Goal: Transaction & Acquisition: Purchase product/service

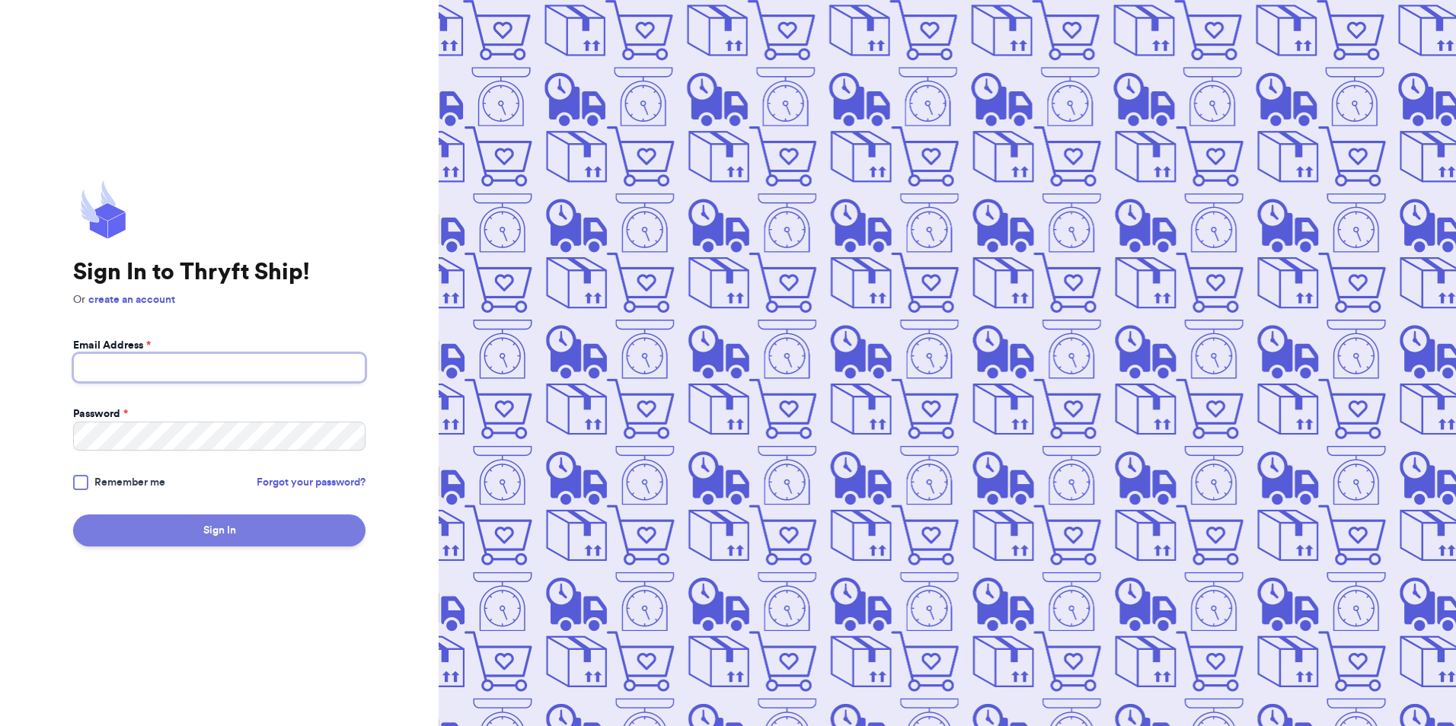
type input "dolphinsgirlmeg@gmail.com"
click at [155, 524] on button "Sign In" at bounding box center [219, 531] width 292 height 32
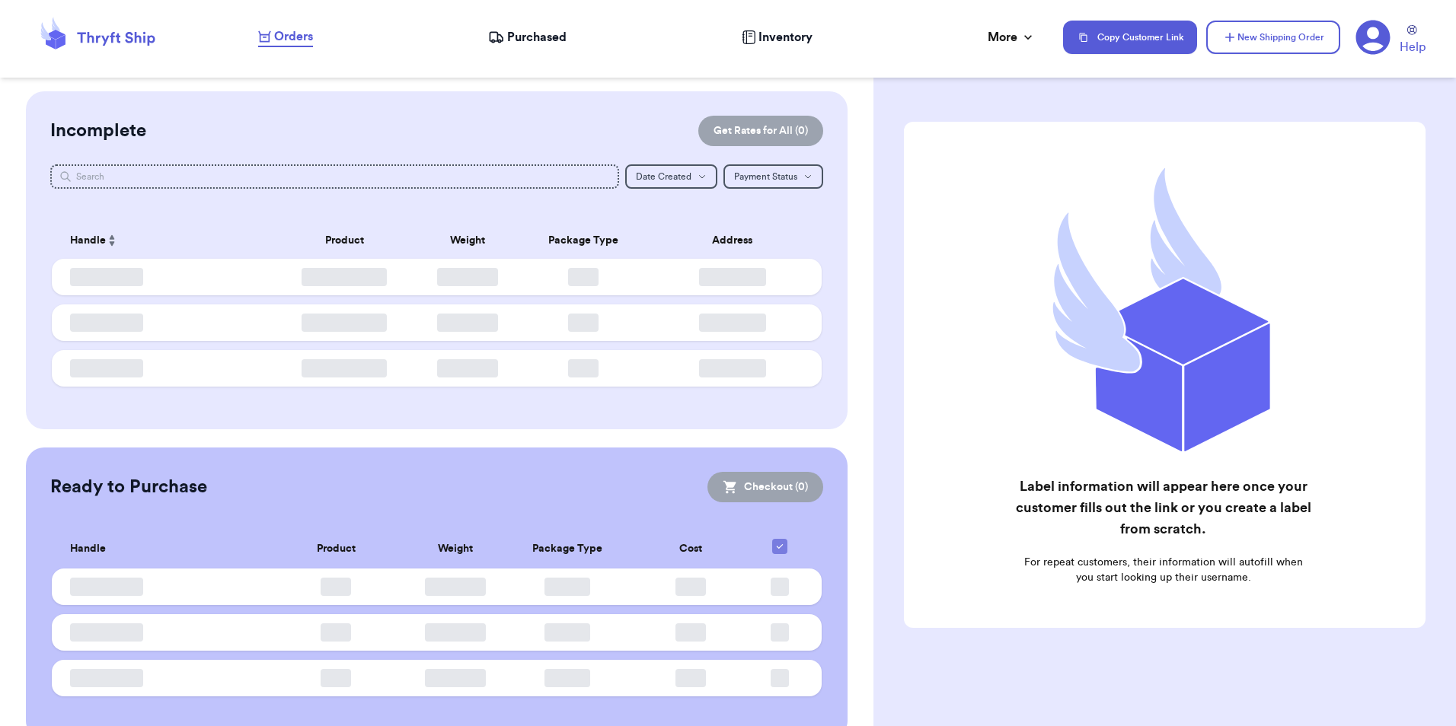
checkbox input "false"
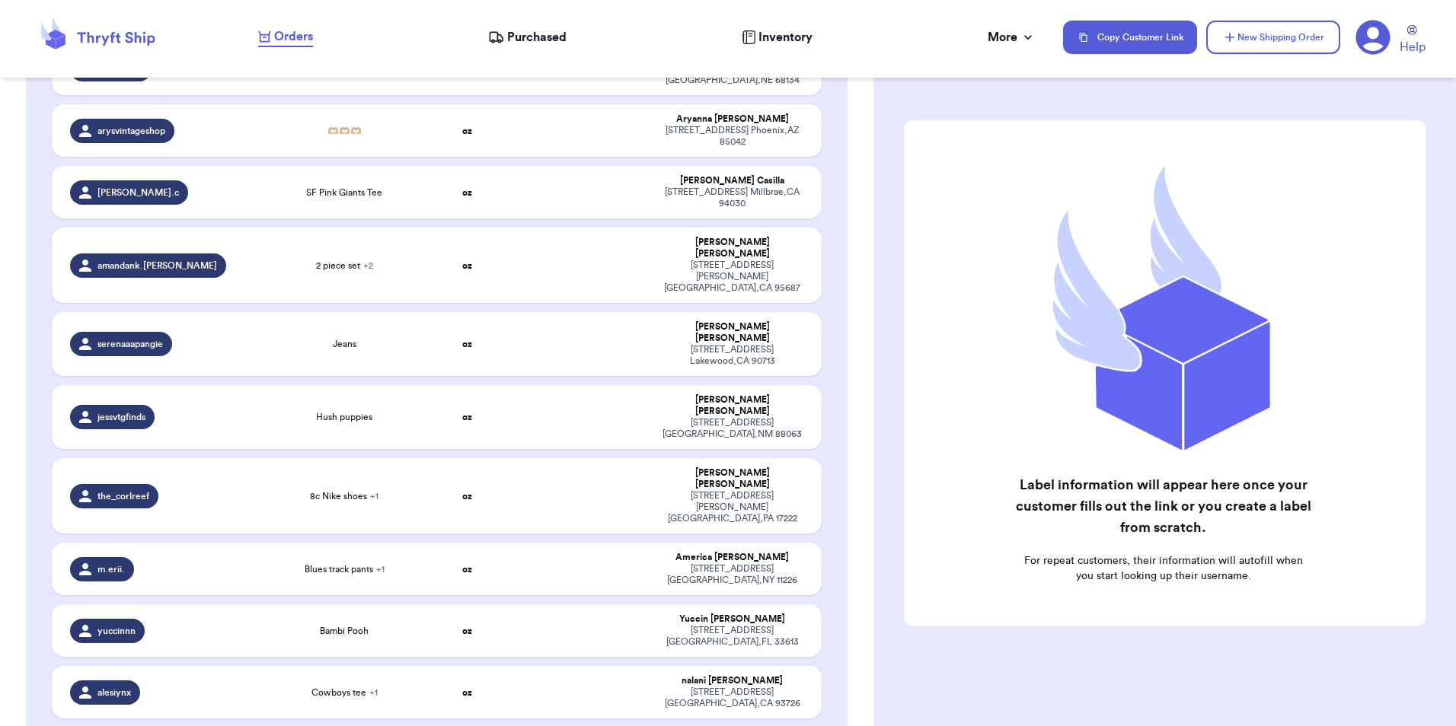
scroll to position [2717, 0]
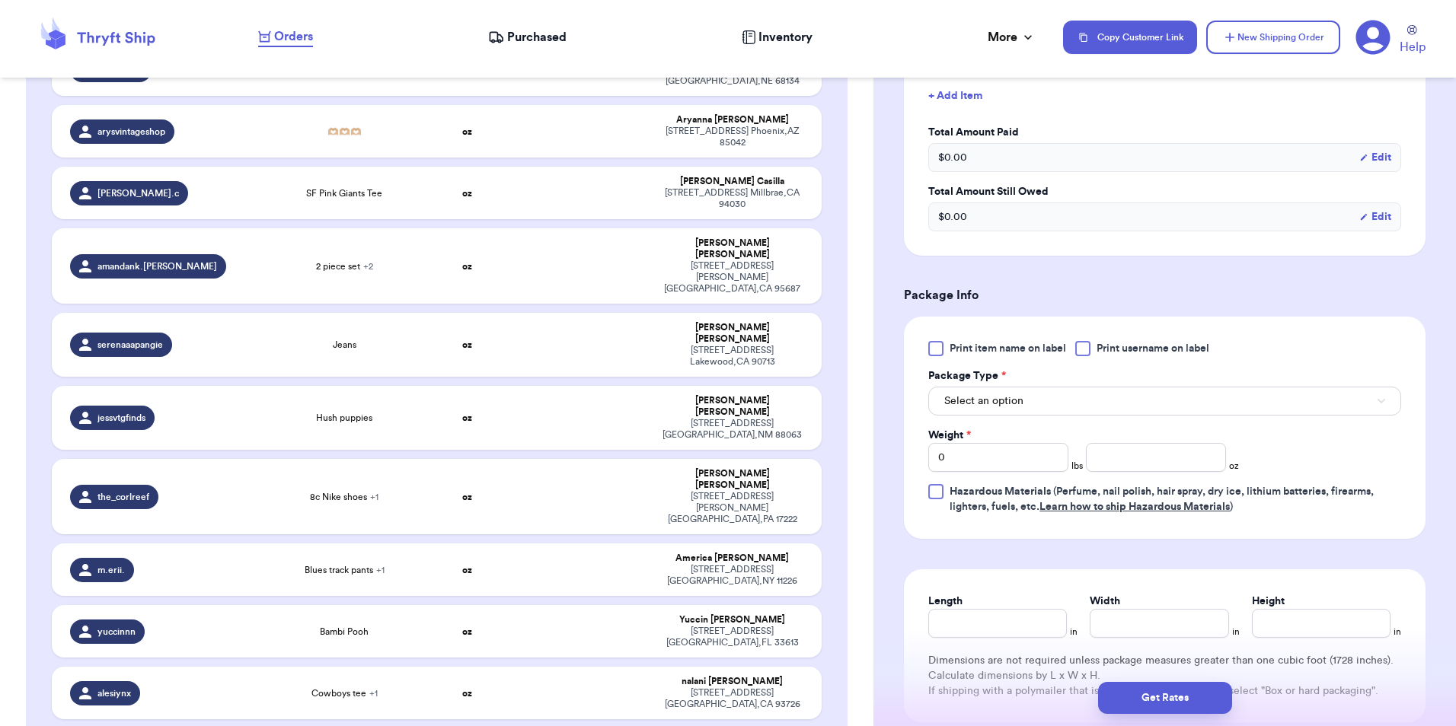
scroll to position [447, 0]
click at [1082, 346] on div at bounding box center [1082, 347] width 15 height 15
click at [0, 0] on input "Print username on label" at bounding box center [0, 0] width 0 height 0
click at [1072, 407] on button "Select an option" at bounding box center [1164, 400] width 473 height 29
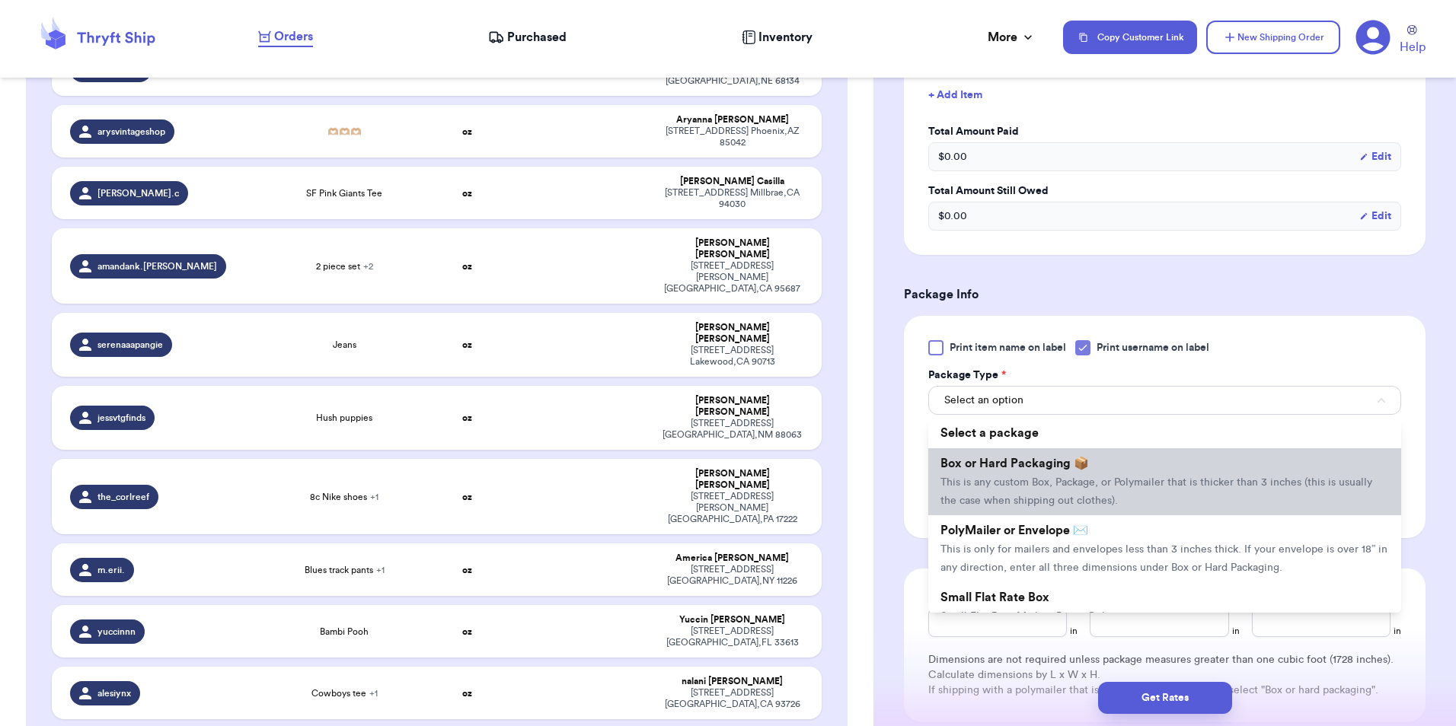
click at [1084, 467] on span "Box or Hard Packaging 📦" at bounding box center [1014, 464] width 148 height 12
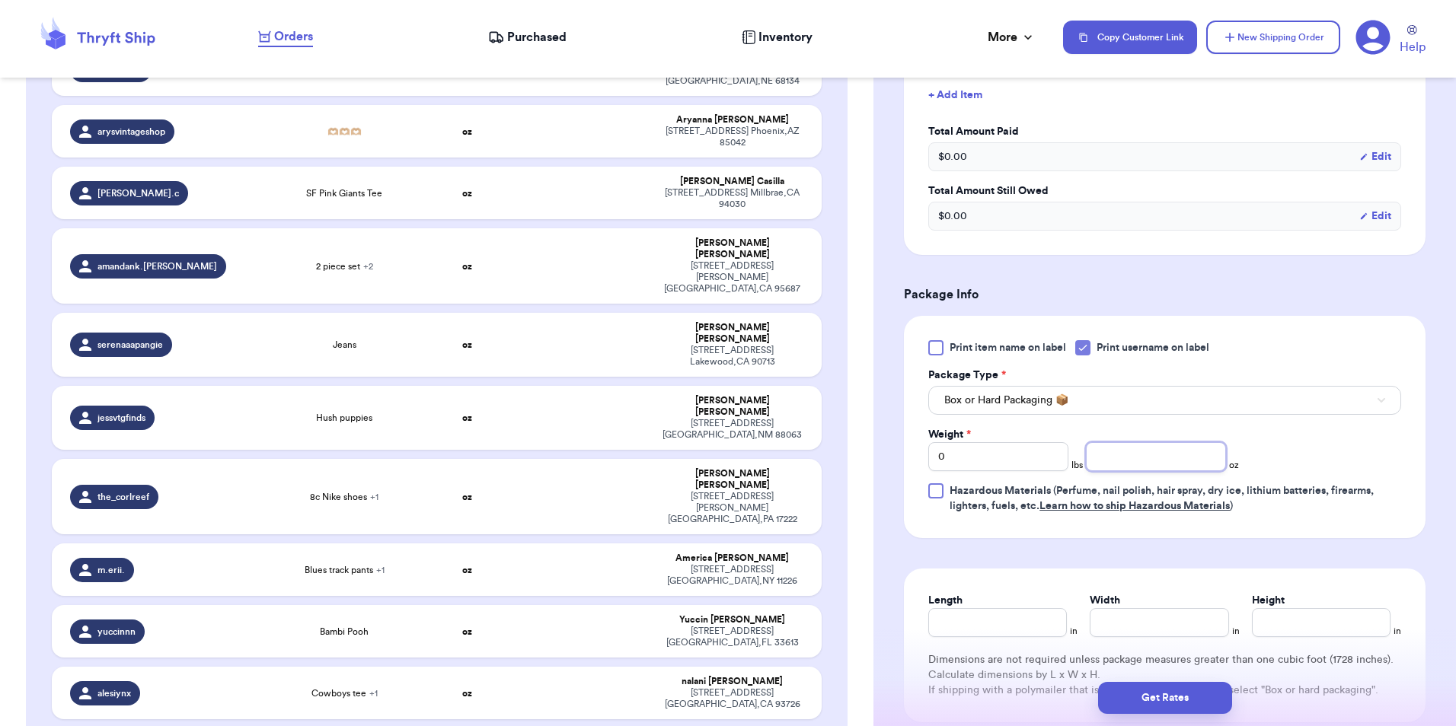
click at [1142, 456] on input "number" at bounding box center [1156, 456] width 140 height 29
click at [1007, 452] on input "0" at bounding box center [998, 456] width 140 height 29
type input "1"
click at [1145, 466] on input "number" at bounding box center [1156, 456] width 140 height 29
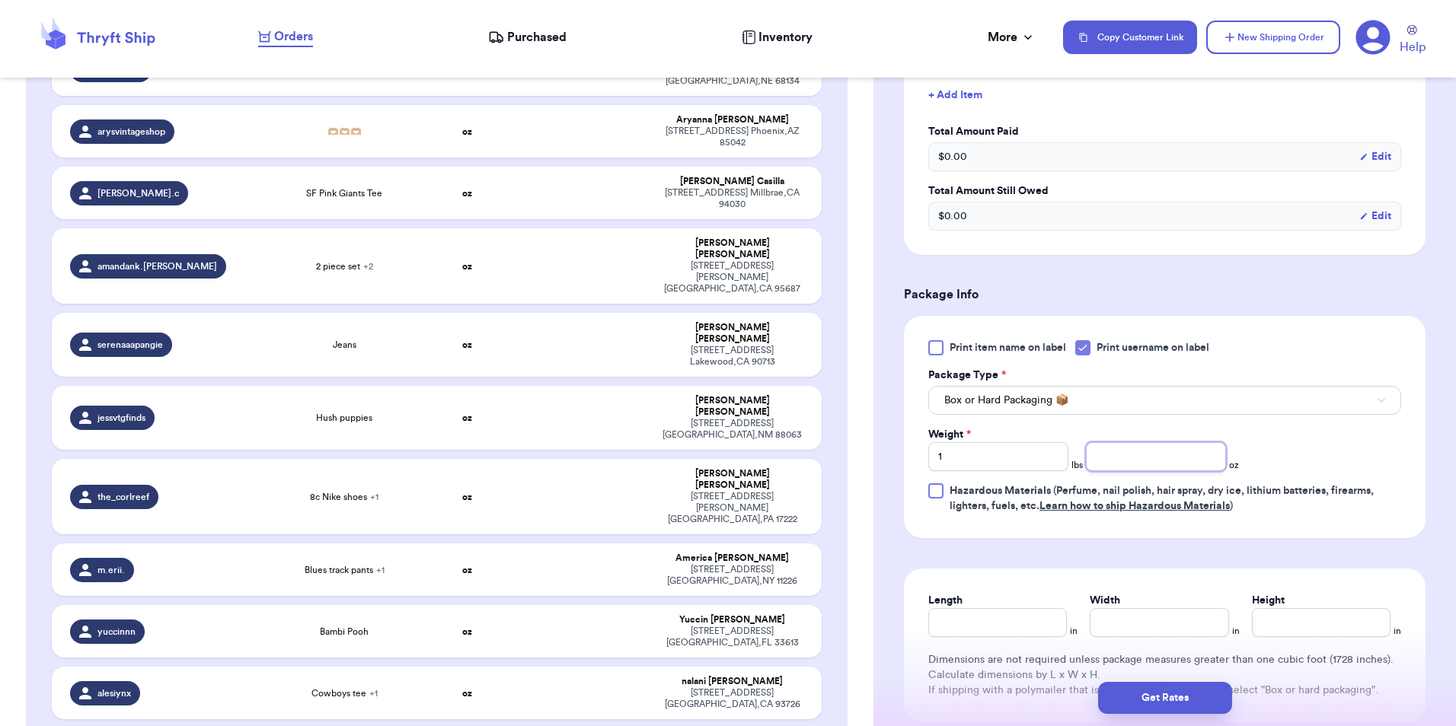
type input "1"
type input "3"
click at [1164, 703] on button "Get Rates" at bounding box center [1165, 698] width 134 height 32
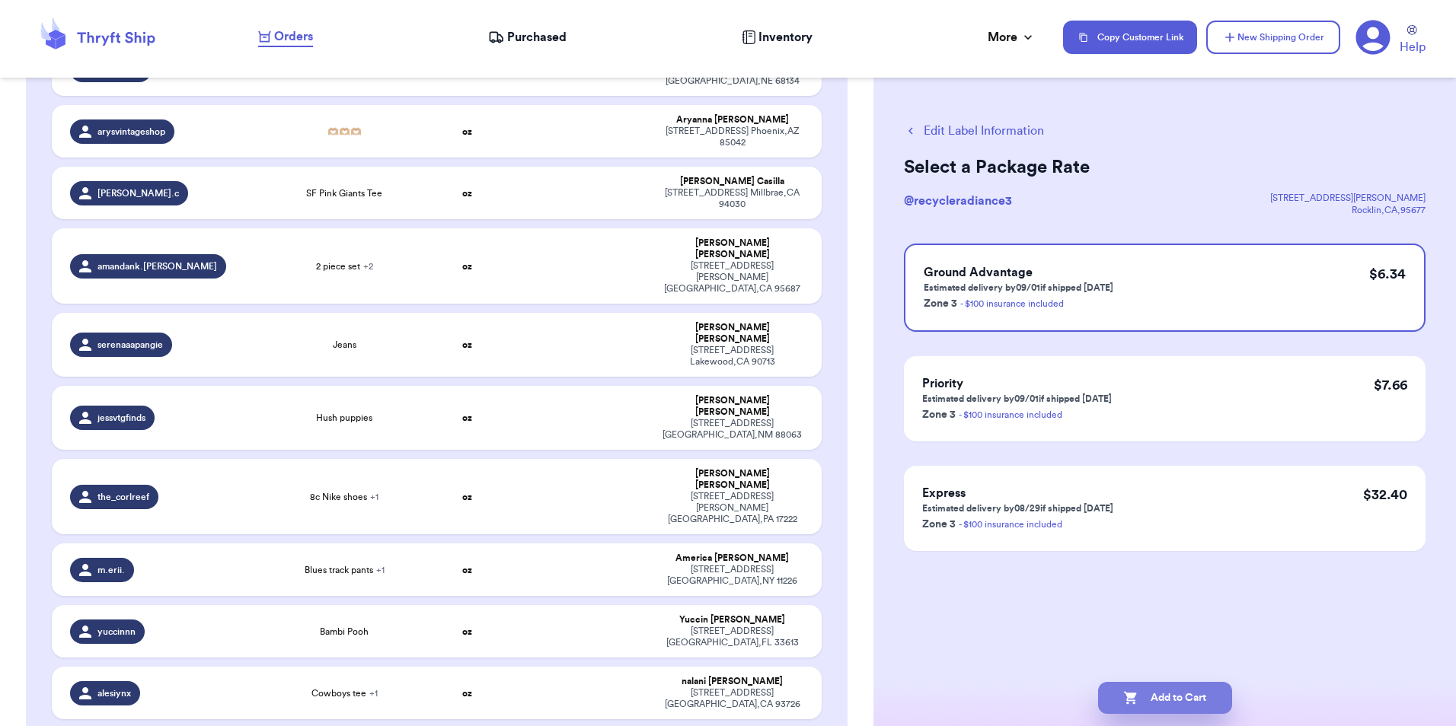
click at [1135, 697] on icon "button" at bounding box center [1130, 698] width 15 height 15
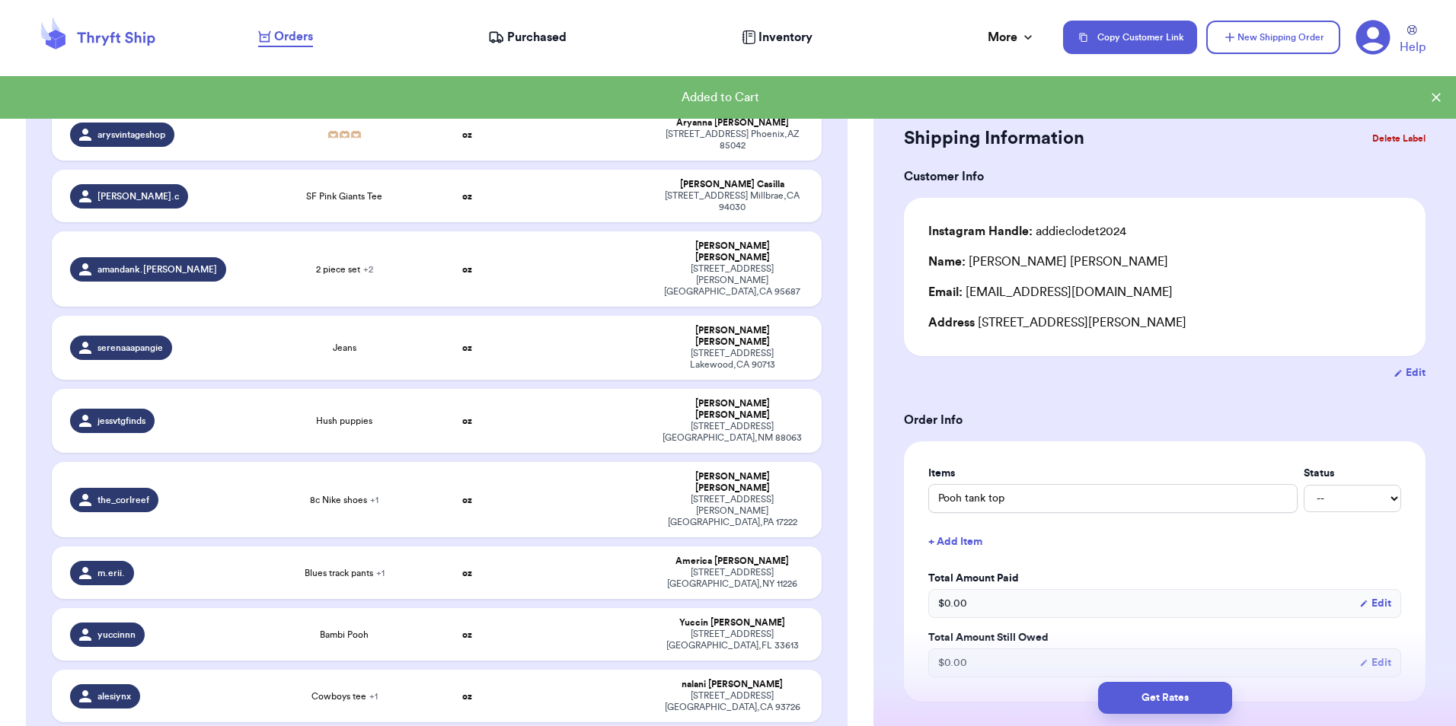
scroll to position [2720, 0]
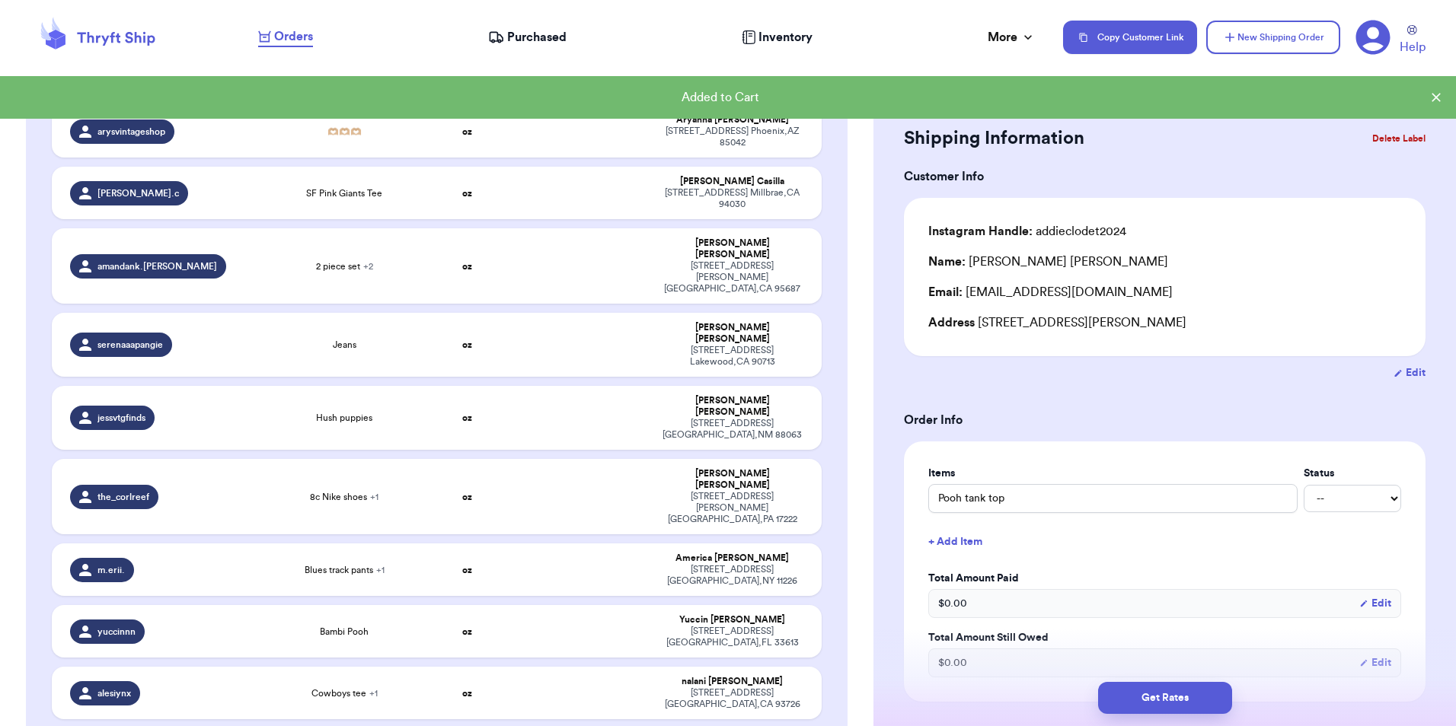
type input "Out law shirt"
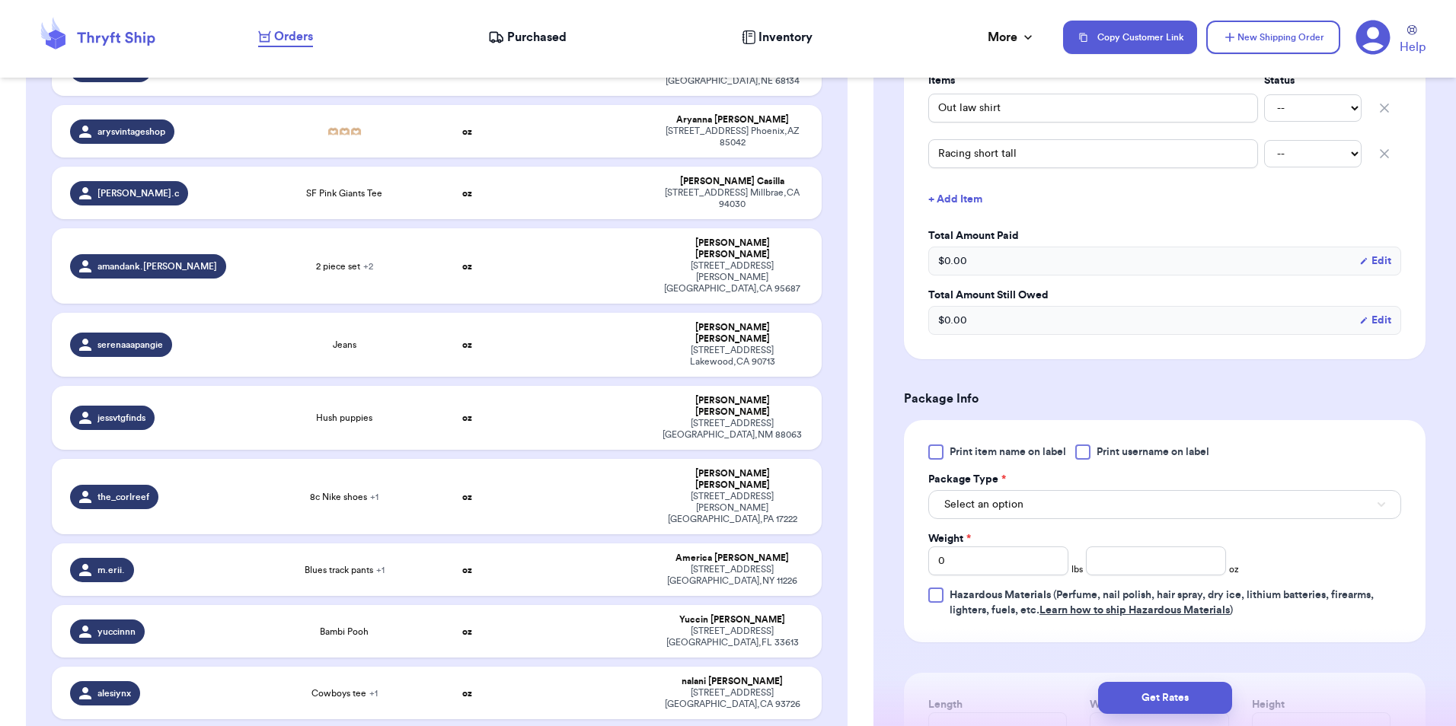
scroll to position [448, 0]
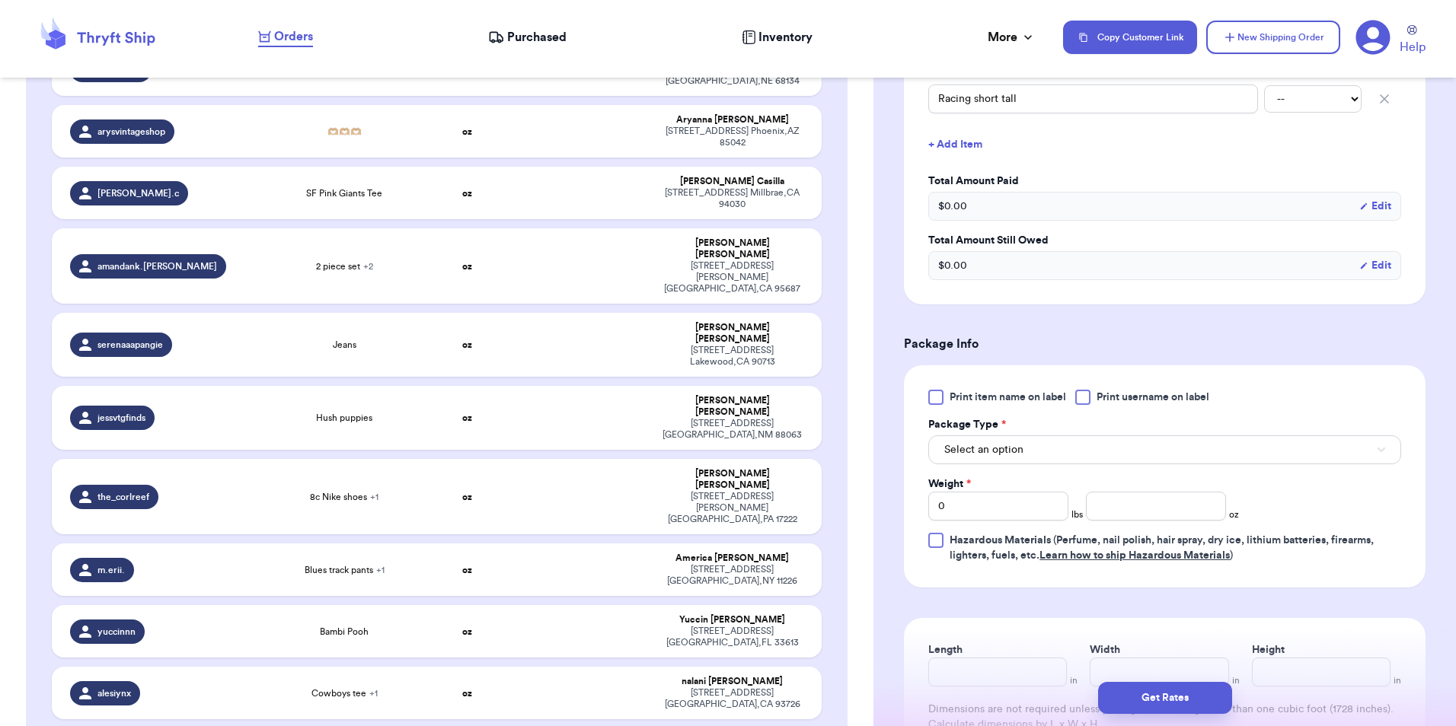
click at [1089, 401] on div at bounding box center [1082, 397] width 15 height 15
click at [0, 0] on input "Print username on label" at bounding box center [0, 0] width 0 height 0
click at [1086, 444] on button "Select an option" at bounding box center [1164, 450] width 473 height 29
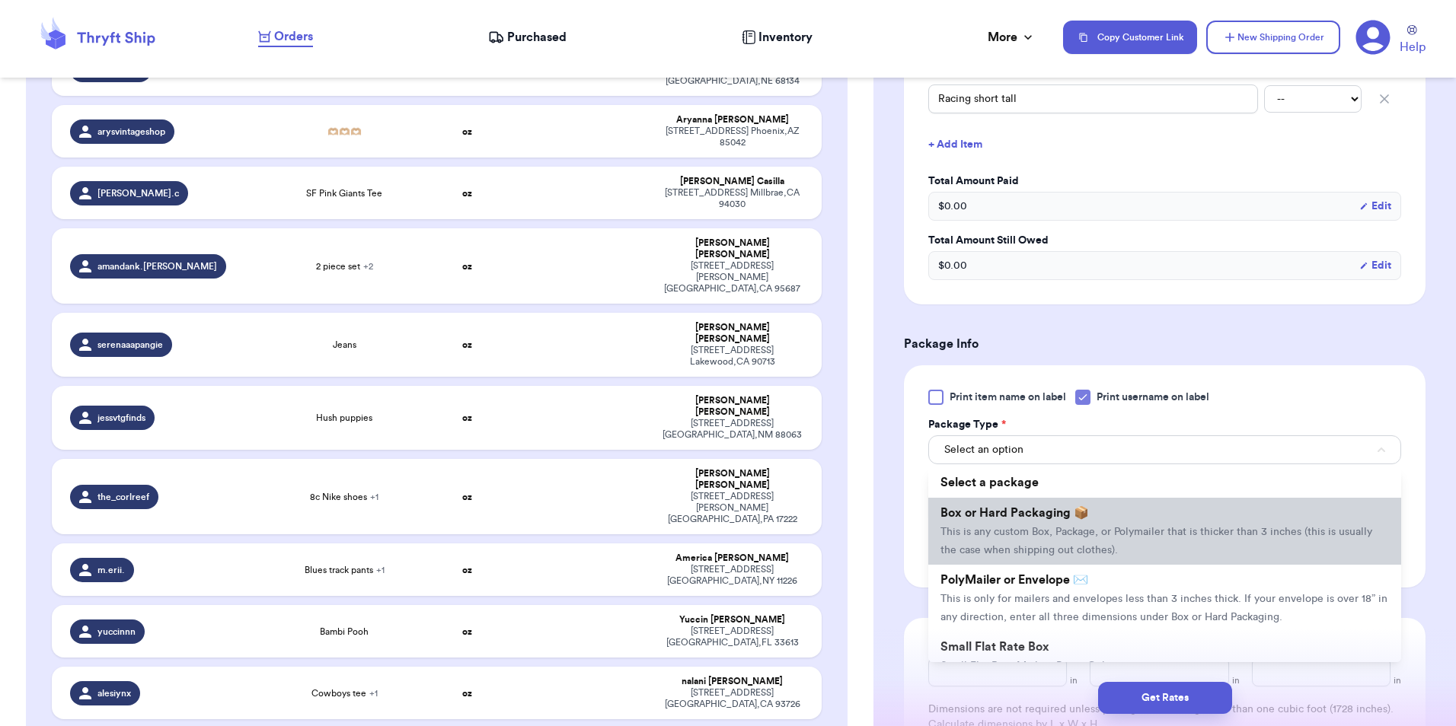
click at [1087, 537] on span "This is any custom Box, Package, or Polymailer that is thicker than 3 inches (t…" at bounding box center [1156, 541] width 432 height 29
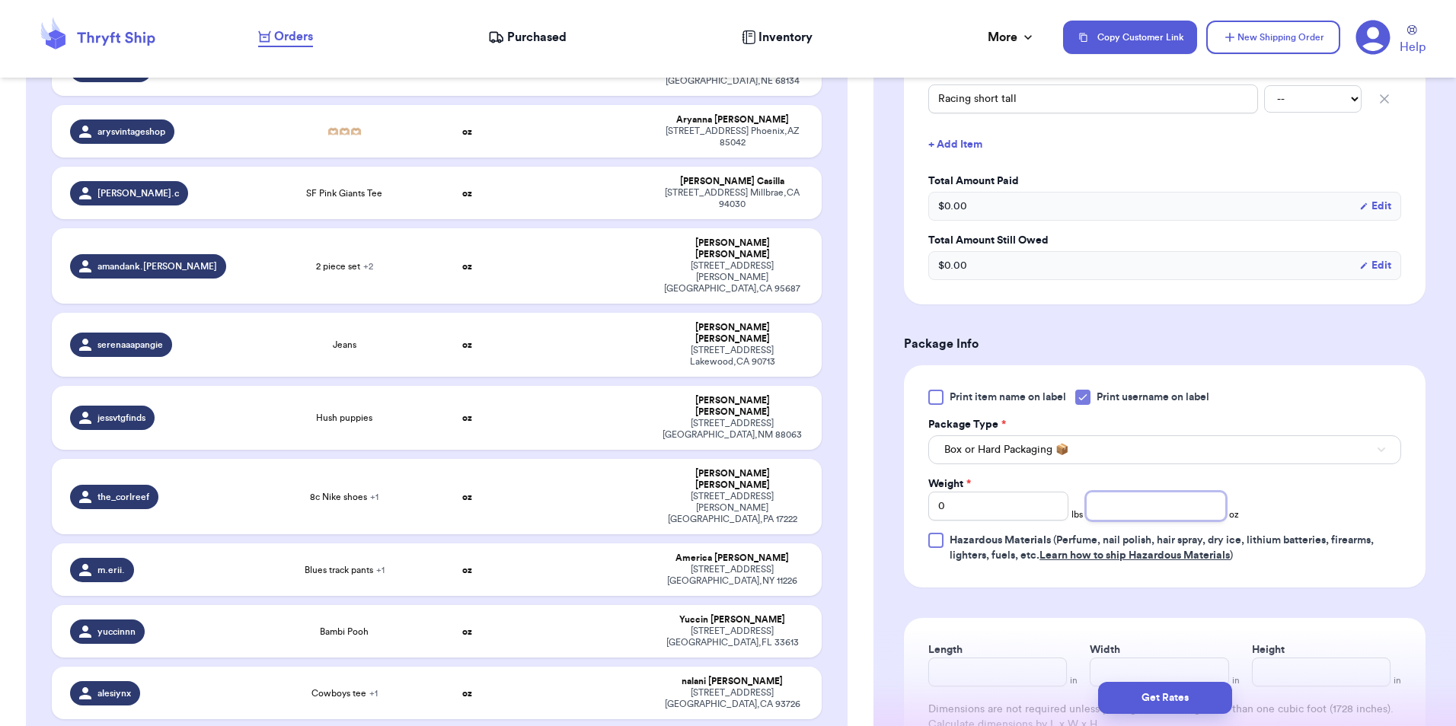
click at [1143, 503] on input "number" at bounding box center [1156, 506] width 140 height 29
type input "10"
click at [1159, 691] on button "Get Rates" at bounding box center [1165, 698] width 134 height 32
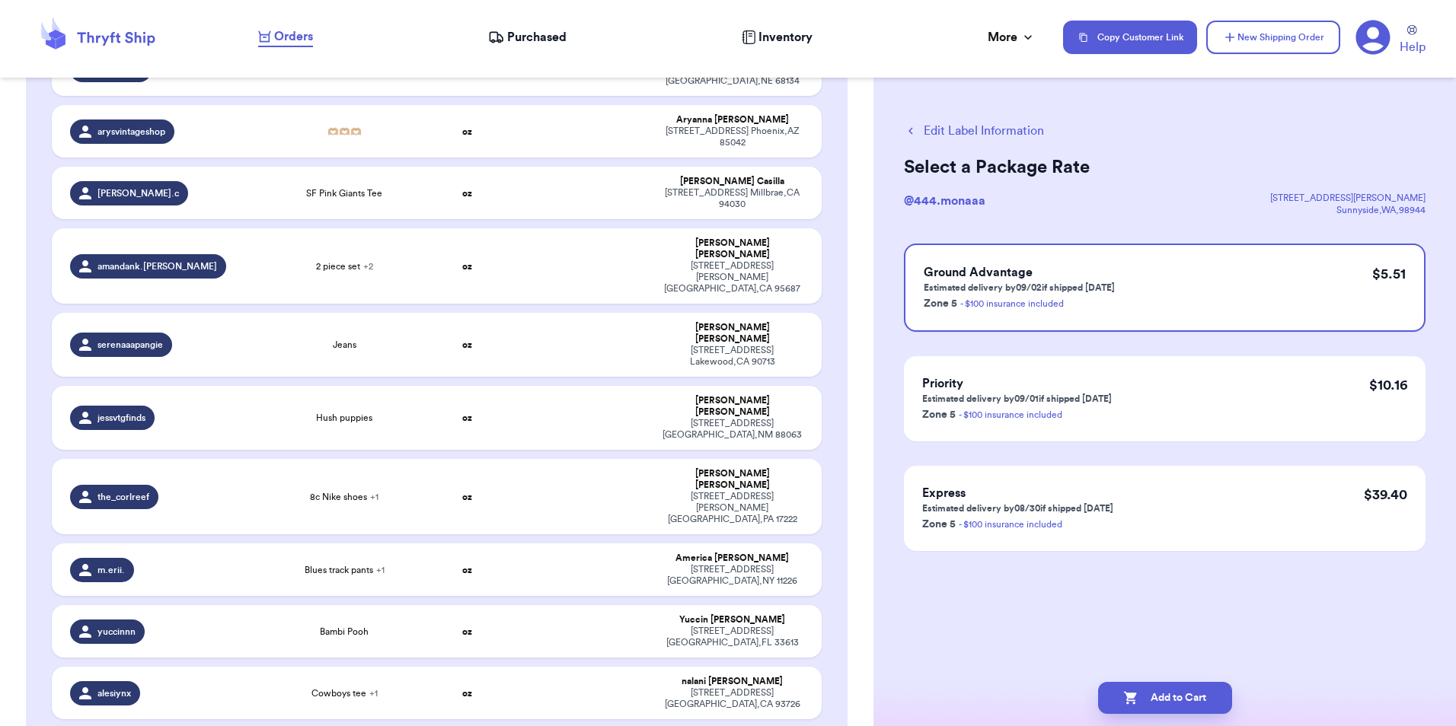
scroll to position [0, 0]
click at [1158, 696] on button "Add to Cart" at bounding box center [1165, 698] width 134 height 32
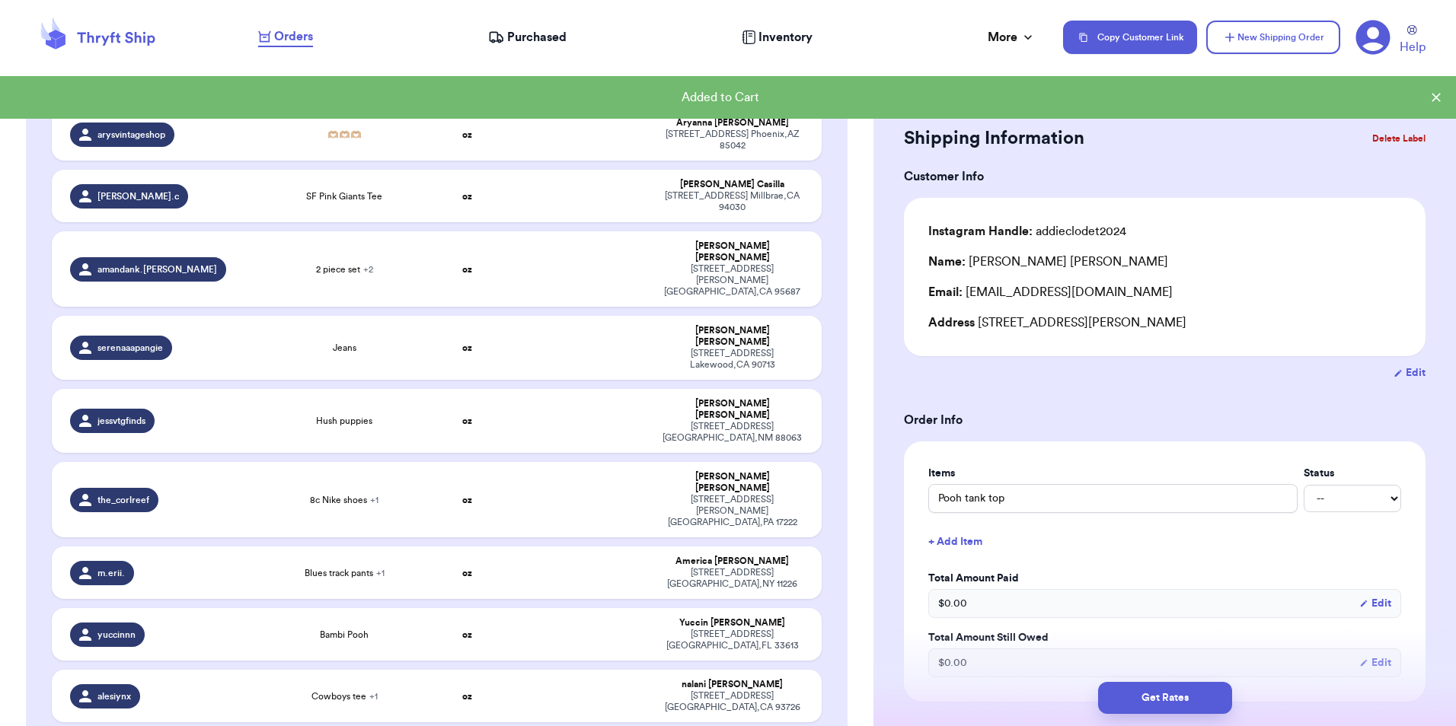
scroll to position [2720, 0]
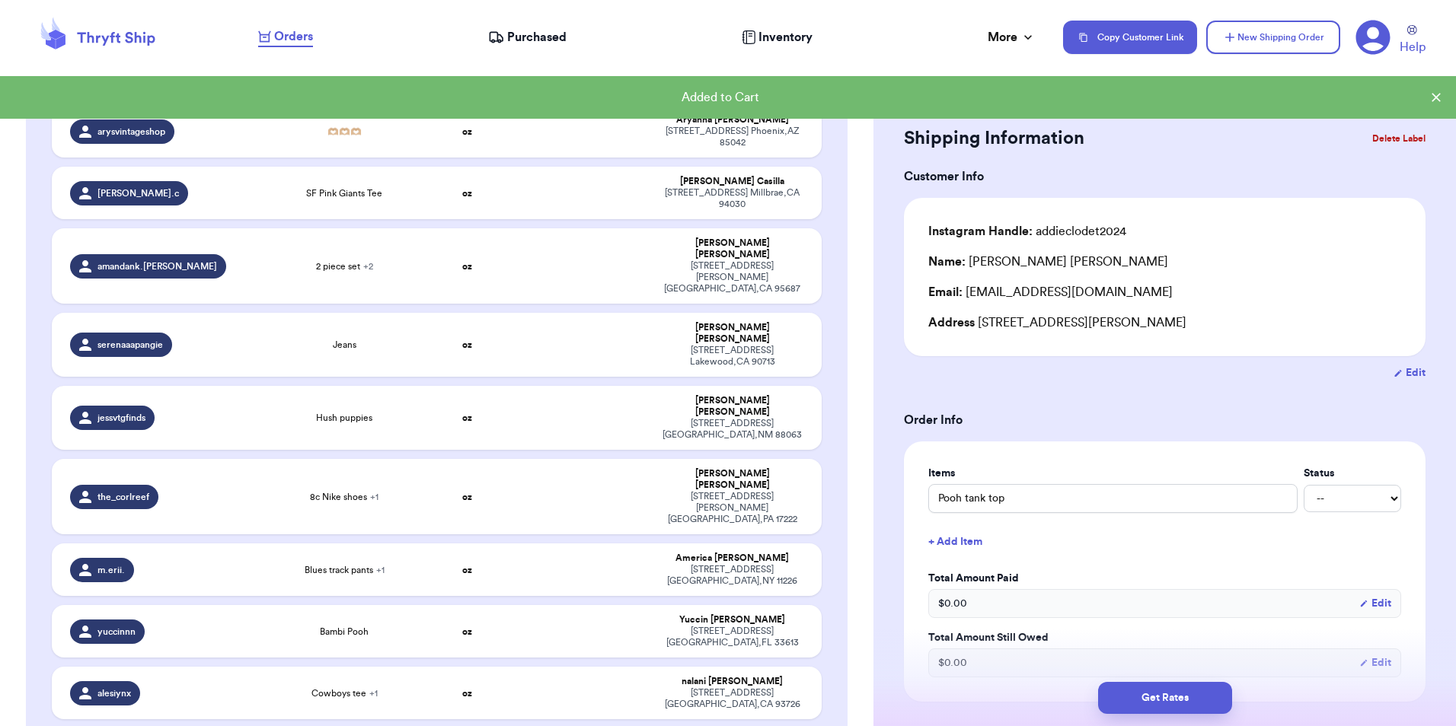
type input "Shortalls"
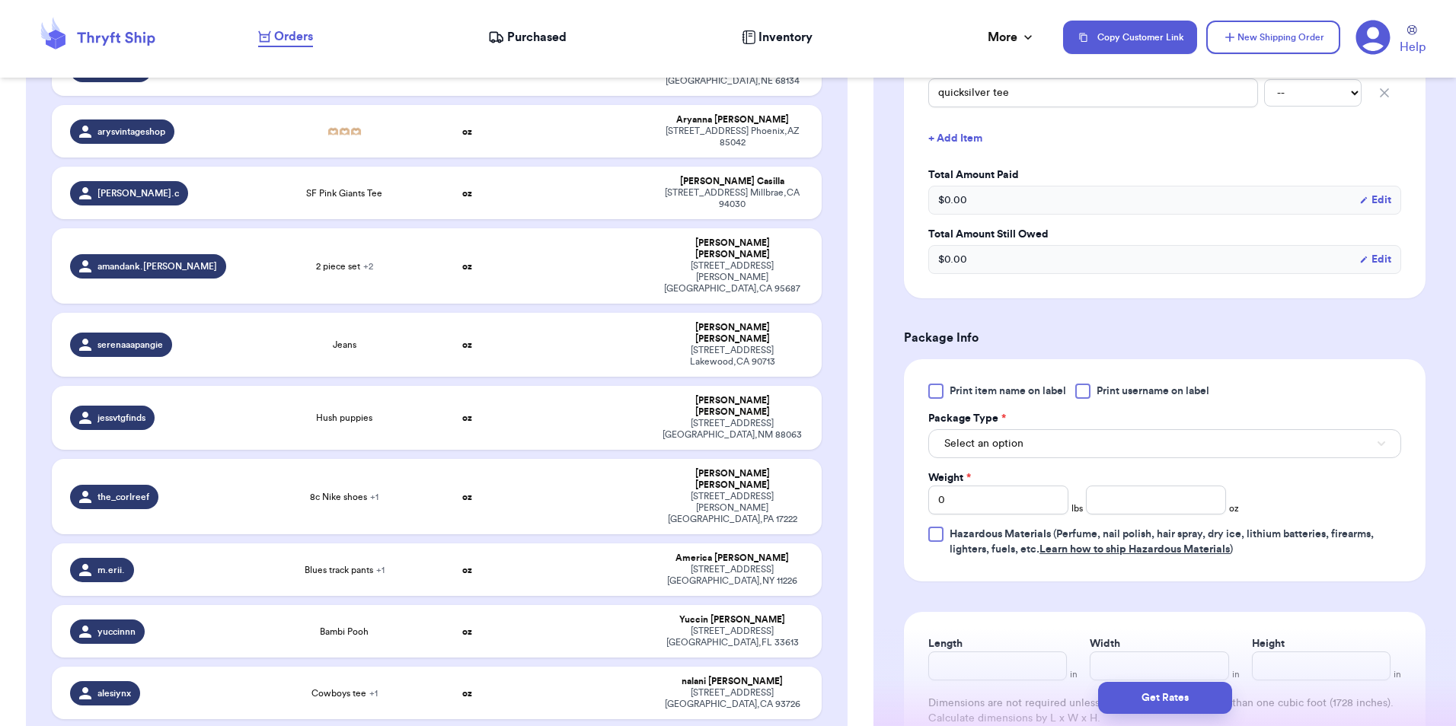
scroll to position [455, 0]
click at [1079, 389] on div at bounding box center [1082, 389] width 15 height 15
click at [0, 0] on input "Print username on label" at bounding box center [0, 0] width 0 height 0
click at [1116, 429] on button "Select an option" at bounding box center [1164, 442] width 473 height 29
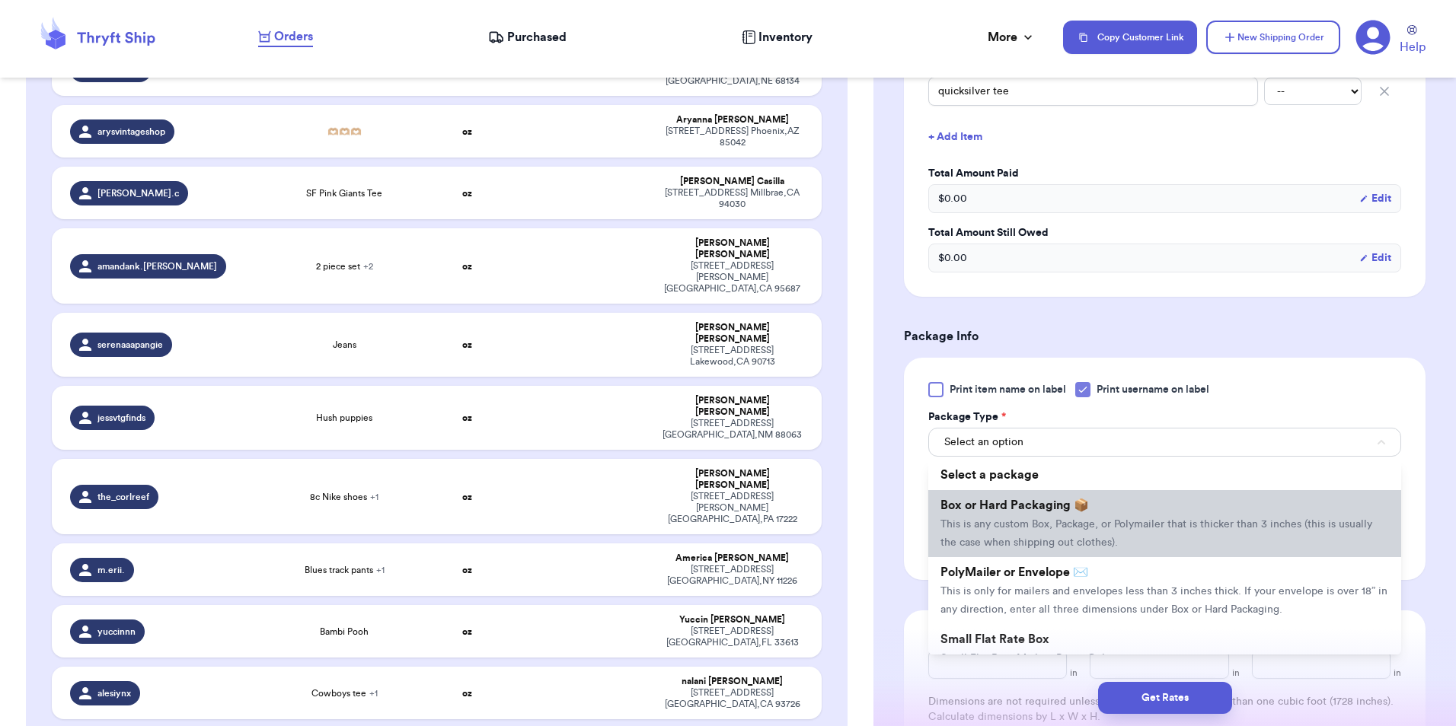
click at [1124, 521] on span "This is any custom Box, Package, or Polymailer that is thicker than 3 inches (t…" at bounding box center [1156, 533] width 432 height 29
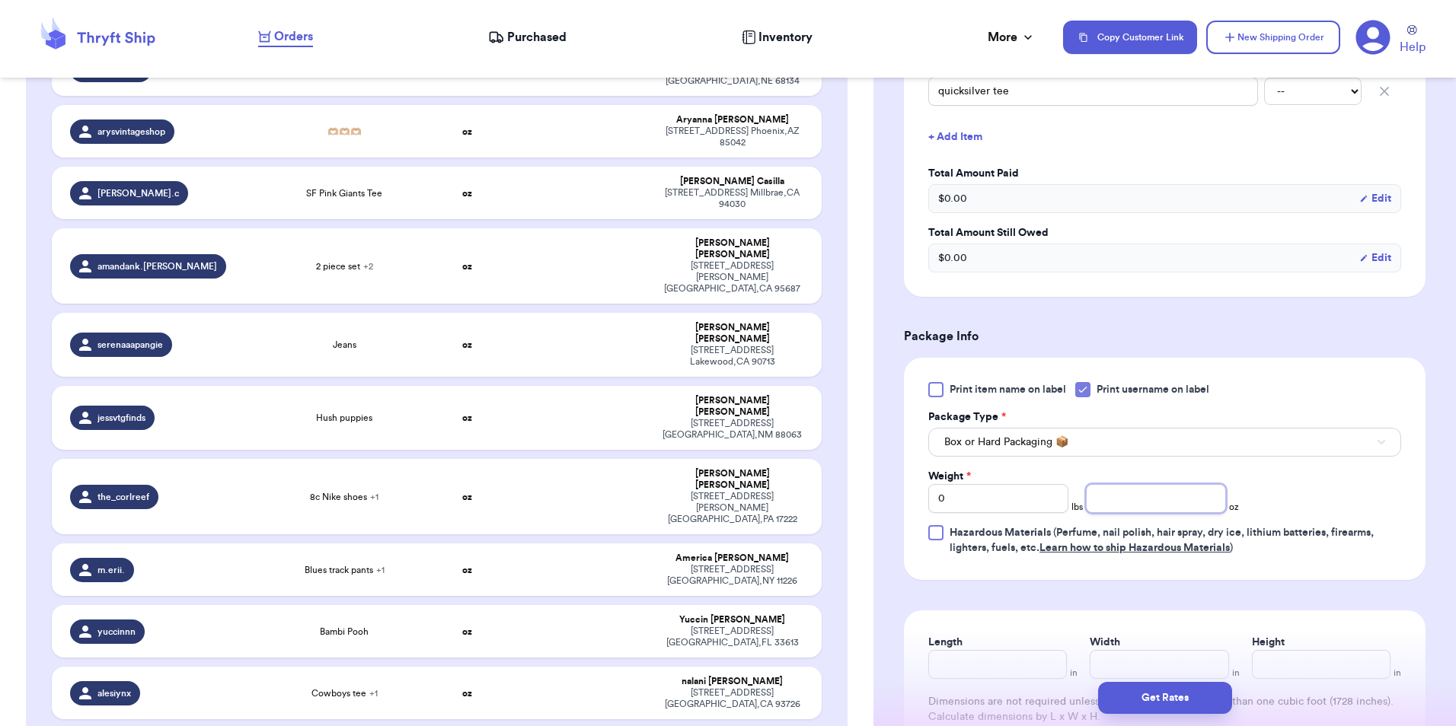
click at [1155, 500] on input "number" at bounding box center [1156, 498] width 140 height 29
type input "12"
click at [1145, 692] on button "Get Rates" at bounding box center [1165, 698] width 134 height 32
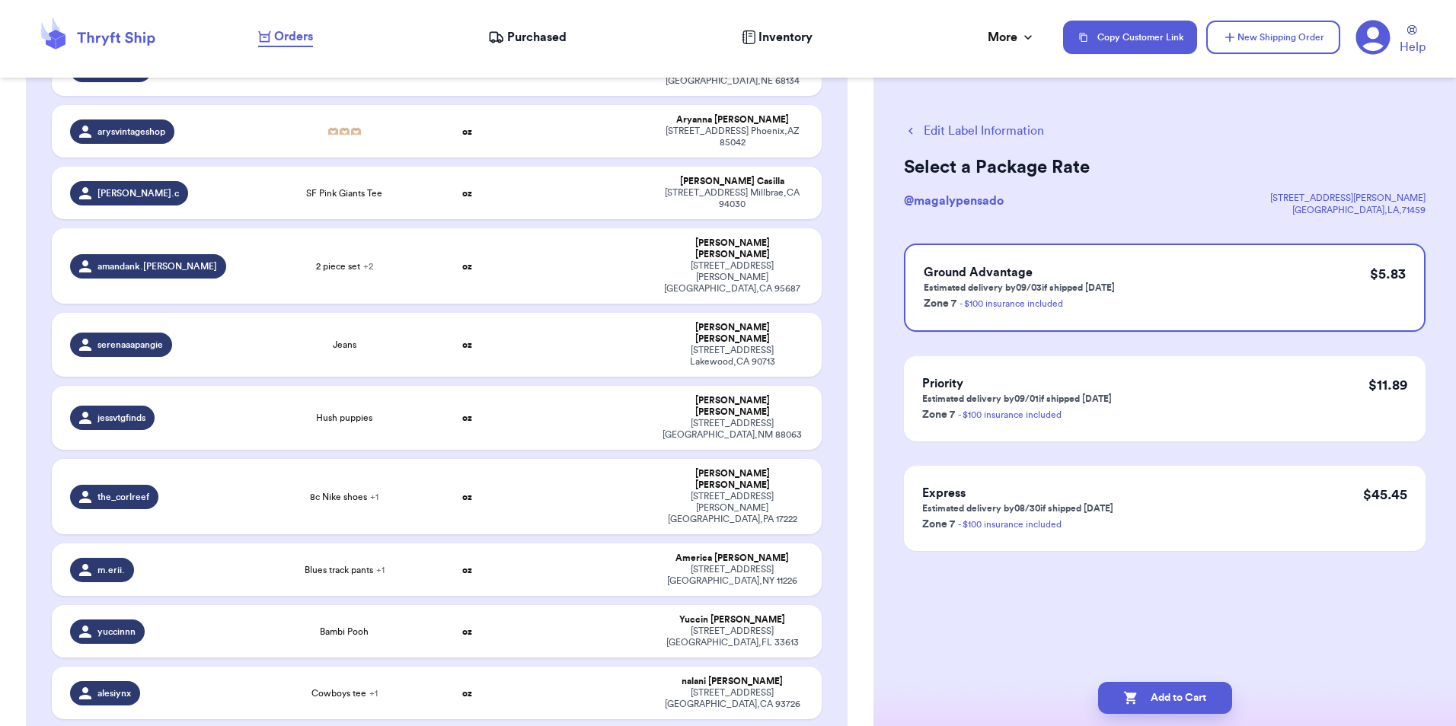
click at [1145, 692] on button "Add to Cart" at bounding box center [1165, 698] width 134 height 32
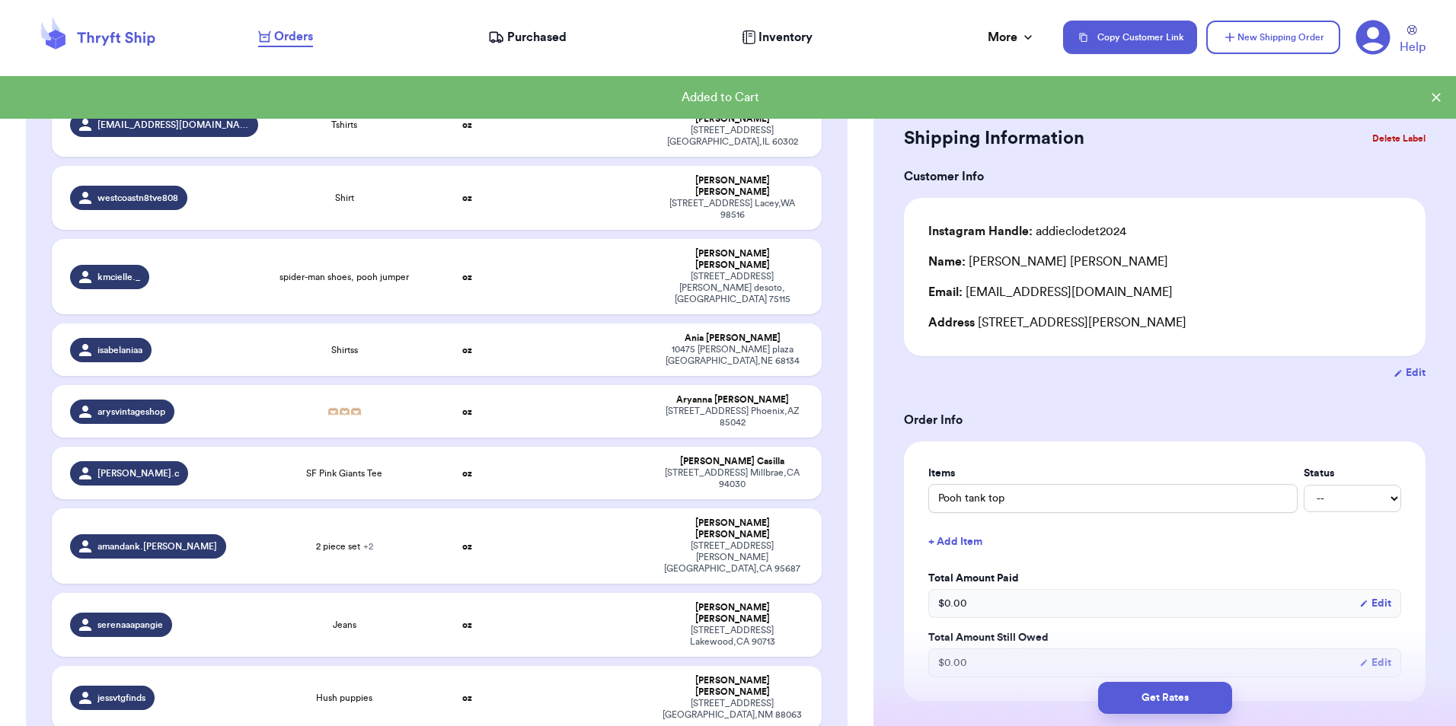
scroll to position [2439, 0]
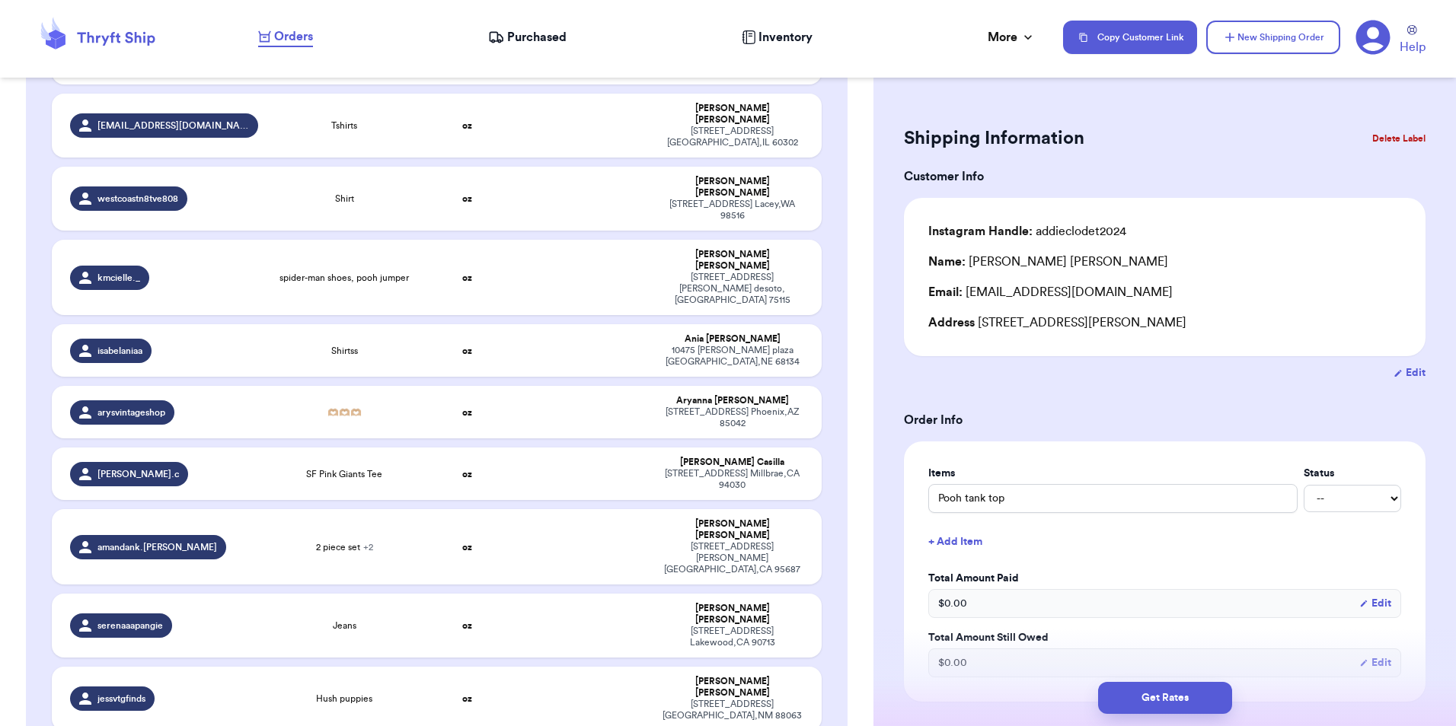
type input "Cowboys tee"
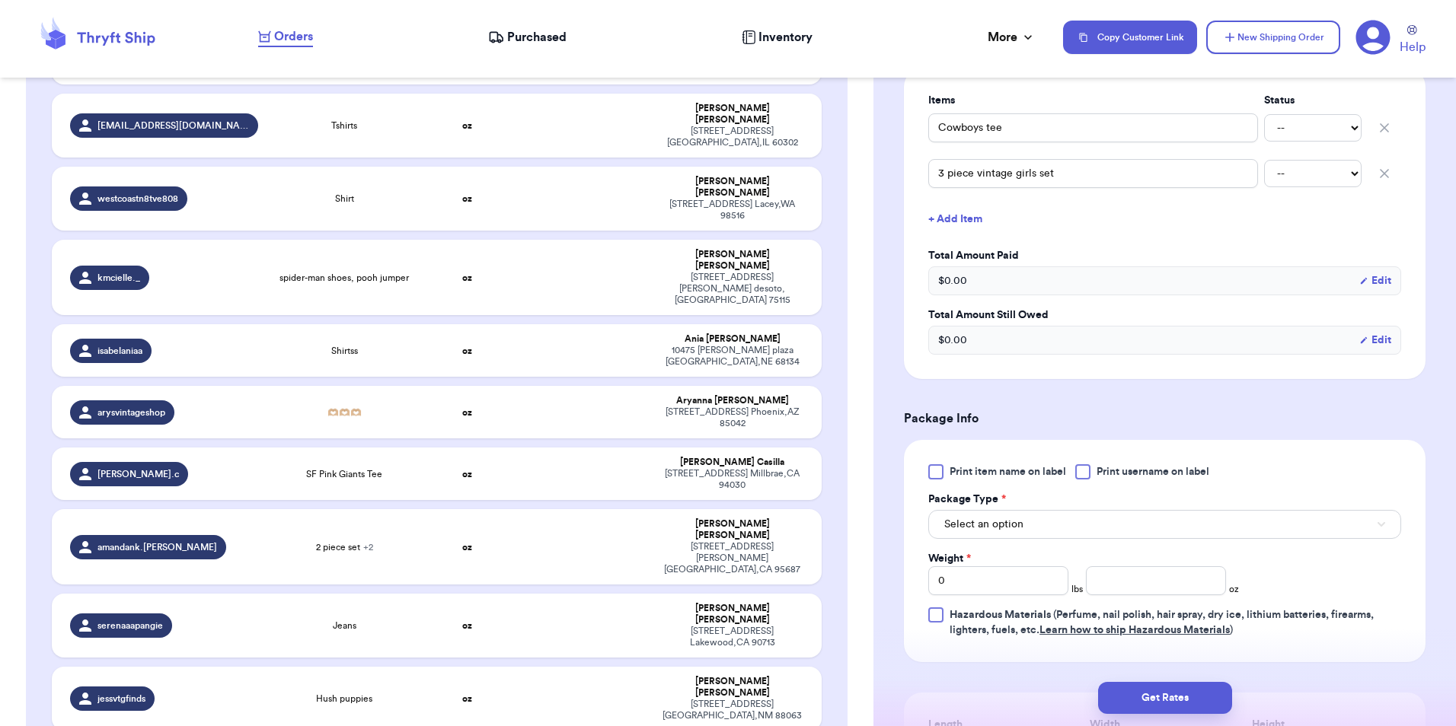
scroll to position [436, 0]
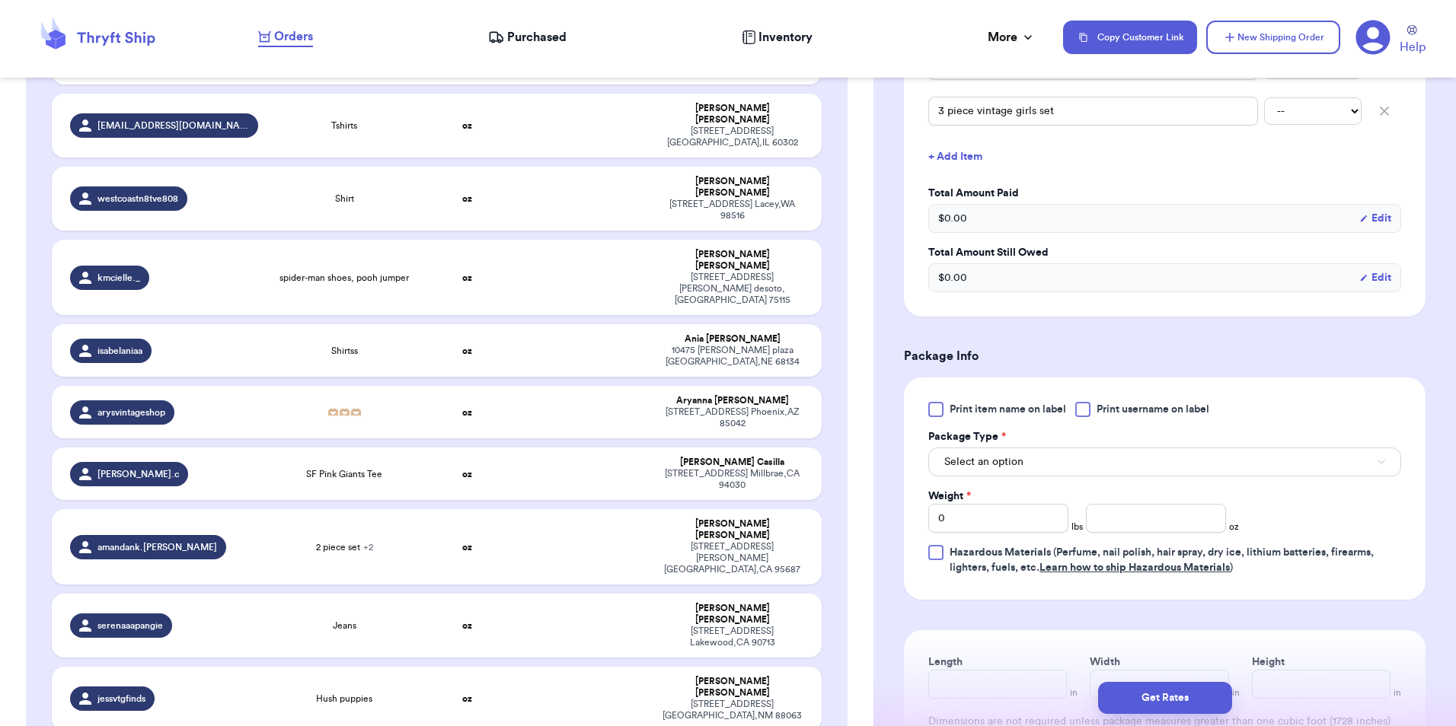
click at [1089, 407] on div at bounding box center [1082, 409] width 15 height 15
click at [0, 0] on input "Print username on label" at bounding box center [0, 0] width 0 height 0
click at [1098, 464] on button "Select an option" at bounding box center [1164, 462] width 473 height 29
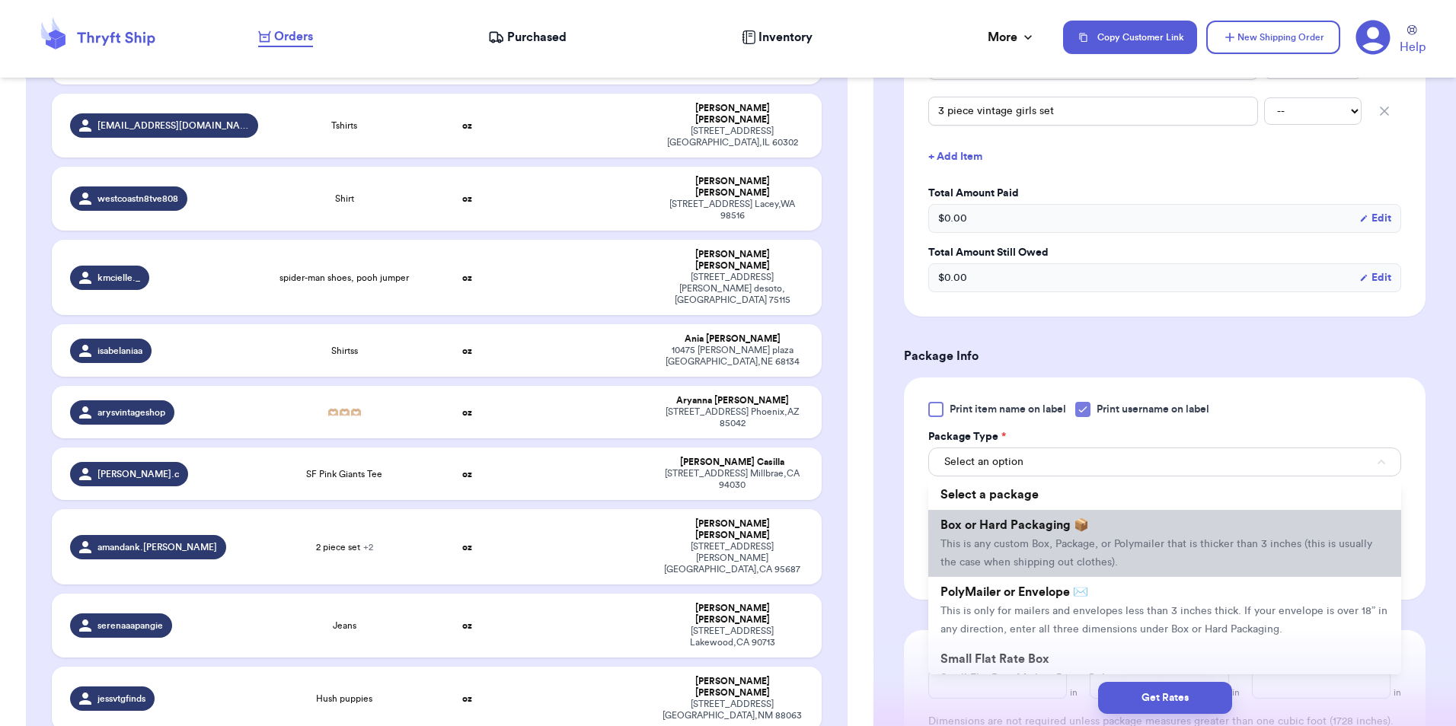
click at [1111, 534] on li "Box or Hard Packaging 📦 This is any custom Box, Package, or Polymailer that is …" at bounding box center [1164, 543] width 473 height 67
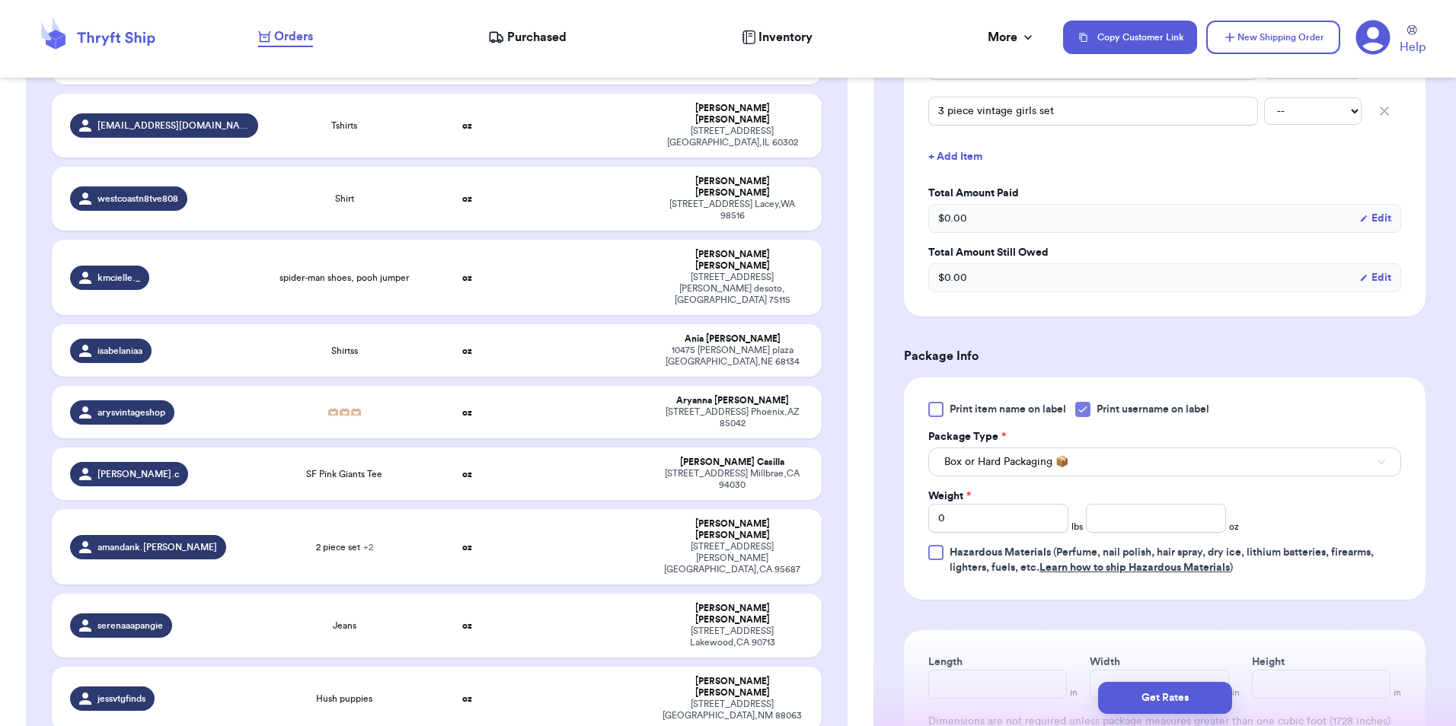
click at [1149, 500] on div "Weight * 0 lbs oz" at bounding box center [1083, 511] width 311 height 44
click at [1157, 515] on input "number" at bounding box center [1156, 518] width 140 height 29
type input "14"
click at [1189, 698] on button "Get Rates" at bounding box center [1165, 698] width 134 height 32
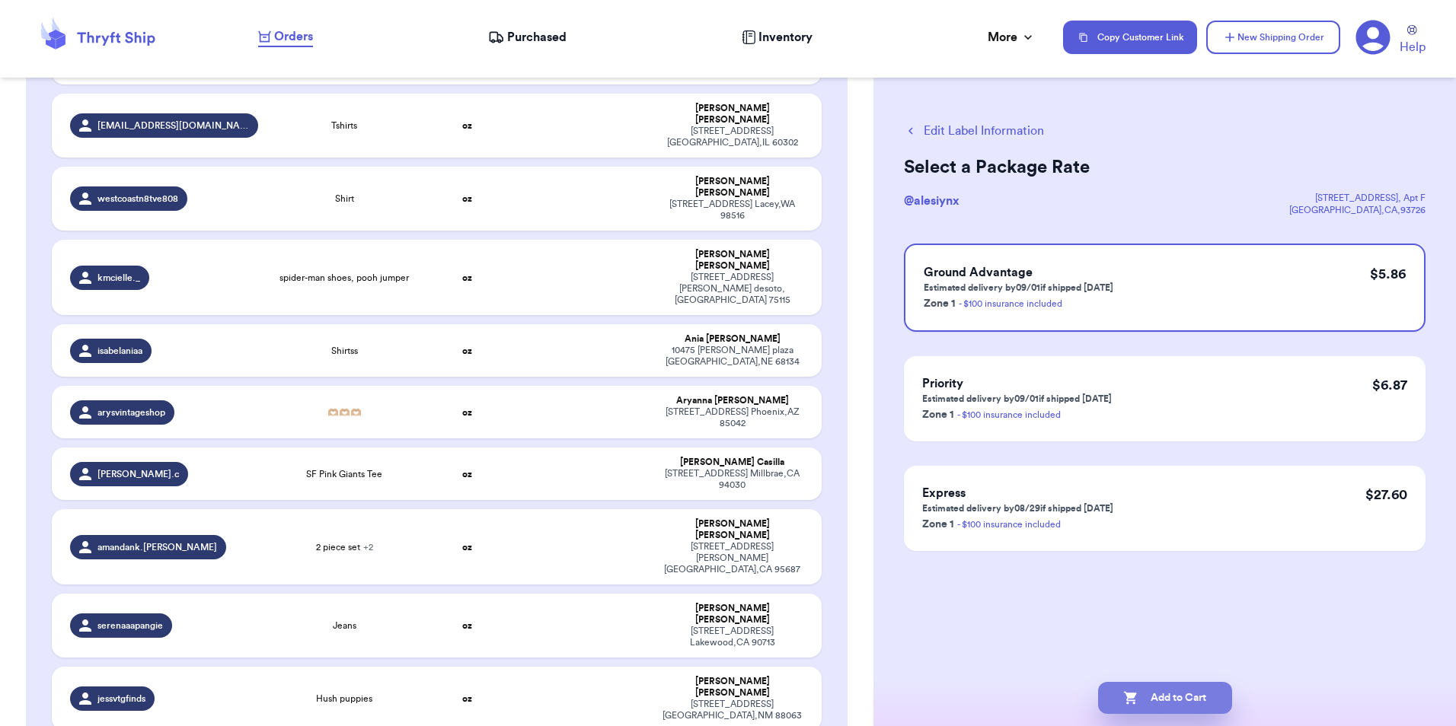
click at [1164, 710] on button "Add to Cart" at bounding box center [1165, 698] width 134 height 32
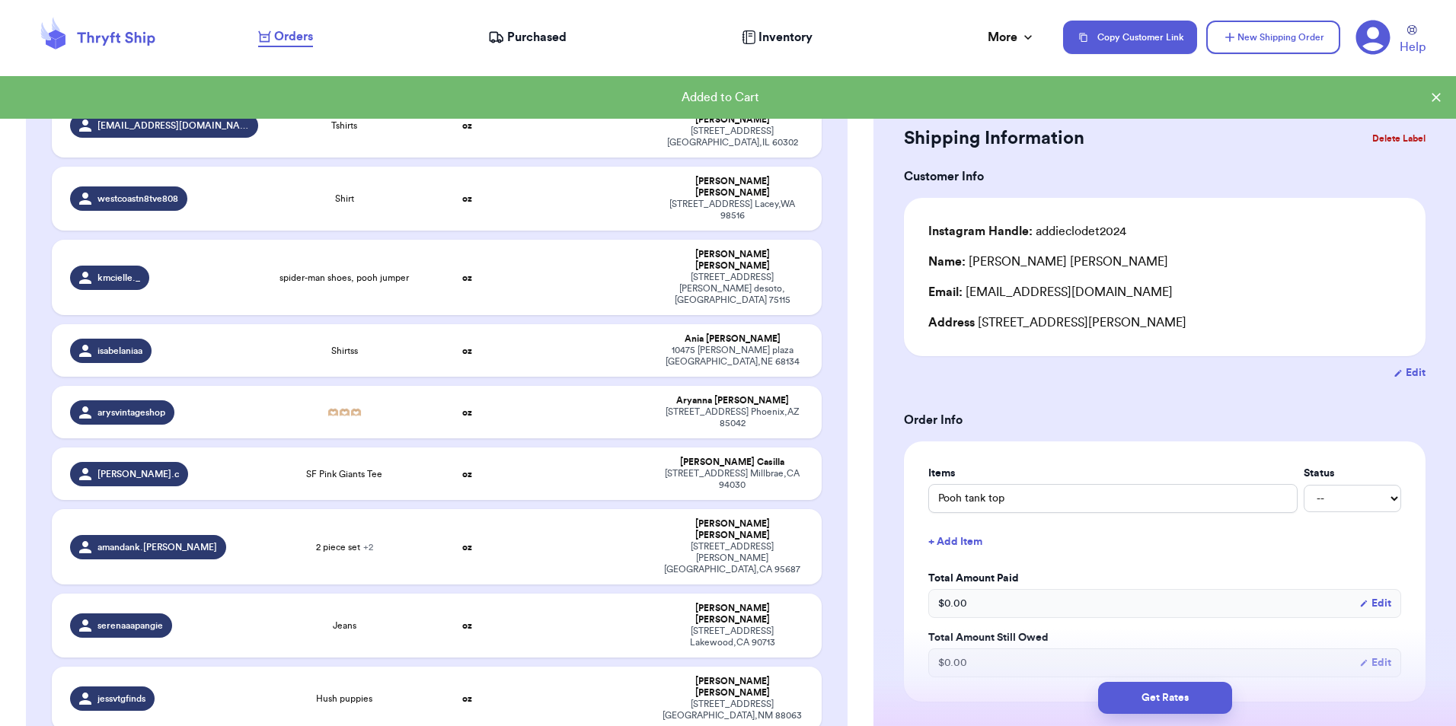
type input "Bambi Pooh"
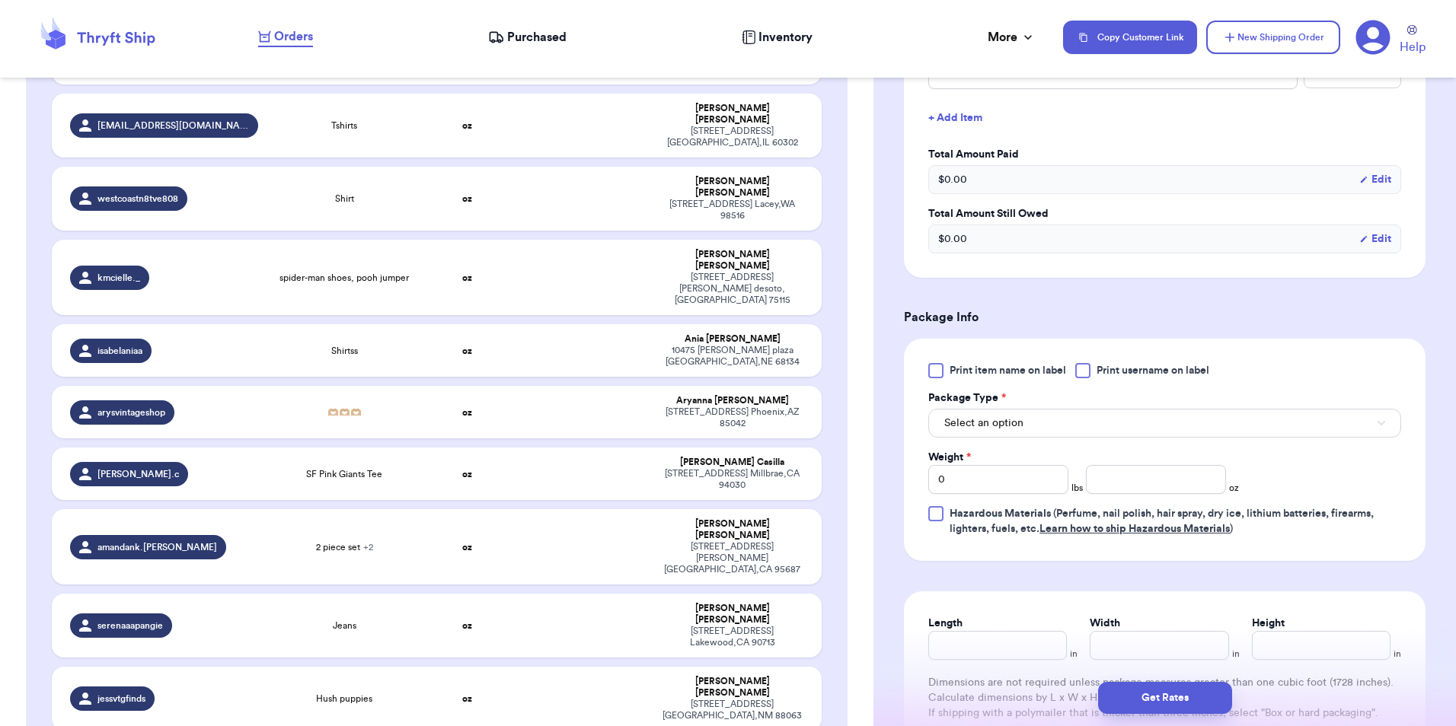
scroll to position [425, 0]
click at [1090, 372] on div at bounding box center [1082, 369] width 15 height 15
click at [0, 0] on input "Print username on label" at bounding box center [0, 0] width 0 height 0
click at [1091, 429] on button "Select an option" at bounding box center [1164, 422] width 473 height 29
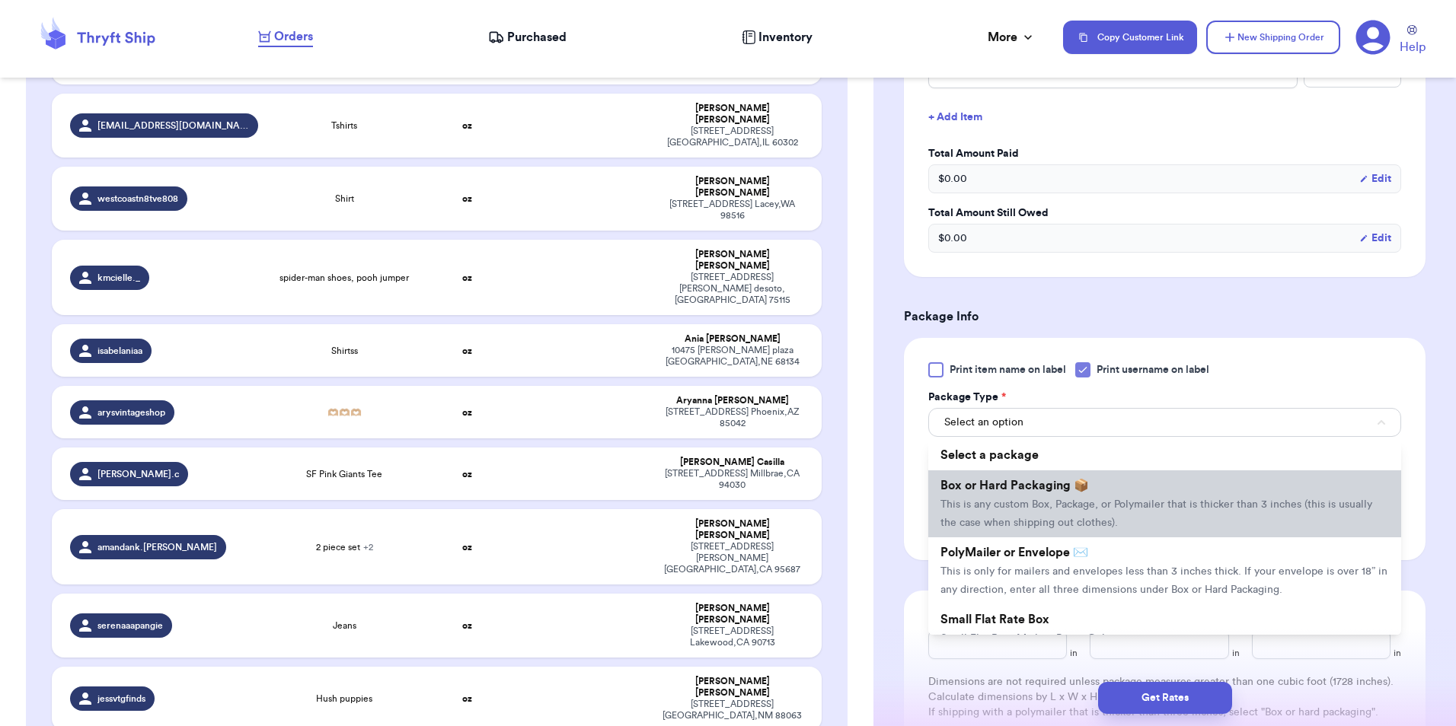
click at [1096, 481] on li "Box or Hard Packaging 📦 This is any custom Box, Package, or Polymailer that is …" at bounding box center [1164, 504] width 473 height 67
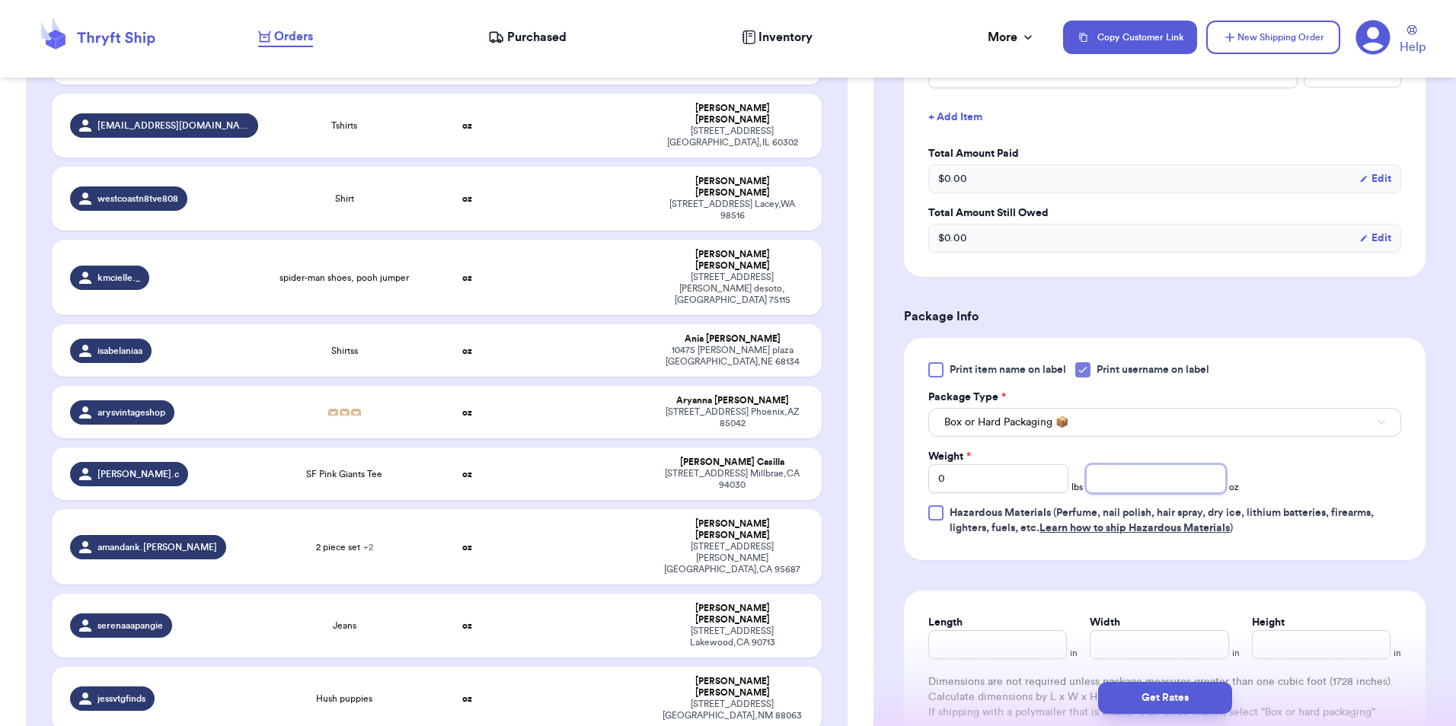
click at [1155, 492] on input "number" at bounding box center [1156, 479] width 140 height 29
type input "8"
click at [1188, 703] on button "Get Rates" at bounding box center [1165, 698] width 134 height 32
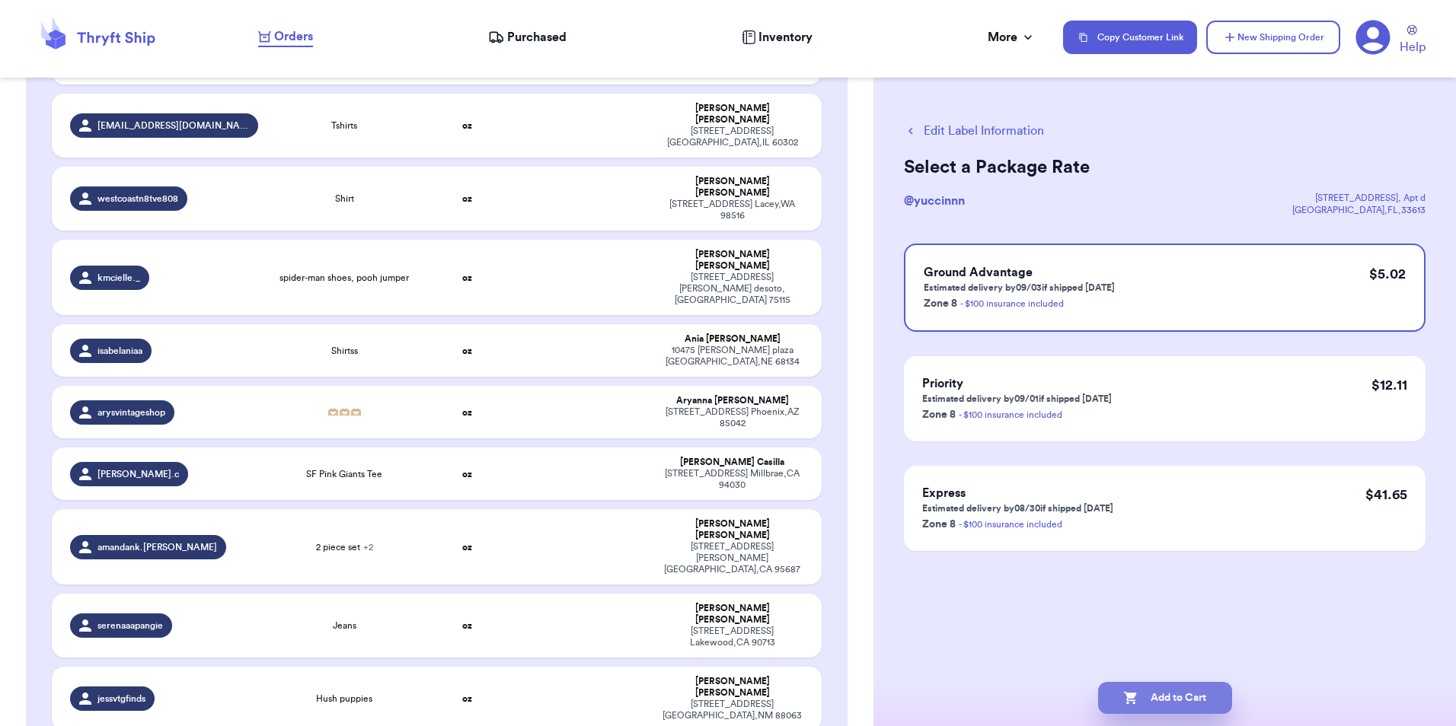
click at [1178, 697] on button "Add to Cart" at bounding box center [1165, 698] width 134 height 32
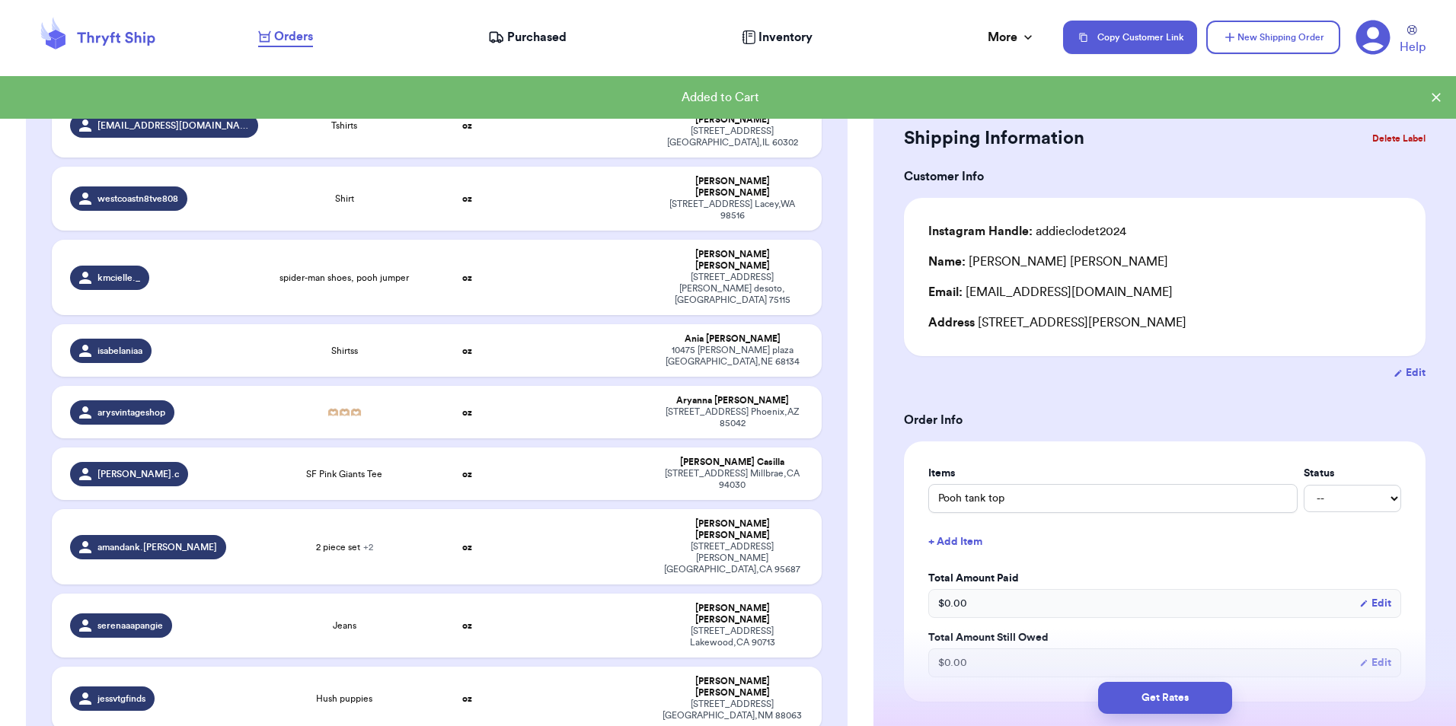
type input "Blues track pants"
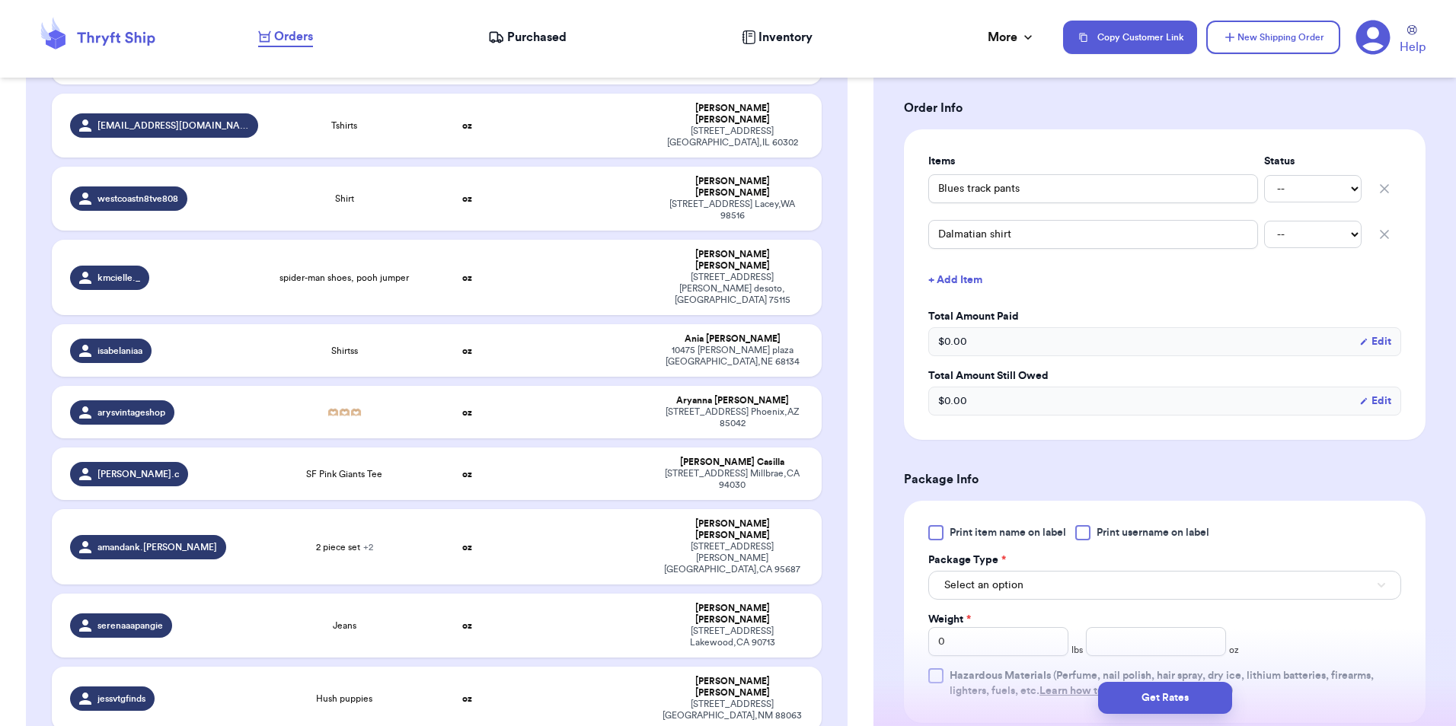
scroll to position [318, 0]
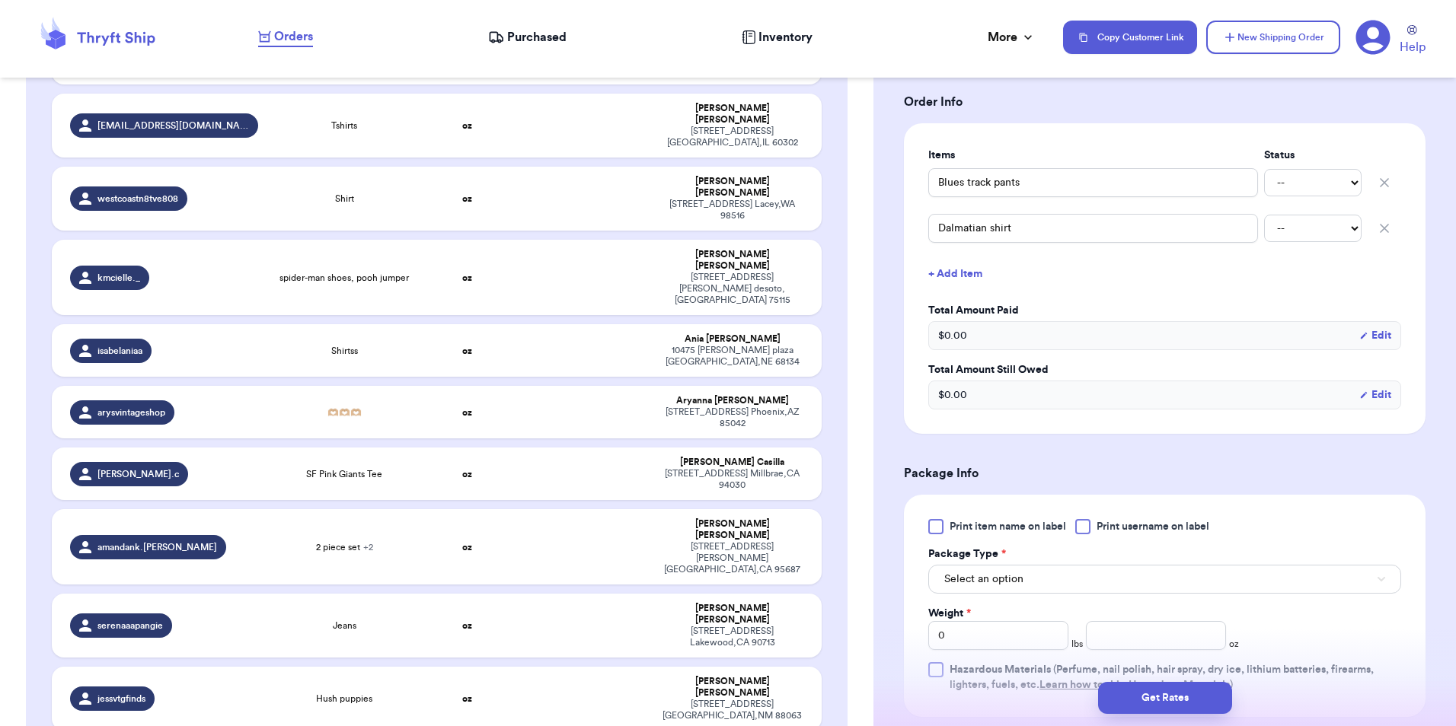
click at [1084, 526] on div at bounding box center [1082, 526] width 15 height 15
click at [0, 0] on input "Print username on label" at bounding box center [0, 0] width 0 height 0
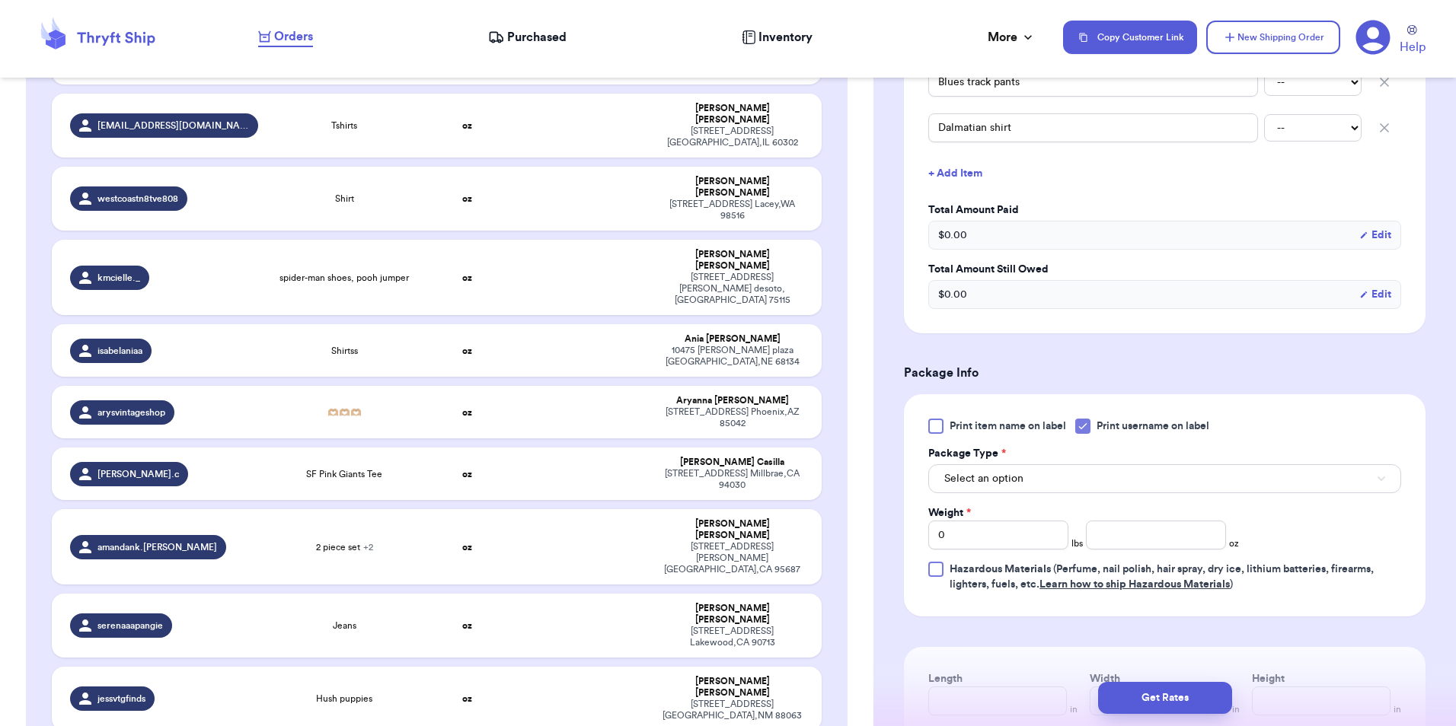
scroll to position [421, 0]
click at [1065, 477] on button "Select an option" at bounding box center [1164, 476] width 473 height 29
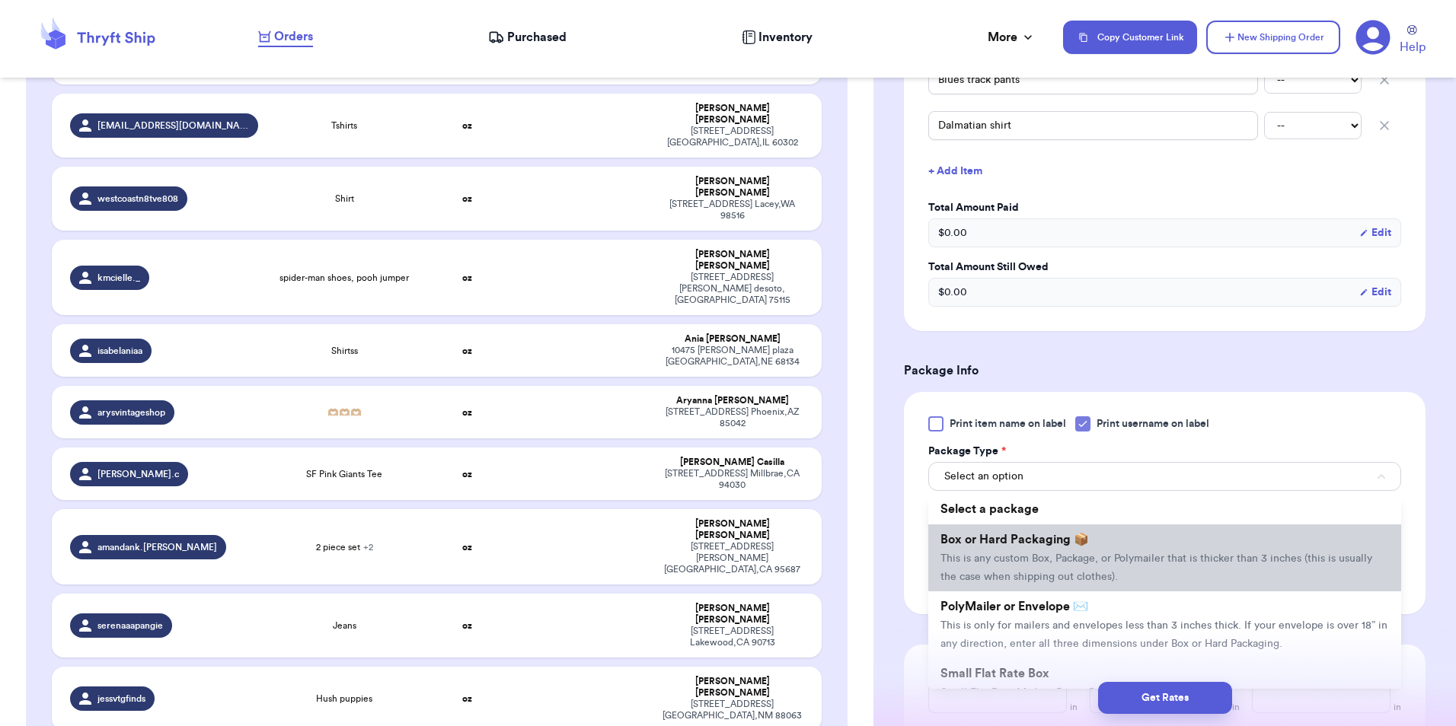
click at [1082, 545] on span "Box or Hard Packaging 📦" at bounding box center [1014, 540] width 148 height 12
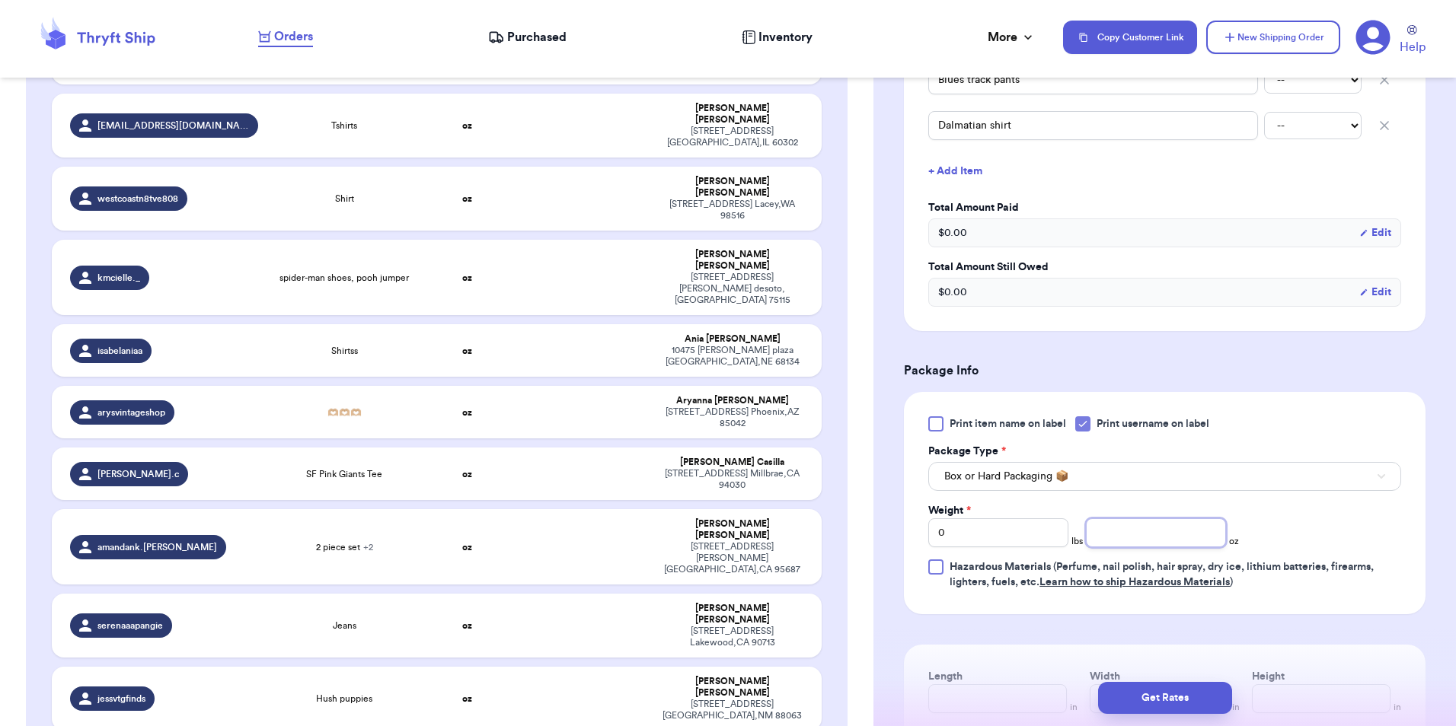
click at [1154, 546] on input "number" at bounding box center [1156, 533] width 140 height 29
type input "10"
click at [1183, 695] on button "Get Rates" at bounding box center [1165, 698] width 134 height 32
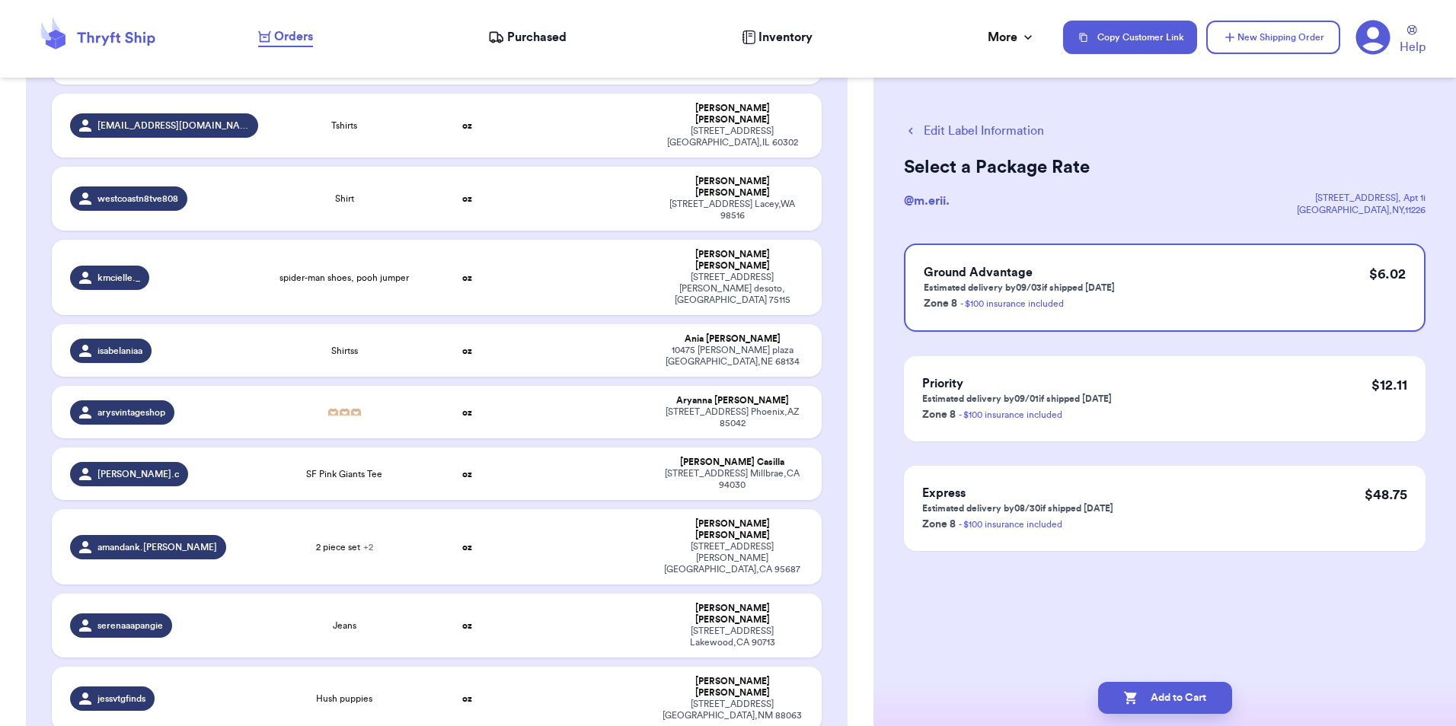
scroll to position [0, 0]
click at [1108, 277] on h3 "Ground Advantage" at bounding box center [1019, 272] width 191 height 18
click at [1138, 696] on button "Add to Cart" at bounding box center [1165, 698] width 134 height 32
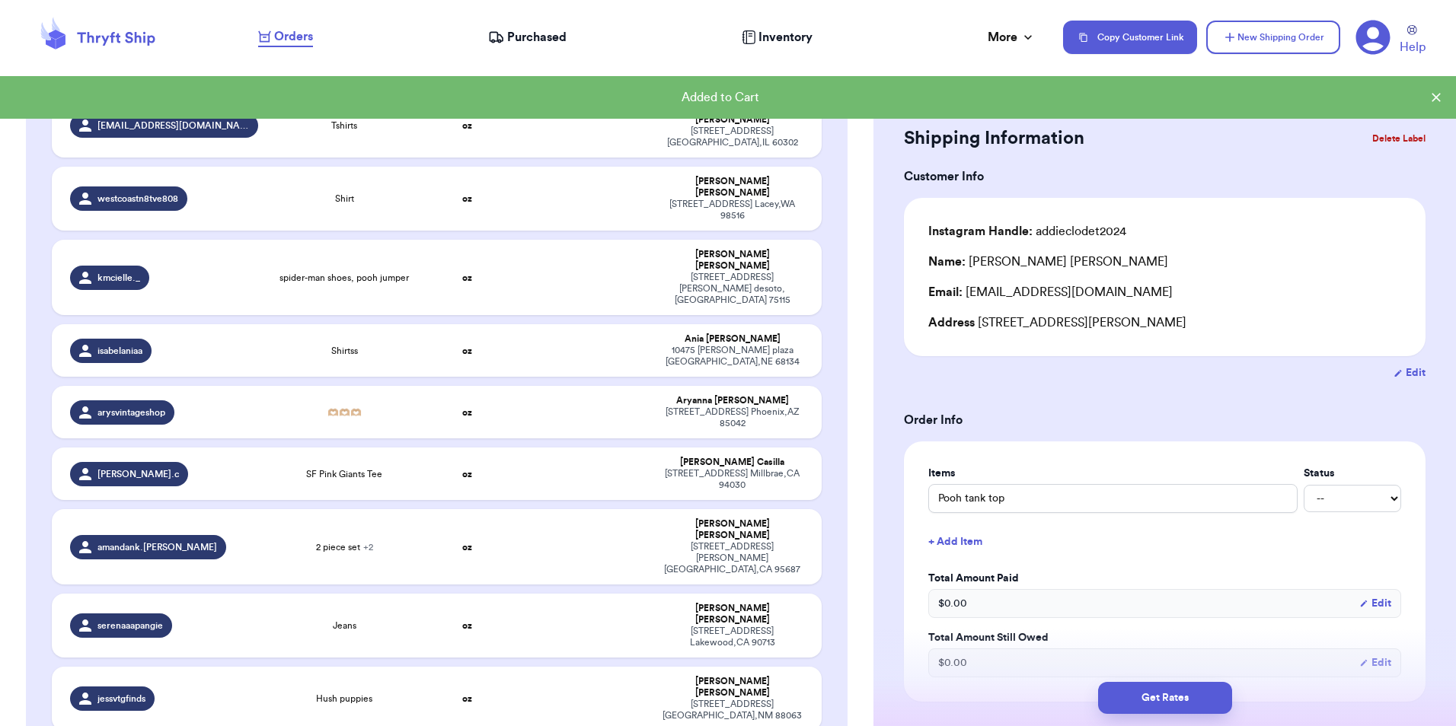
type input "8c Nike shoes"
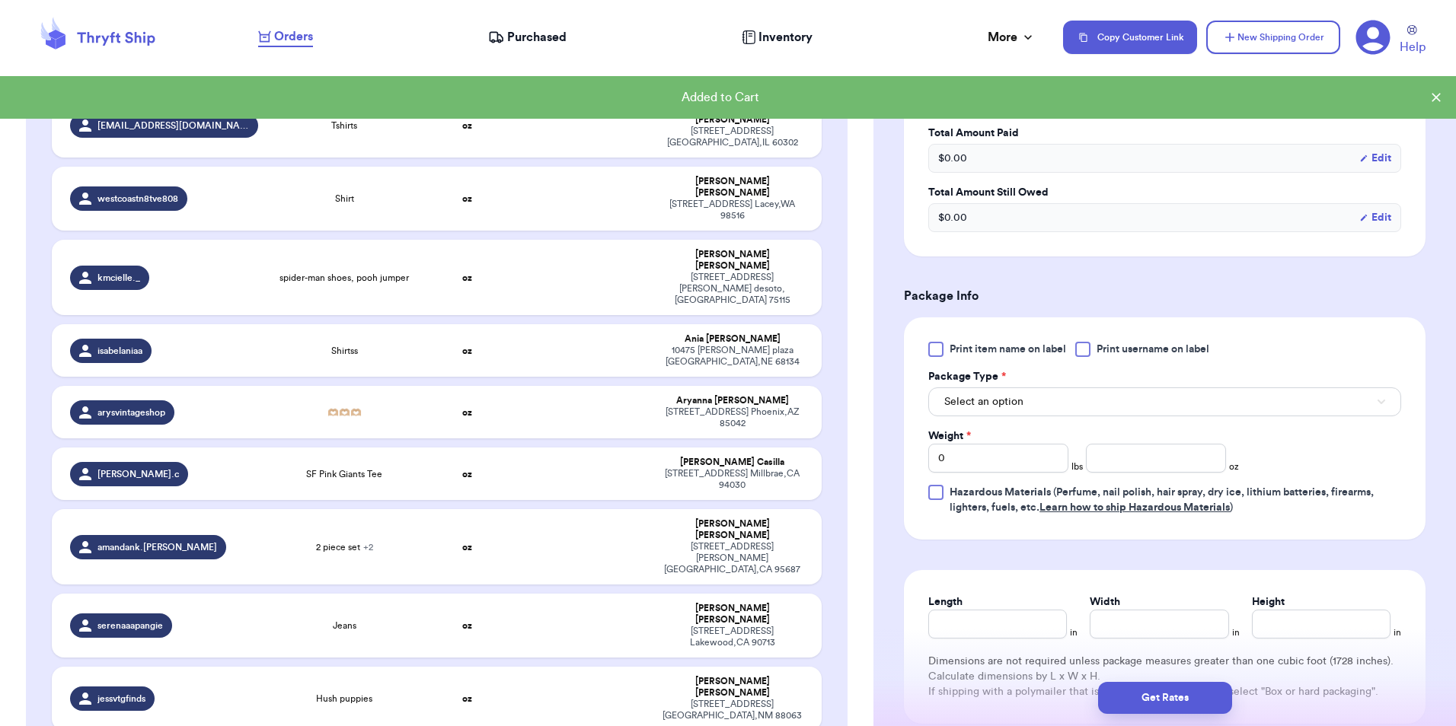
scroll to position [640, 0]
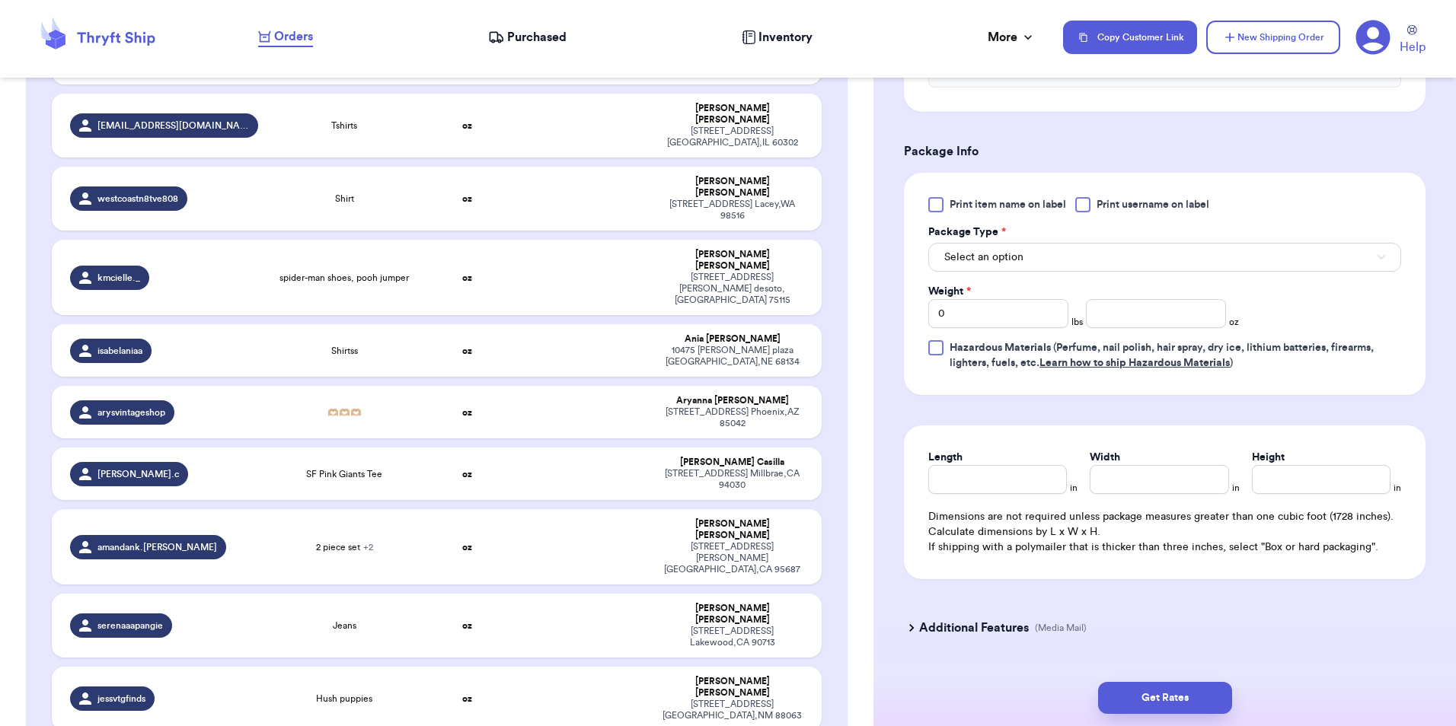
click at [1086, 200] on div at bounding box center [1082, 204] width 15 height 15
click at [0, 0] on input "Print username on label" at bounding box center [0, 0] width 0 height 0
click at [1087, 238] on div "Package Type *" at bounding box center [1164, 232] width 473 height 15
click at [1088, 244] on button "Select an option" at bounding box center [1164, 257] width 473 height 29
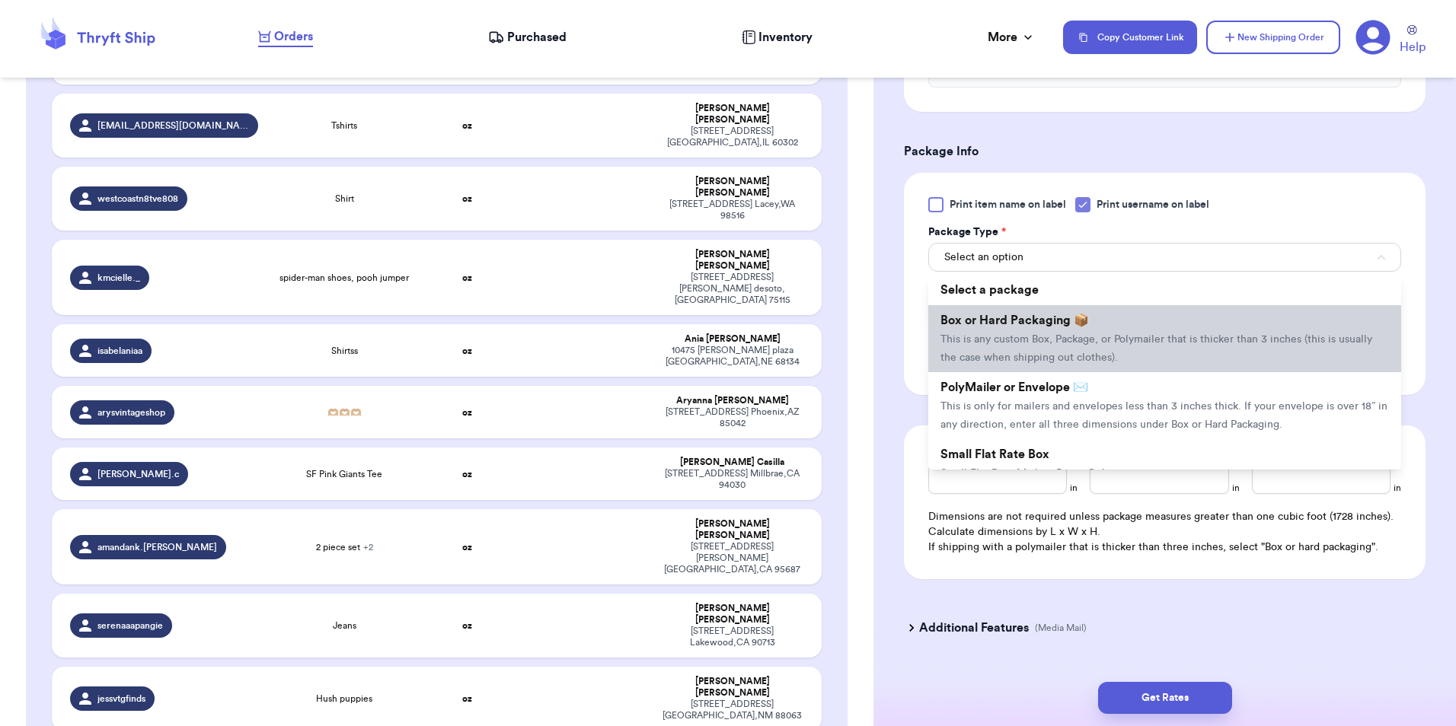
click at [1086, 326] on span "Box or Hard Packaging 📦" at bounding box center [1014, 320] width 148 height 12
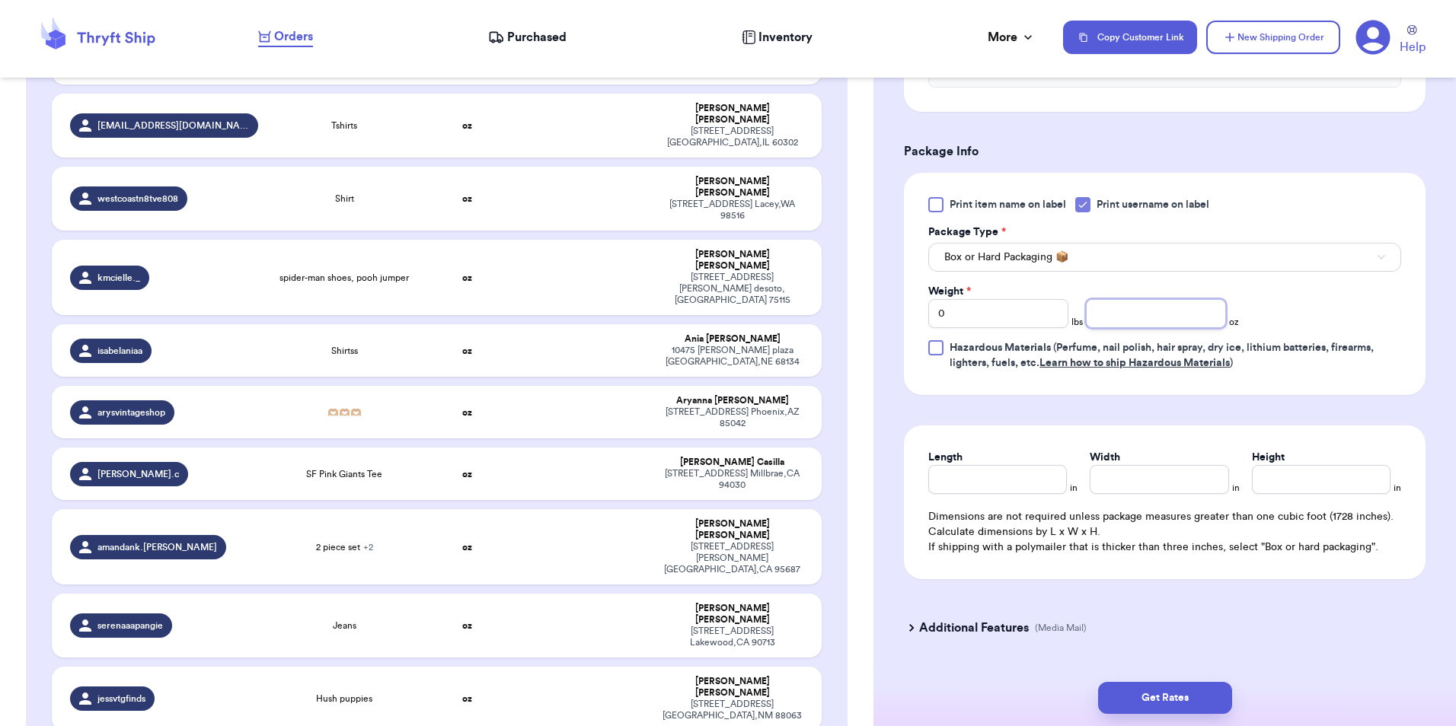
click at [1140, 314] on input "number" at bounding box center [1156, 313] width 140 height 29
type input "15"
click at [1166, 695] on button "Get Rates" at bounding box center [1165, 698] width 134 height 32
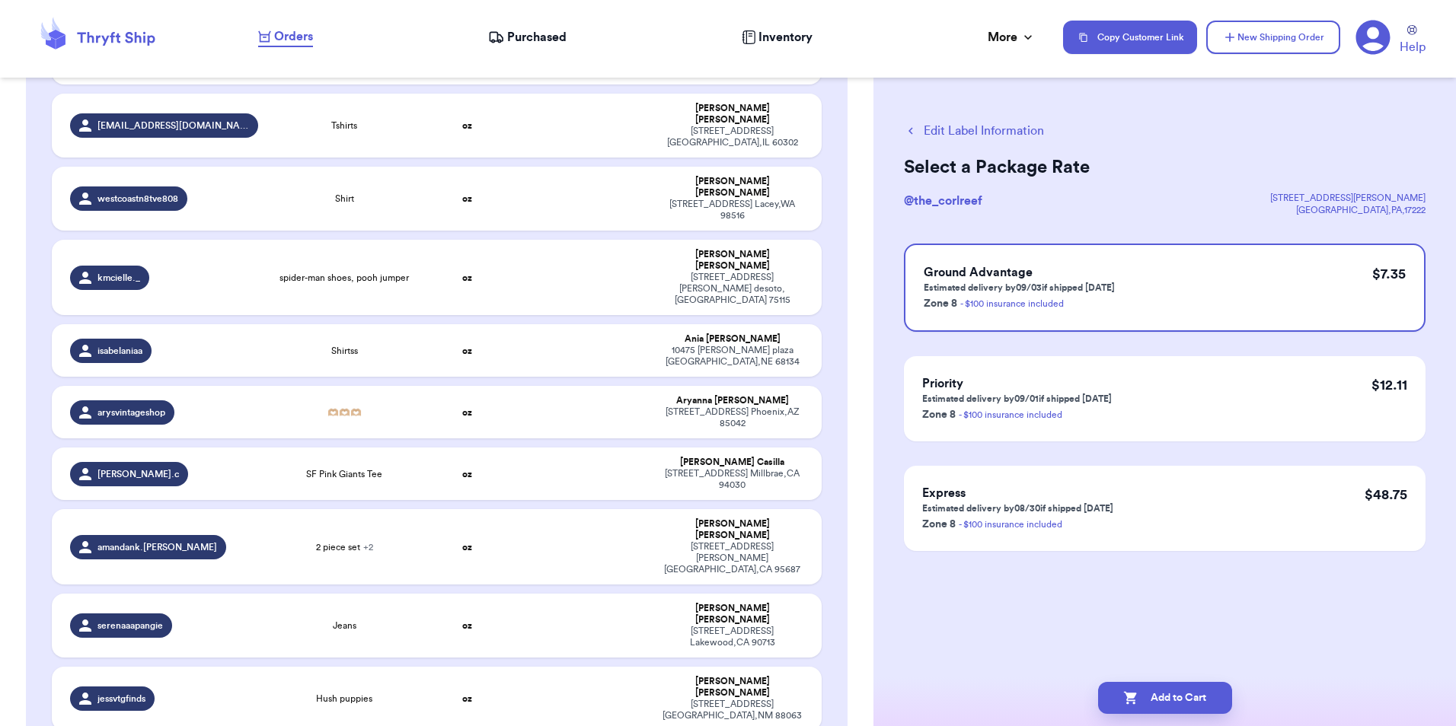
scroll to position [0, 0]
click at [1138, 701] on button "Add to Cart" at bounding box center [1165, 698] width 134 height 32
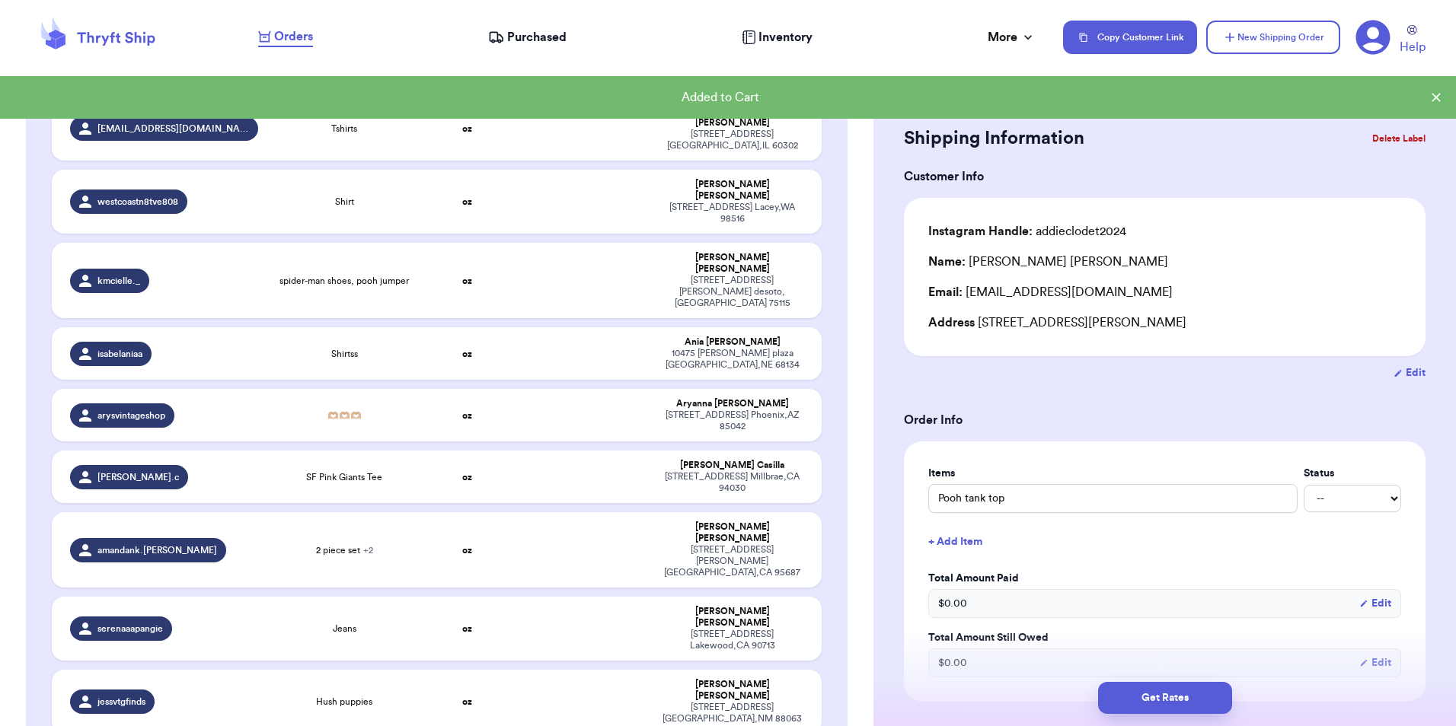
scroll to position [2439, 0]
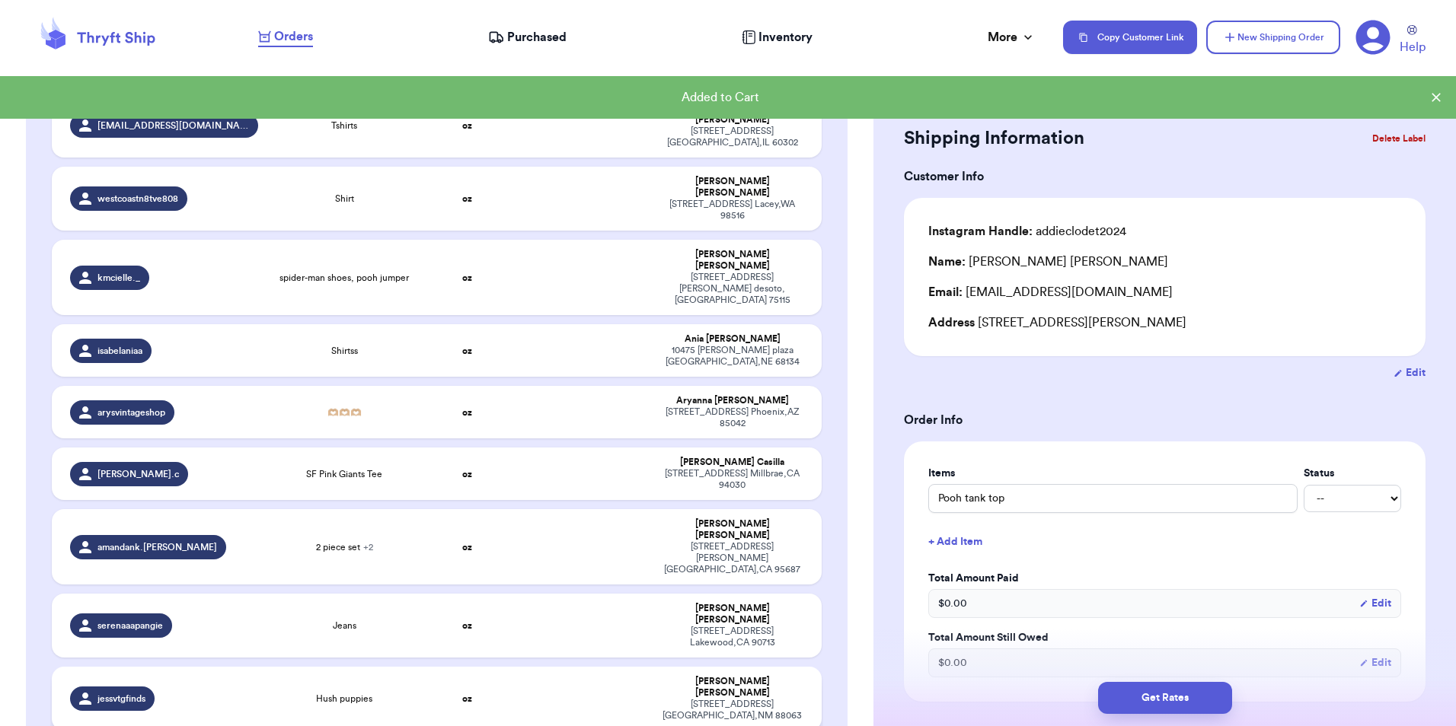
click at [652, 667] on td "[PERSON_NAME] [STREET_ADDRESS]" at bounding box center [736, 699] width 169 height 64
type input "Hush puppies"
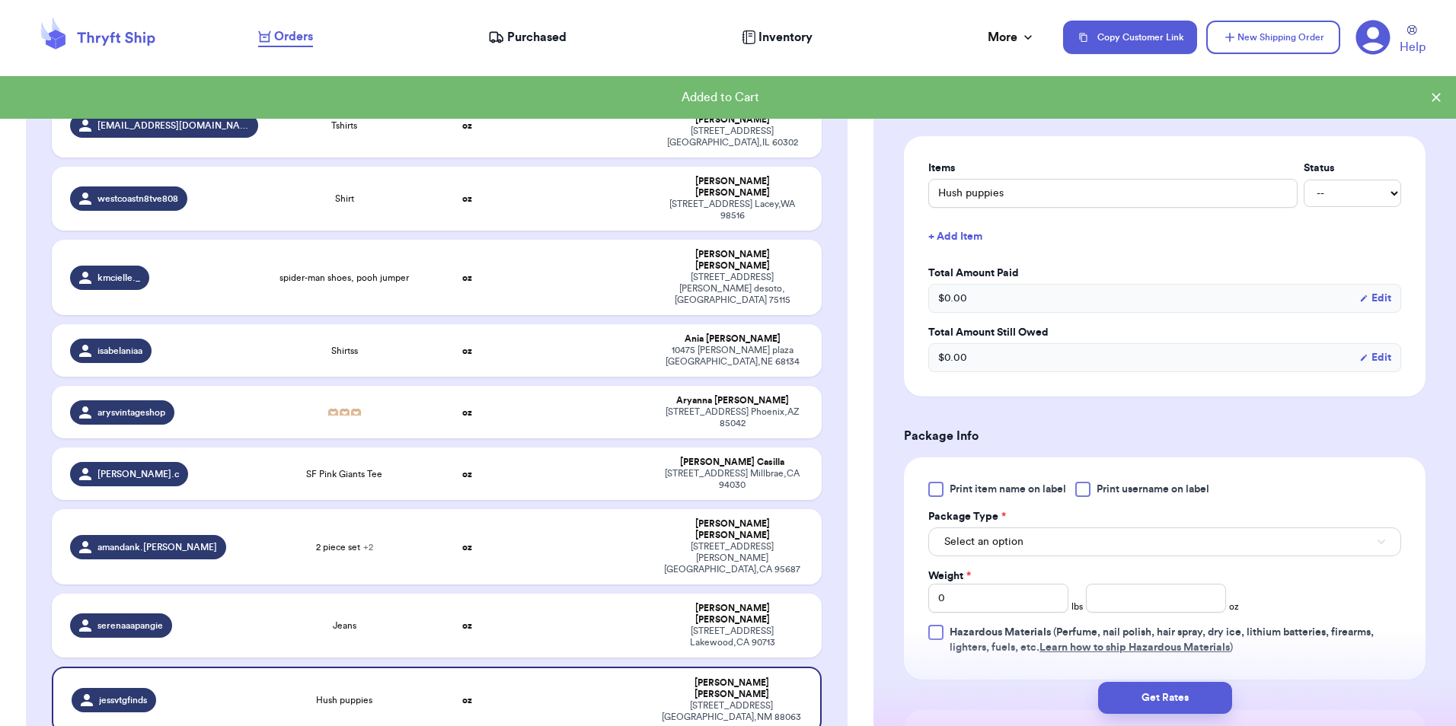
scroll to position [348, 0]
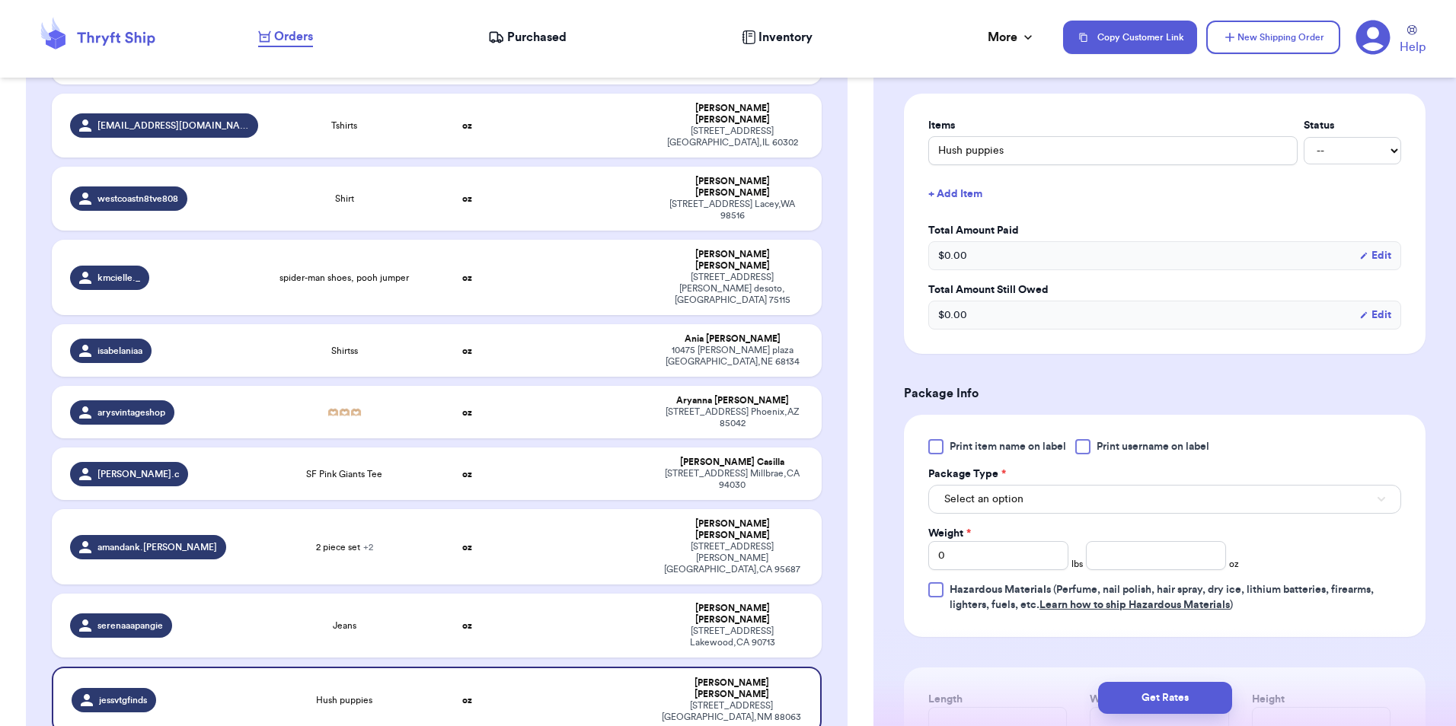
click at [1082, 447] on div at bounding box center [1082, 446] width 15 height 15
click at [0, 0] on input "Print username on label" at bounding box center [0, 0] width 0 height 0
click at [1076, 492] on button "Select an option" at bounding box center [1164, 499] width 473 height 29
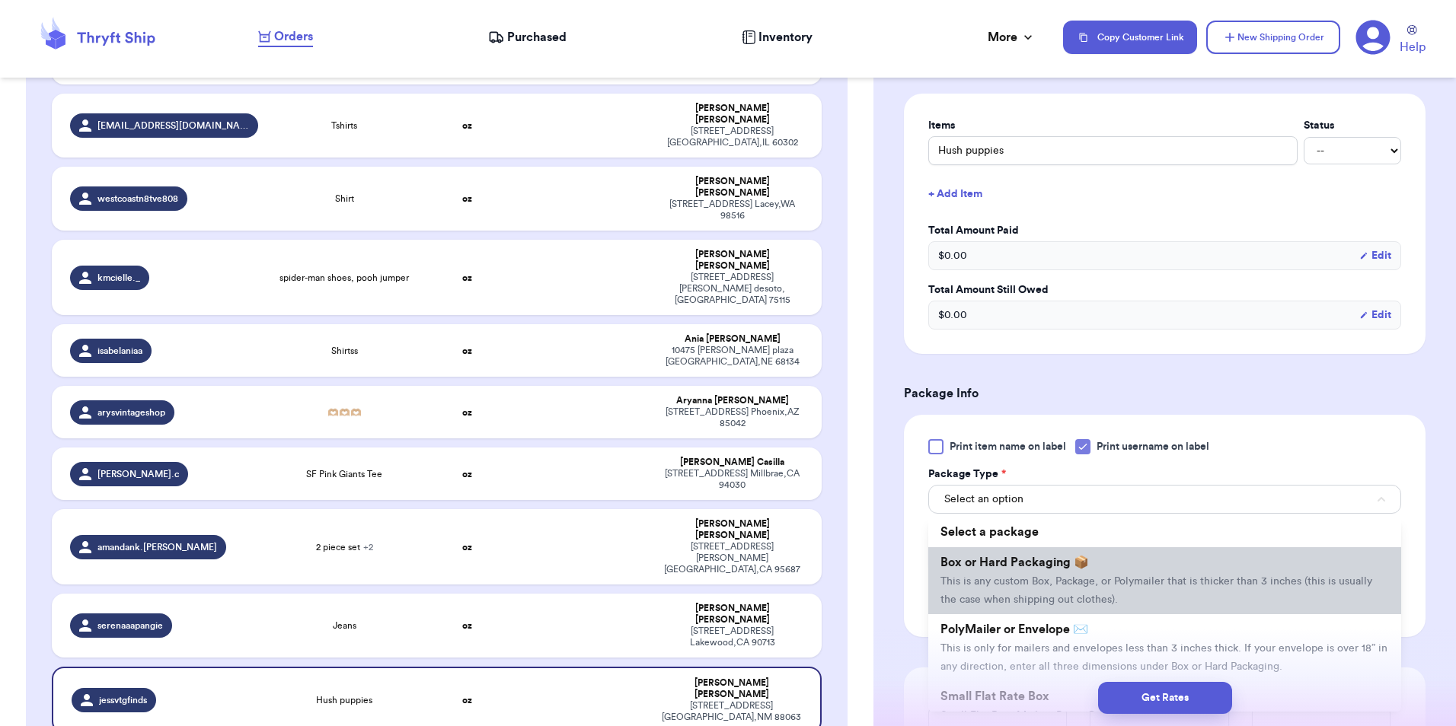
click at [1077, 557] on span "Box or Hard Packaging 📦" at bounding box center [1014, 563] width 148 height 12
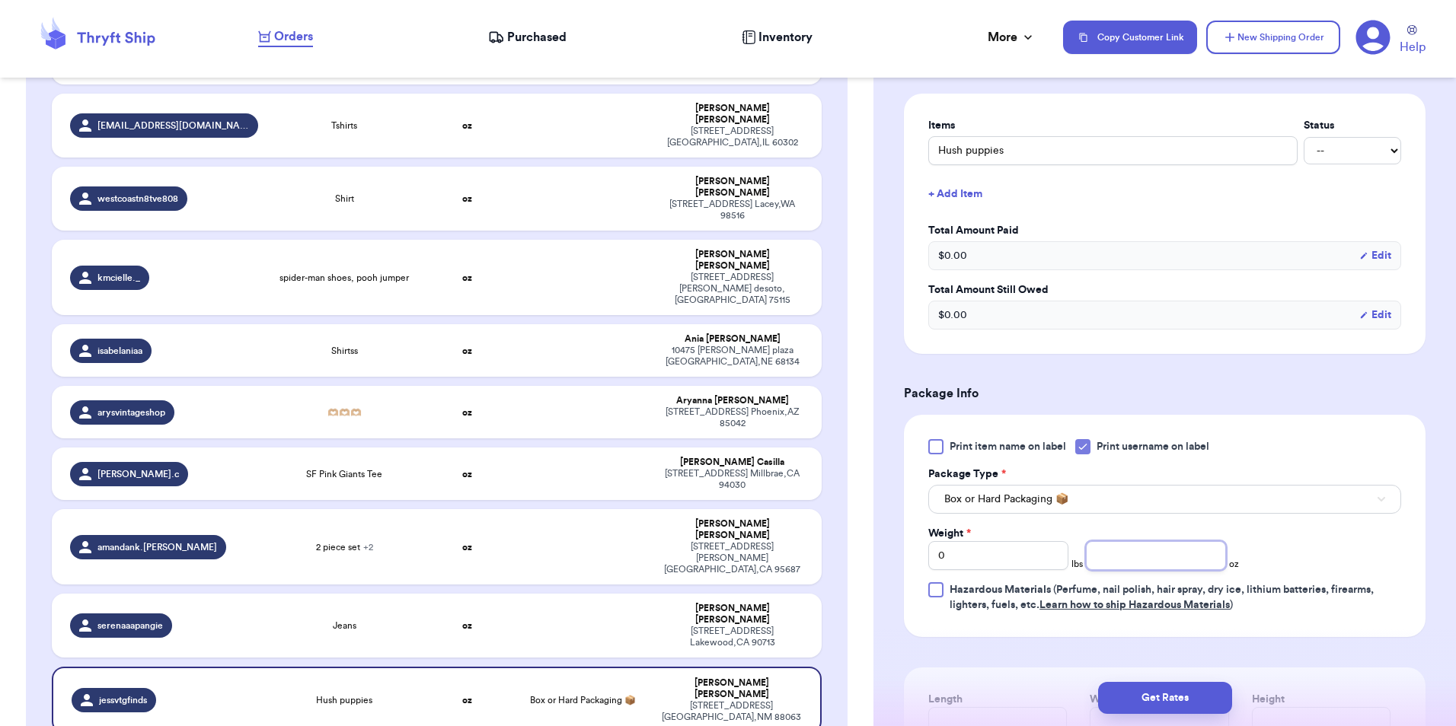
click at [1150, 570] on input "number" at bounding box center [1156, 555] width 140 height 29
type input "8"
click at [1164, 700] on button "Get Rates" at bounding box center [1165, 698] width 134 height 32
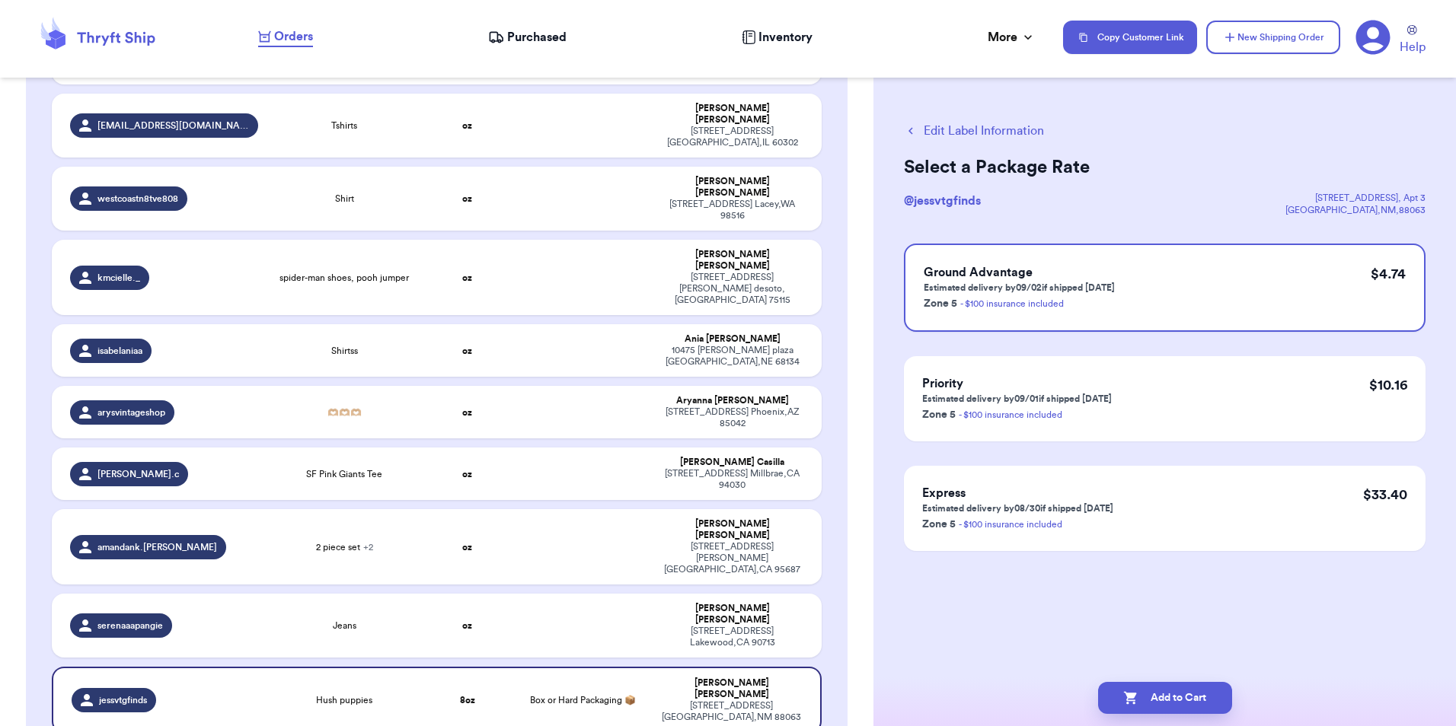
scroll to position [0, 0]
click at [1151, 701] on button "Add to Cart" at bounding box center [1165, 698] width 134 height 32
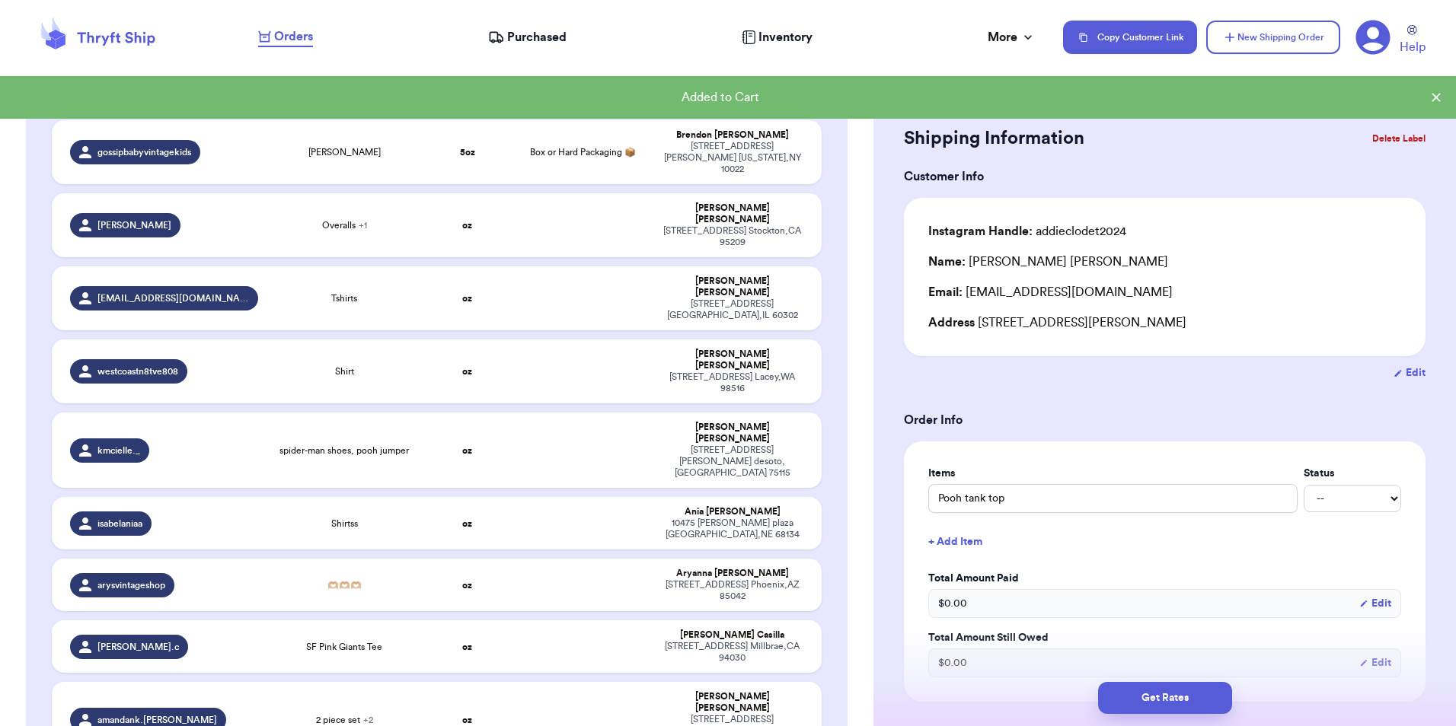
scroll to position [2265, 0]
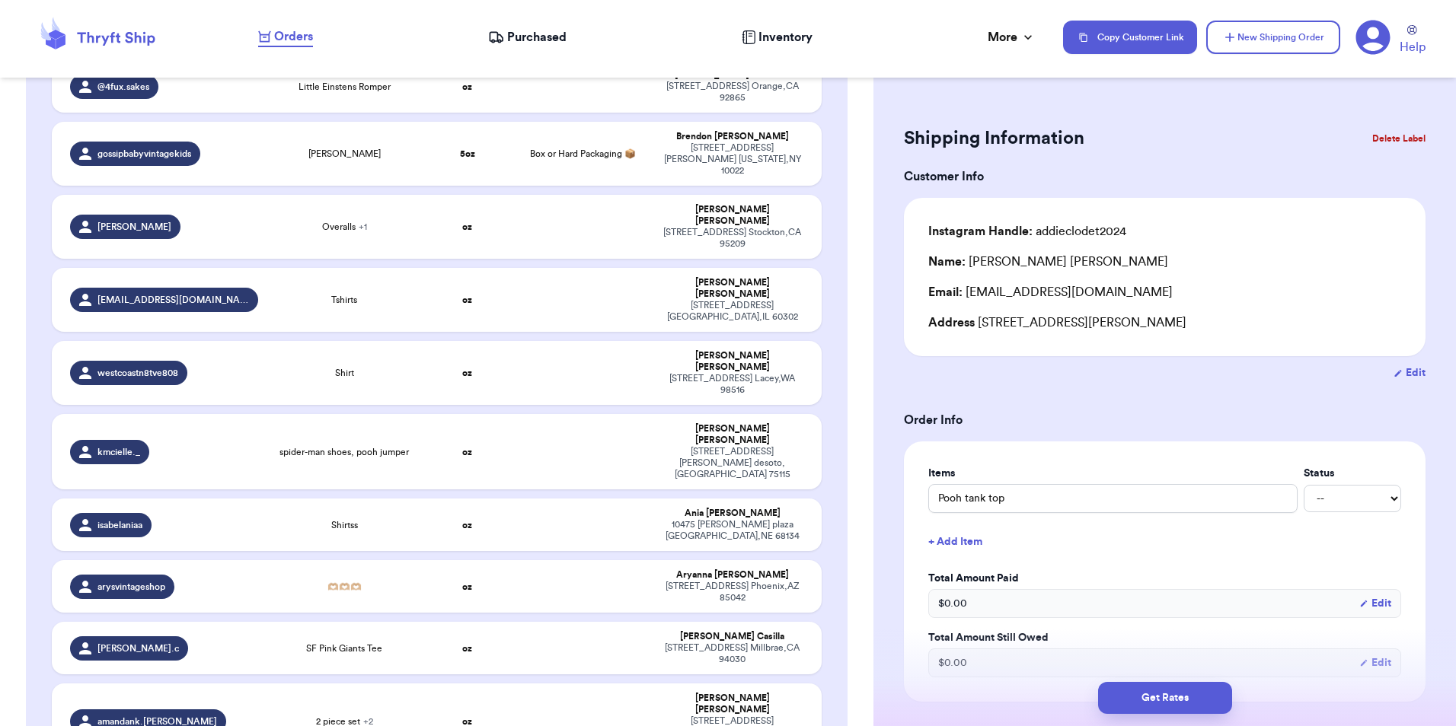
type input "Jeans"
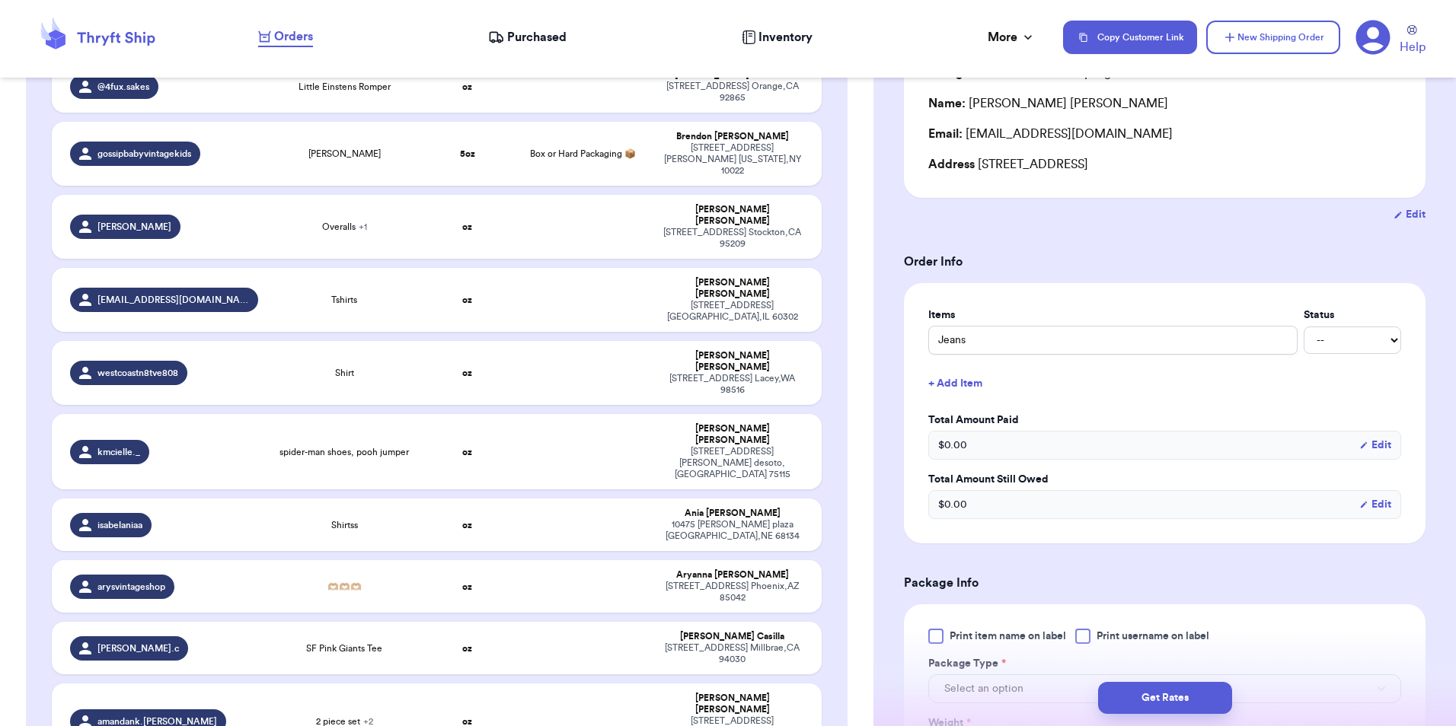
scroll to position [171, 0]
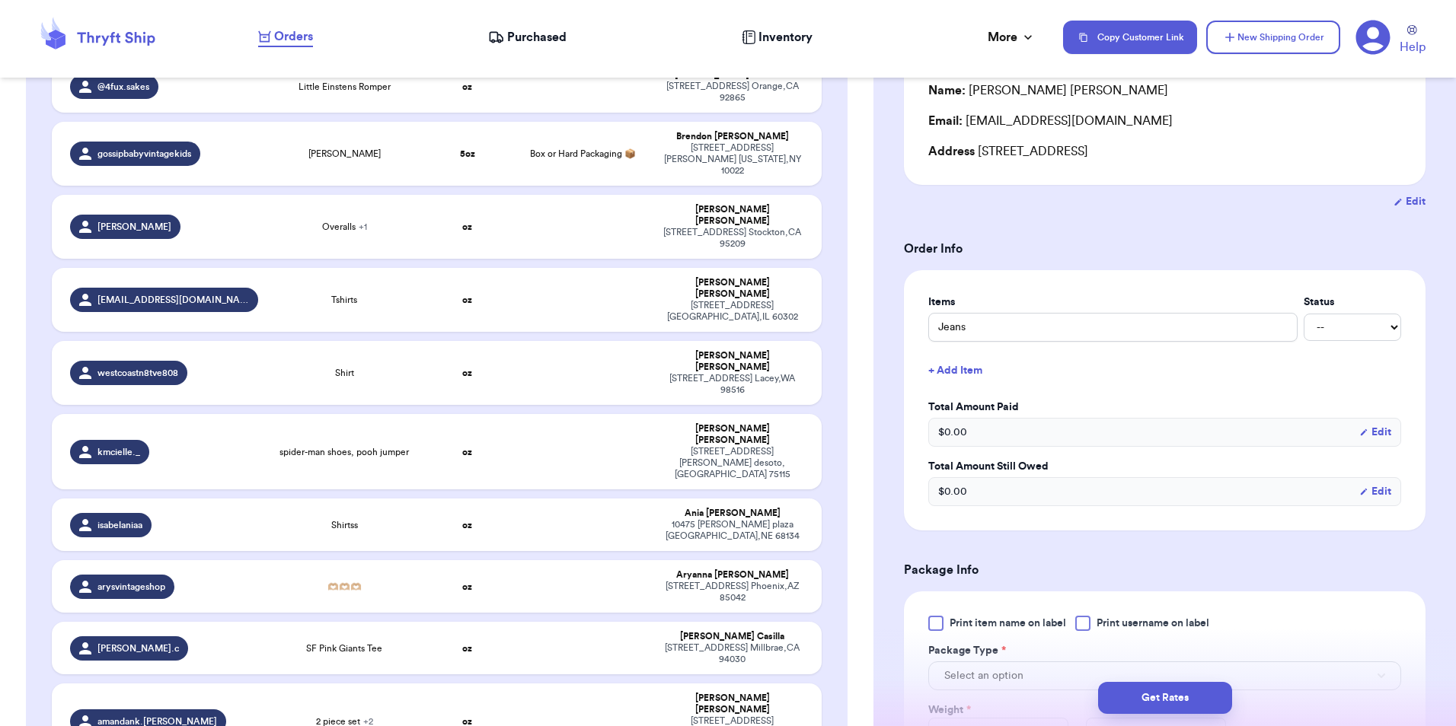
click at [1087, 626] on div at bounding box center [1082, 623] width 15 height 15
click at [0, 0] on input "Print username on label" at bounding box center [0, 0] width 0 height 0
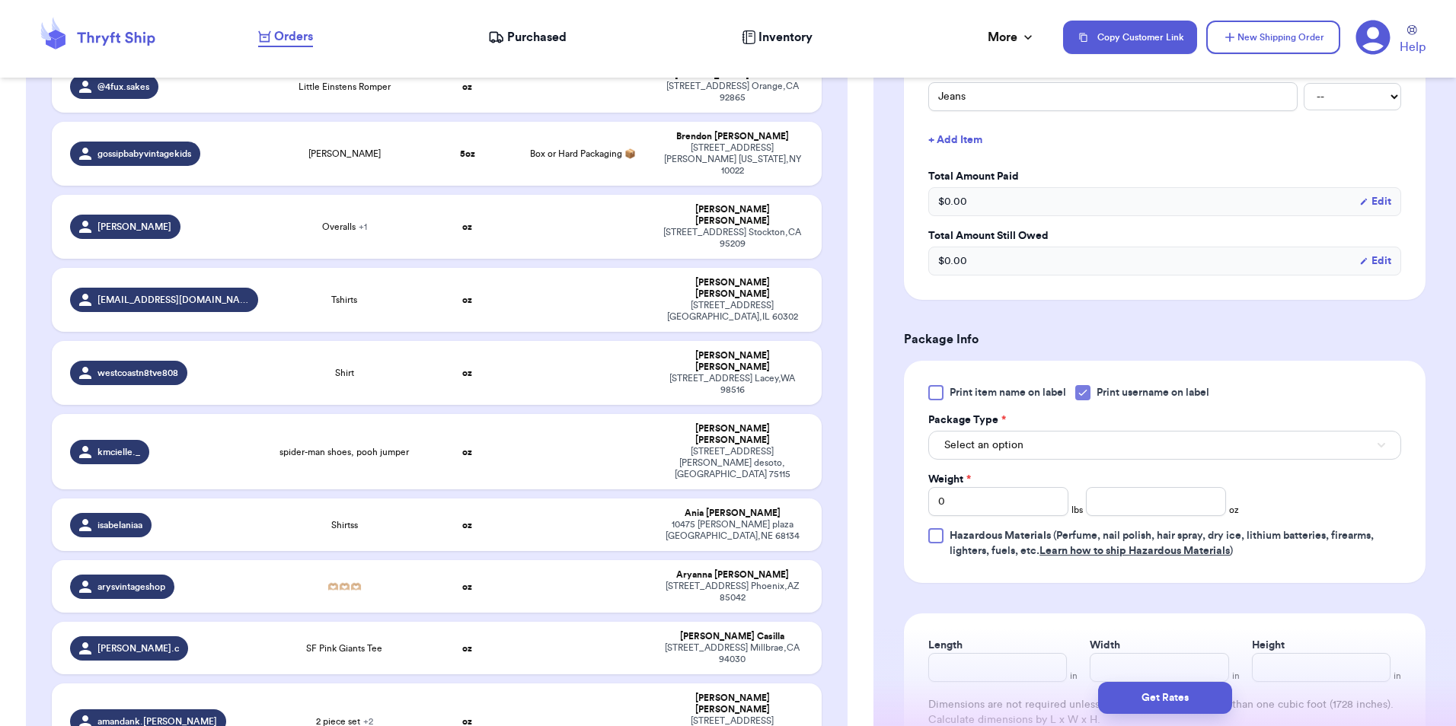
scroll to position [406, 0]
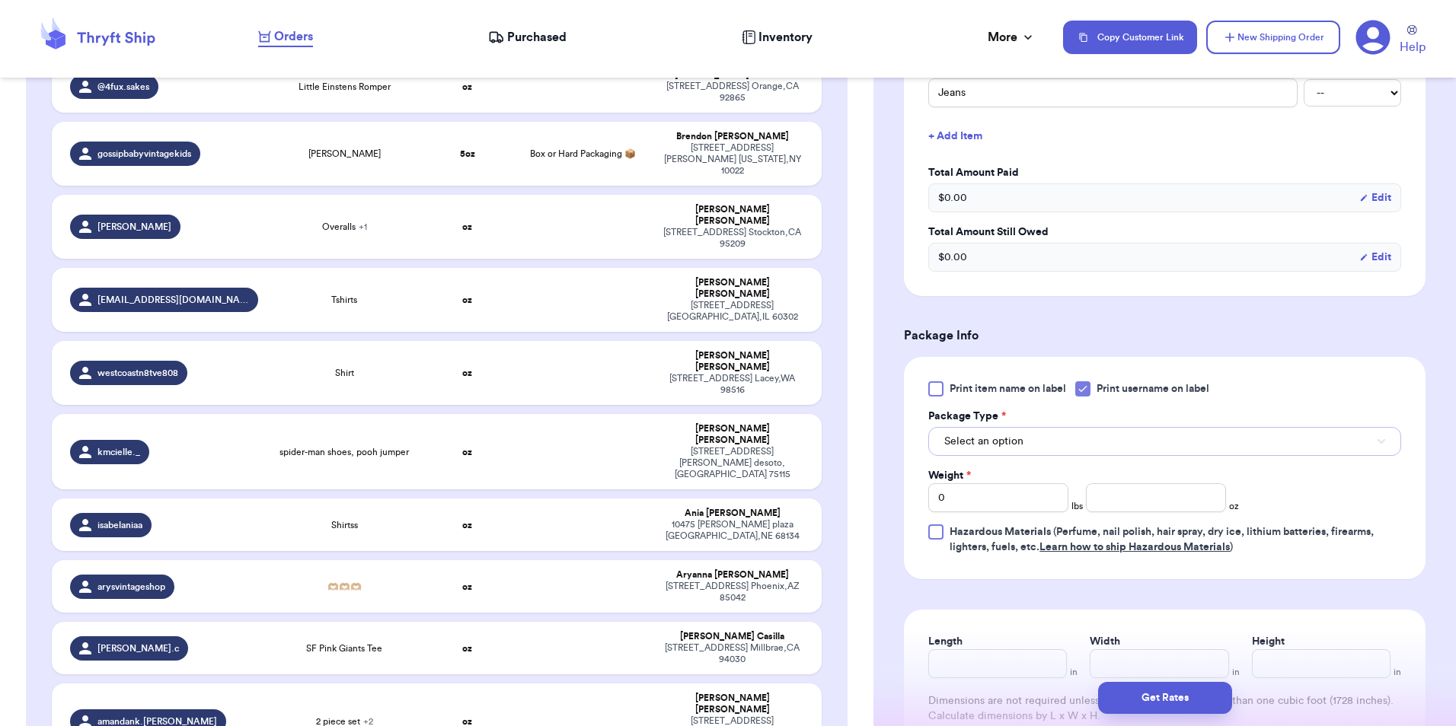
click at [1141, 455] on button "Select an option" at bounding box center [1164, 441] width 473 height 29
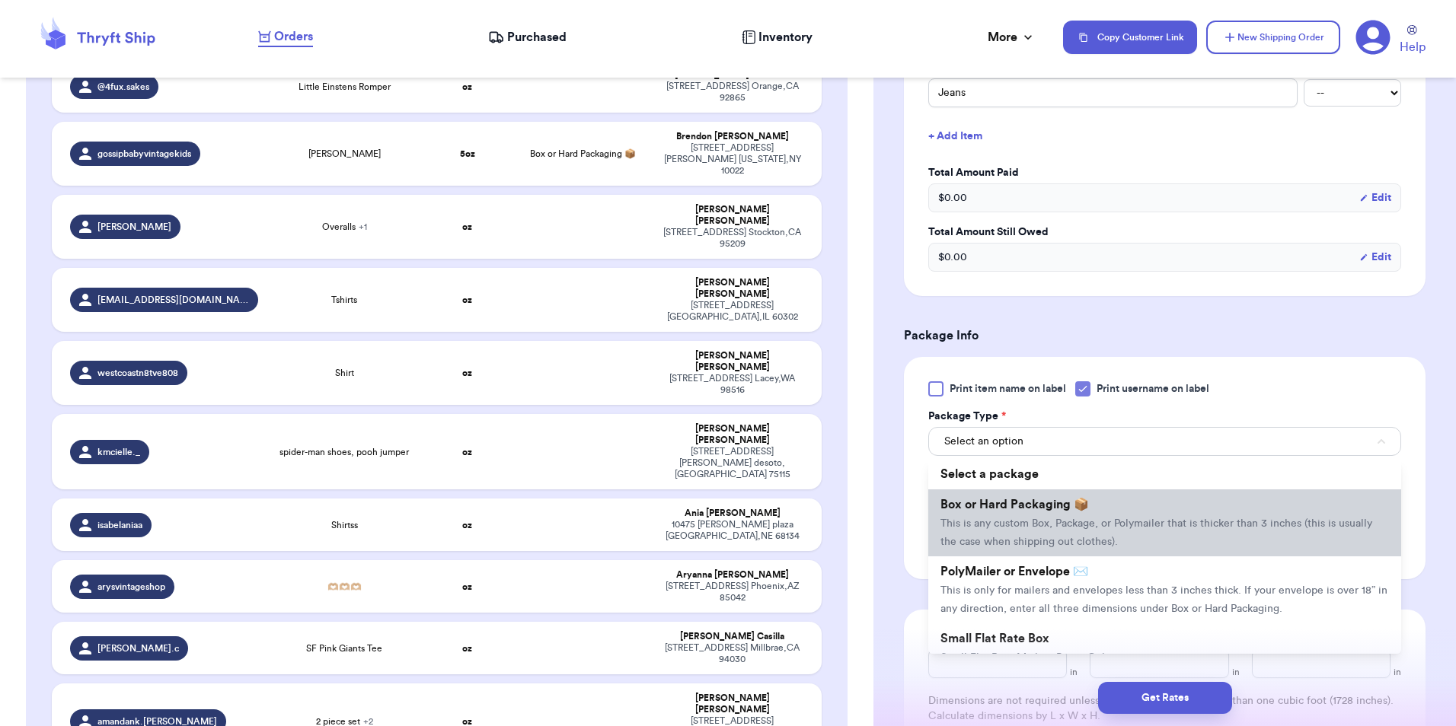
click at [1137, 510] on li "Box or Hard Packaging 📦 This is any custom Box, Package, or Polymailer that is …" at bounding box center [1164, 523] width 473 height 67
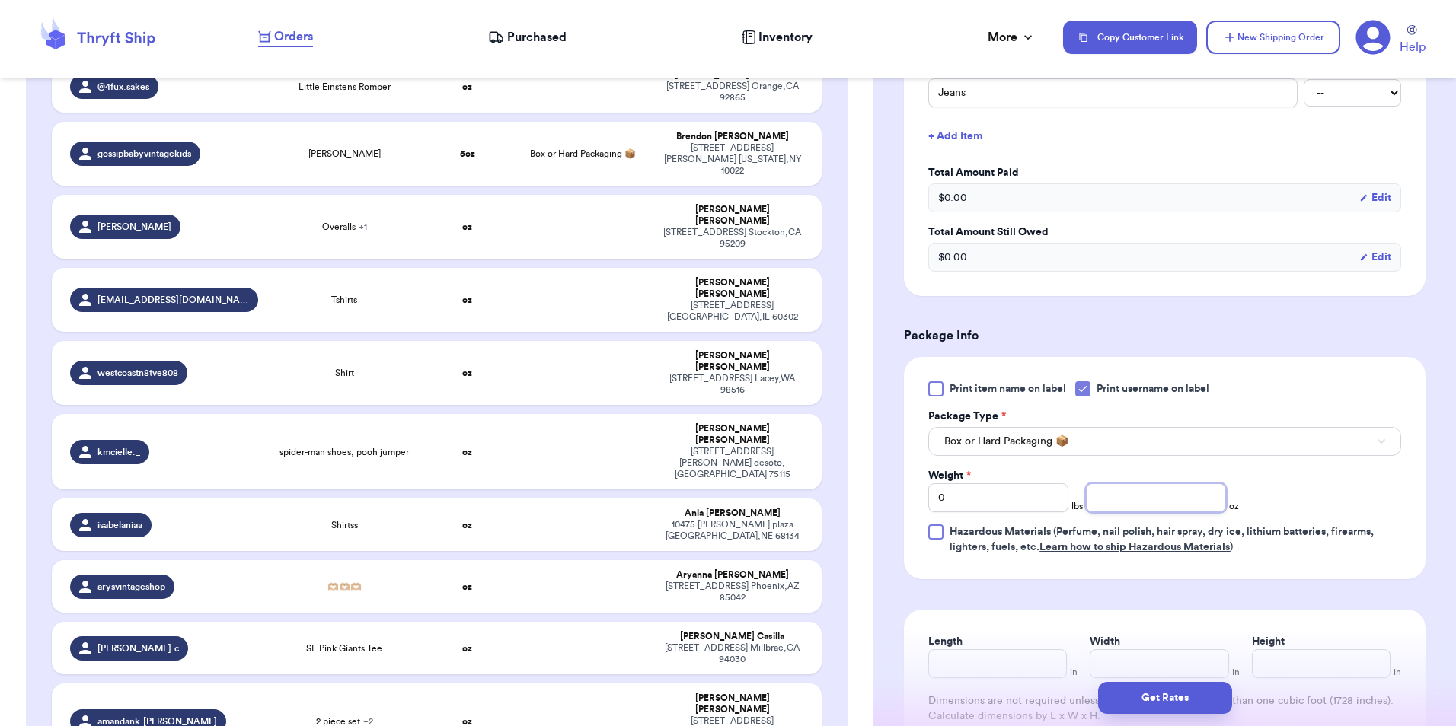
click at [1136, 509] on input "number" at bounding box center [1156, 498] width 140 height 29
type input "6"
click at [1158, 707] on button "Get Rates" at bounding box center [1165, 698] width 134 height 32
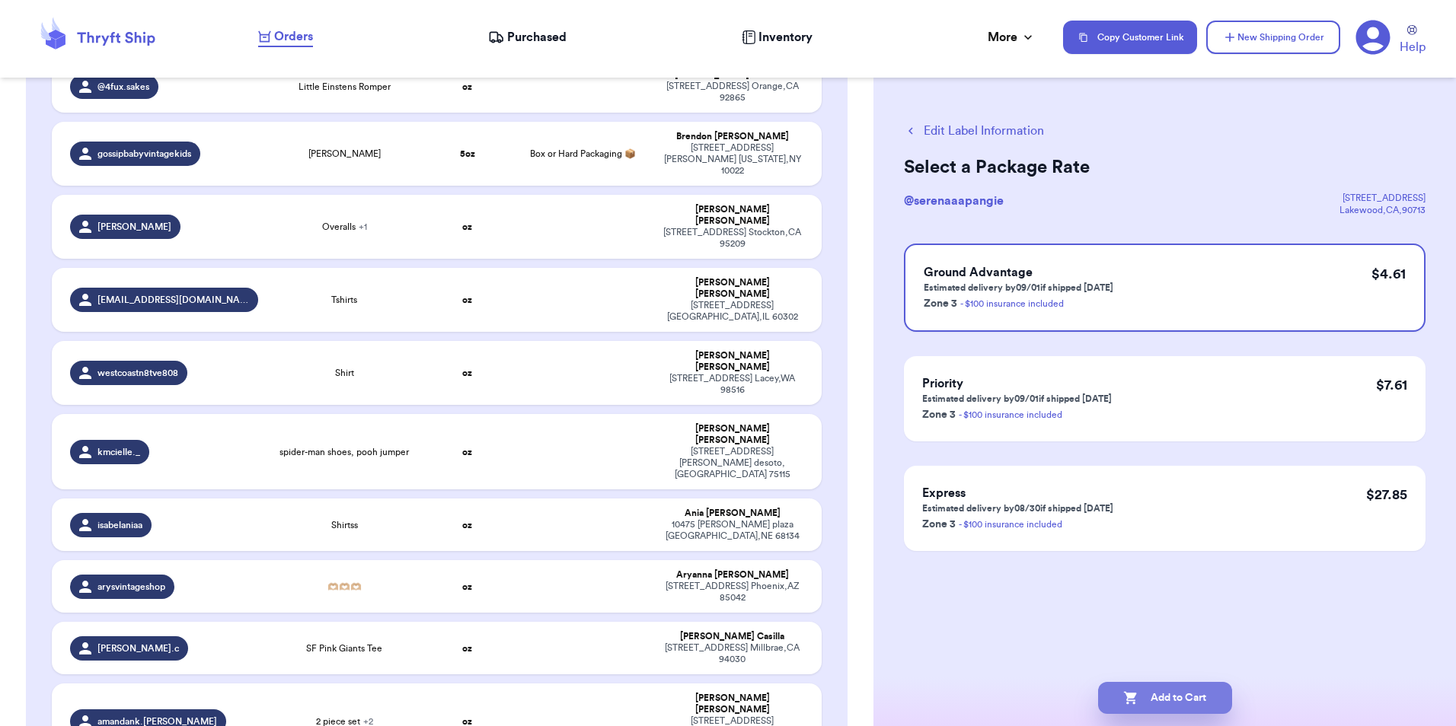
click at [1151, 695] on button "Add to Cart" at bounding box center [1165, 698] width 134 height 32
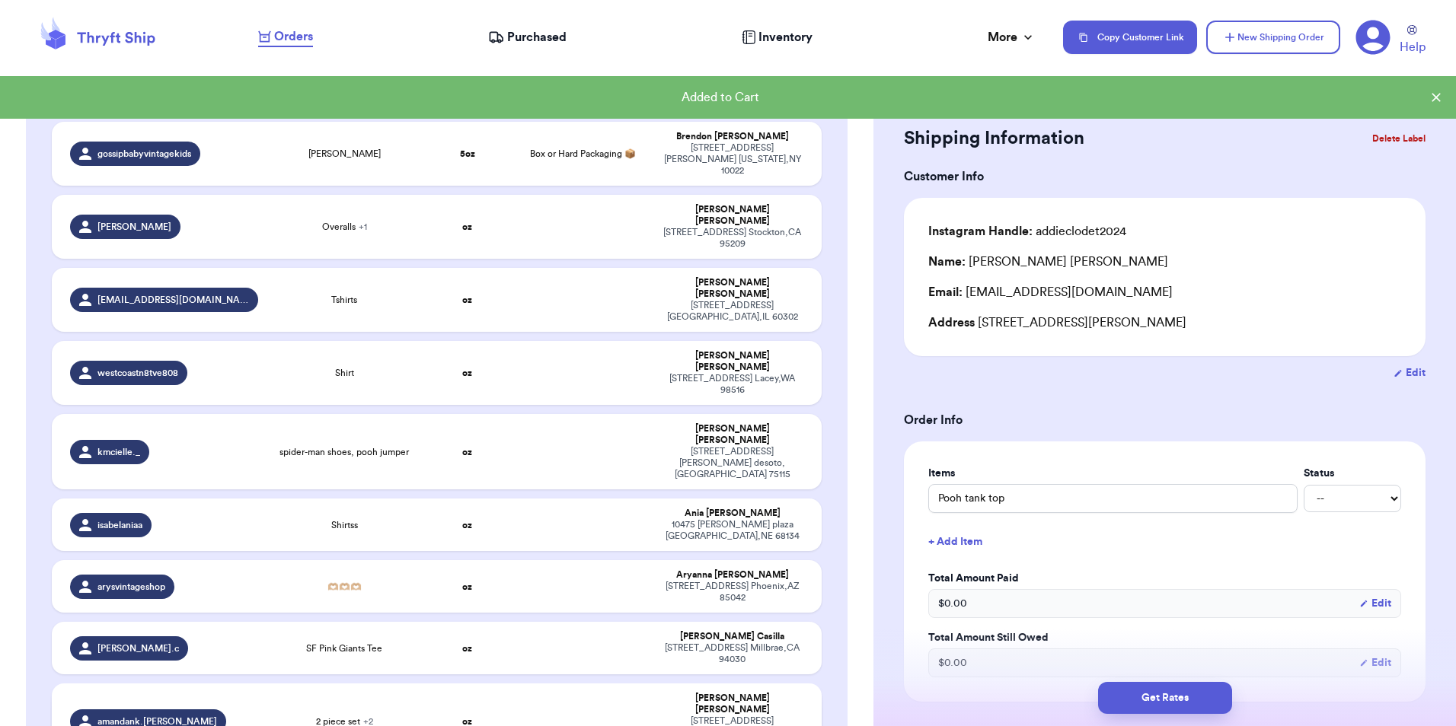
click at [592, 684] on td at bounding box center [583, 721] width 139 height 75
type input "2 piece set"
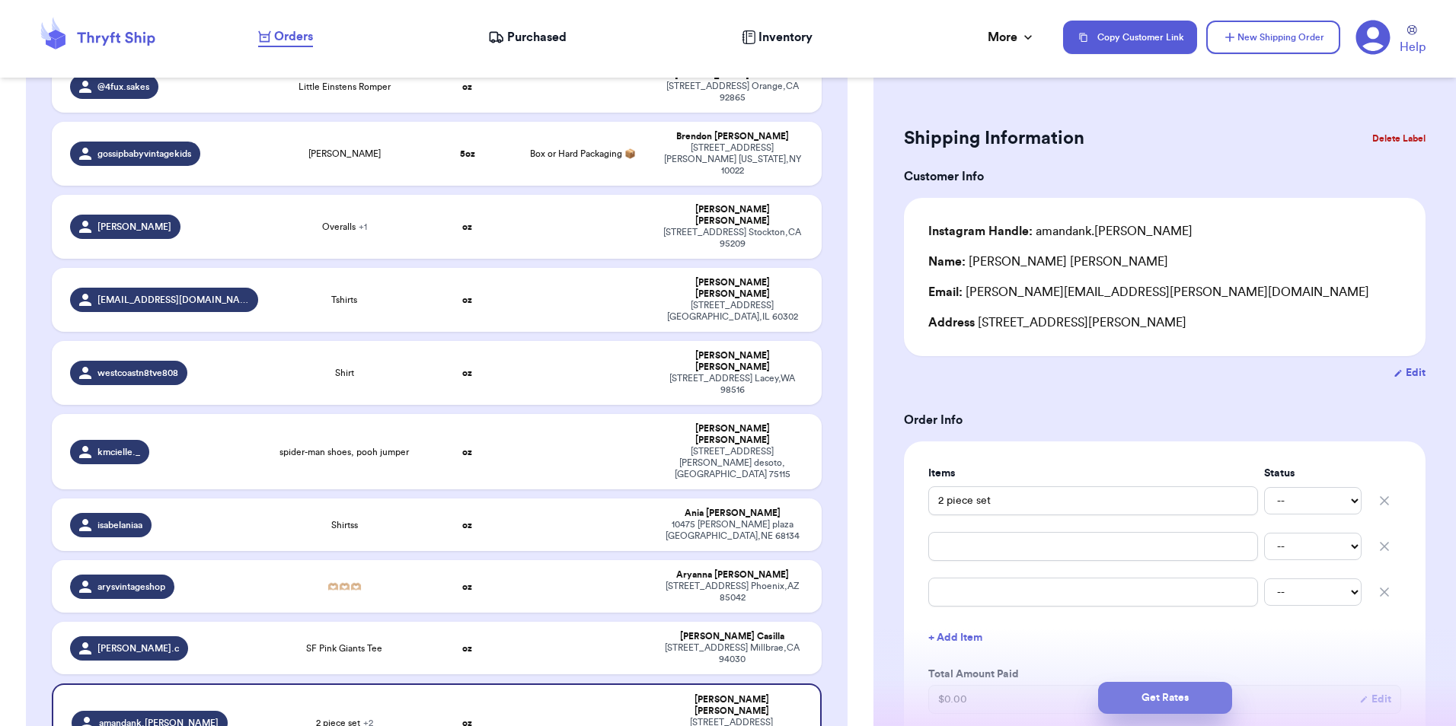
click at [1173, 701] on button "Get Rates" at bounding box center [1165, 698] width 134 height 32
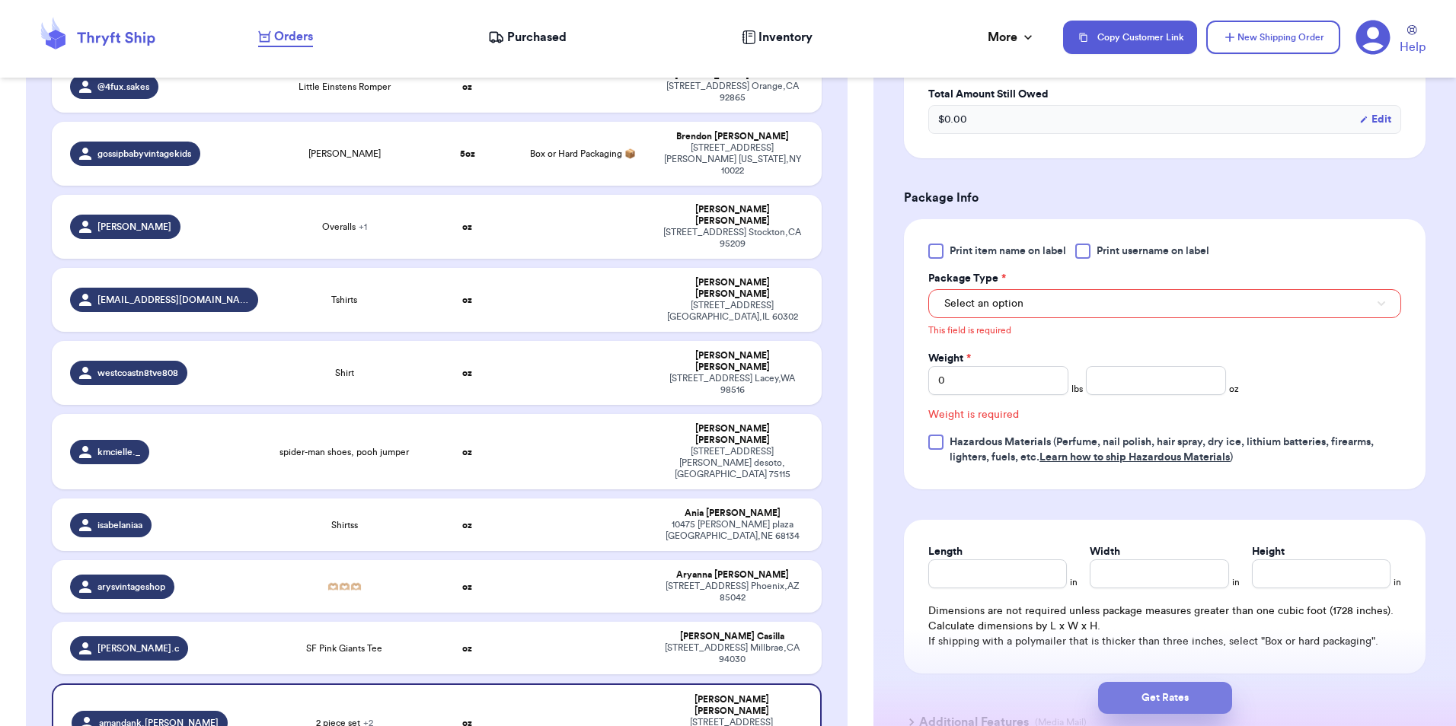
scroll to position [657, 0]
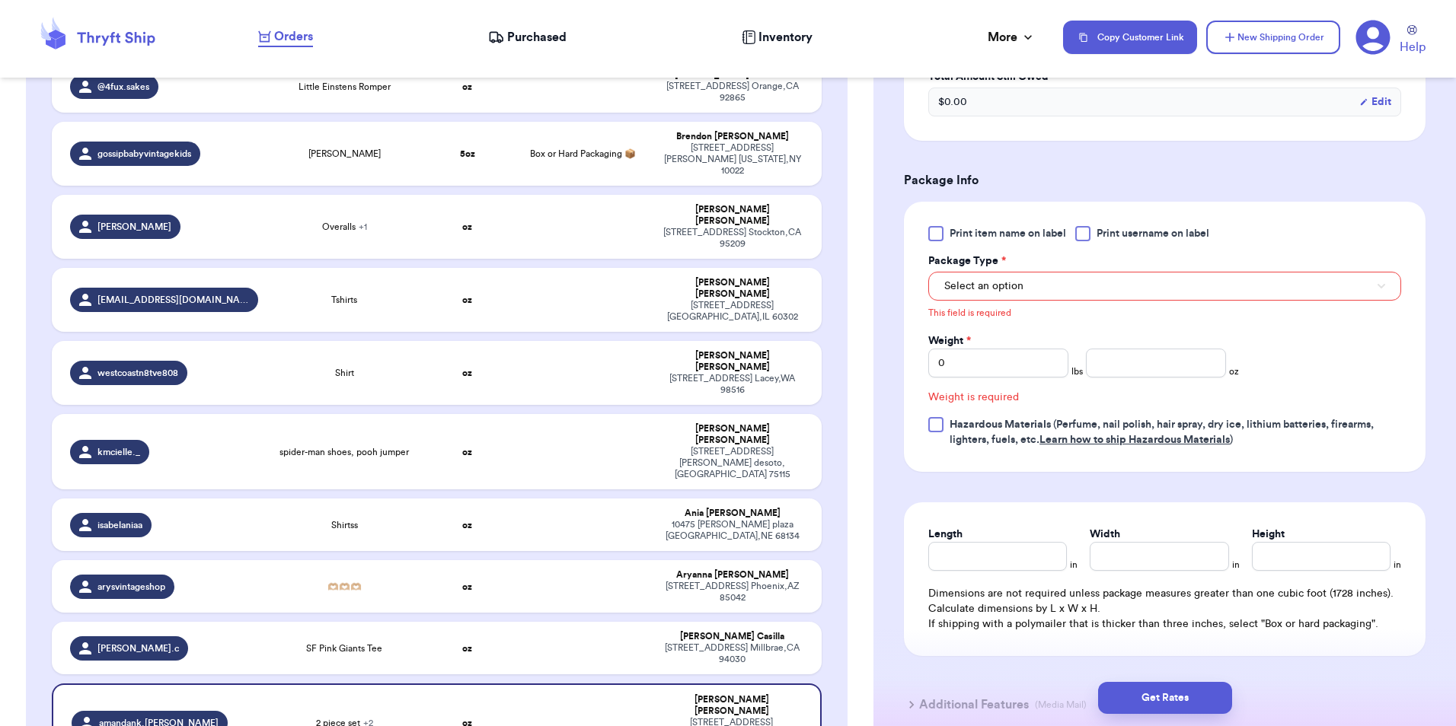
click at [1087, 230] on div at bounding box center [1082, 233] width 15 height 15
click at [0, 0] on input "Print username on label" at bounding box center [0, 0] width 0 height 0
click at [1090, 301] on div "This field is required" at bounding box center [1164, 311] width 473 height 21
click at [1091, 289] on button "Select an option" at bounding box center [1164, 286] width 473 height 29
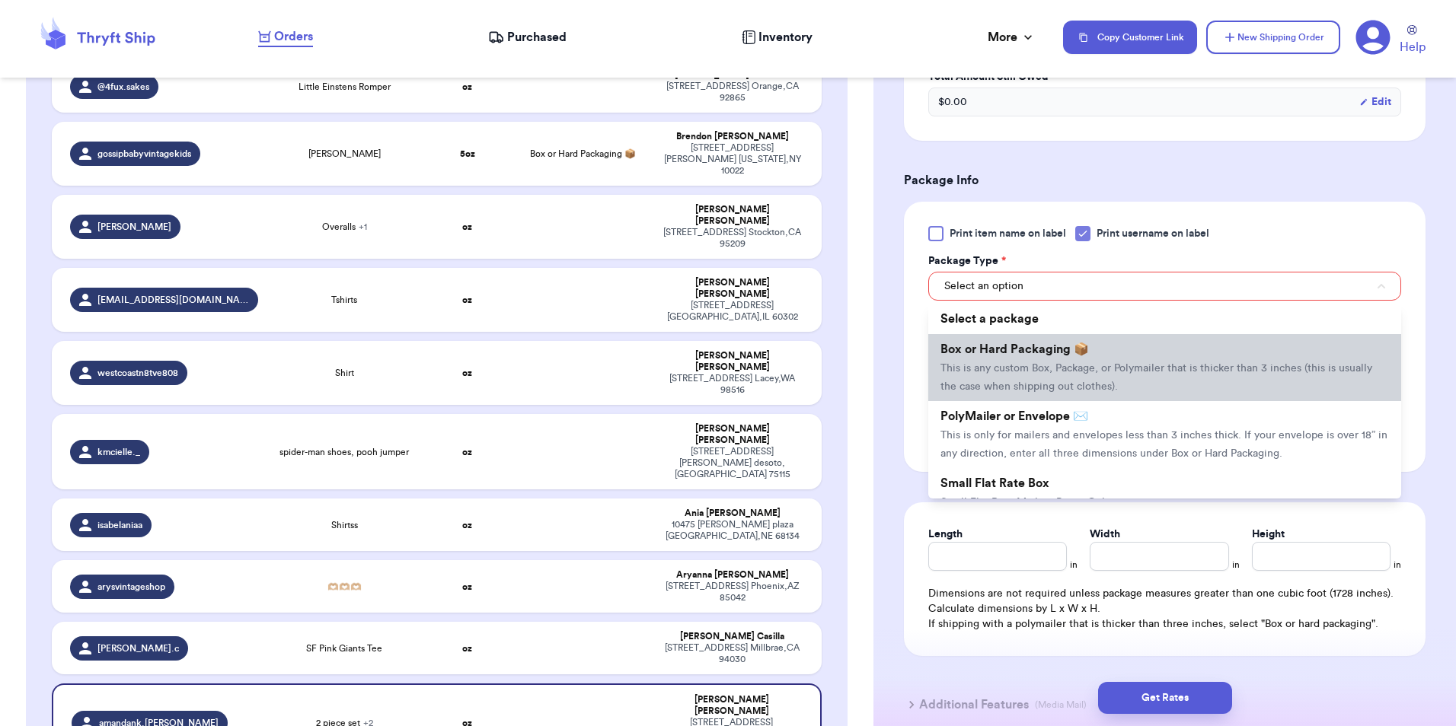
click at [1097, 349] on li "Box or Hard Packaging 📦 This is any custom Box, Package, or Polymailer that is …" at bounding box center [1164, 367] width 473 height 67
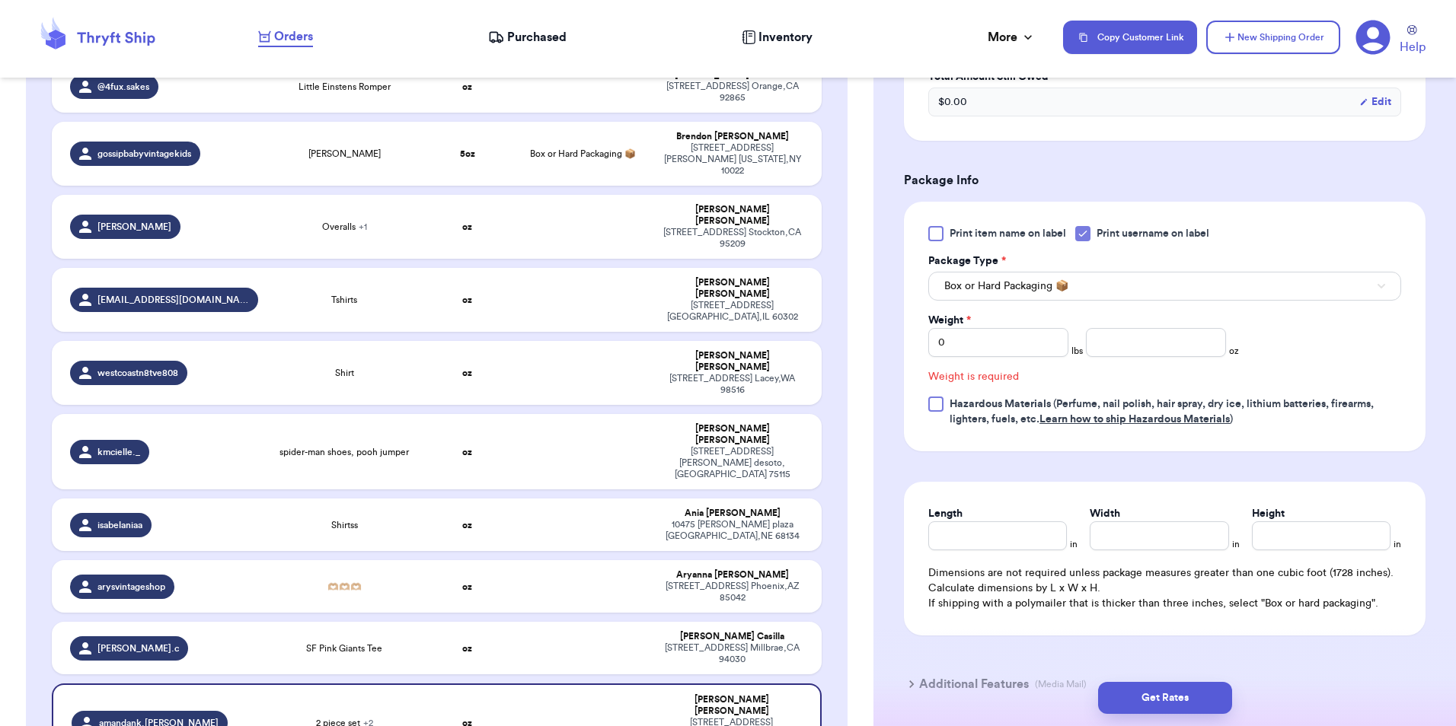
scroll to position [637, 0]
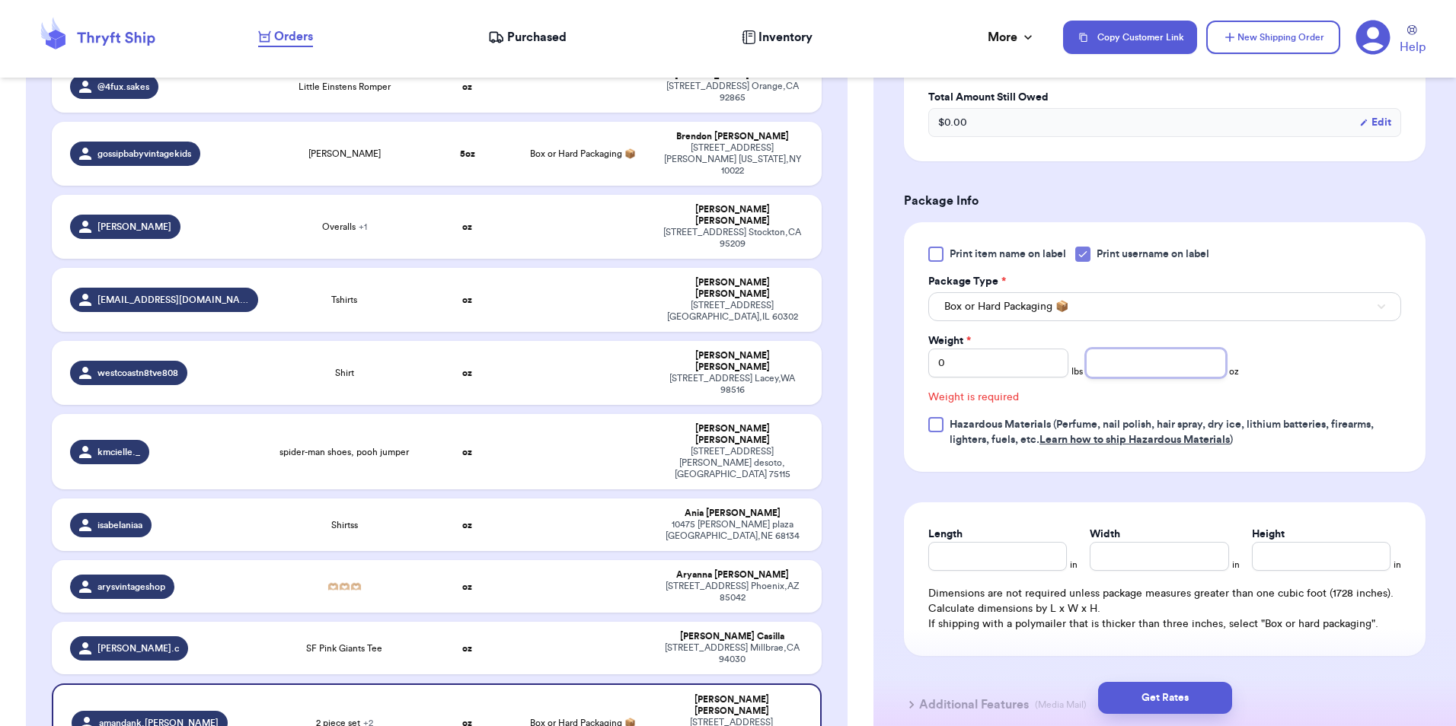
click at [1181, 365] on input "number" at bounding box center [1156, 363] width 140 height 29
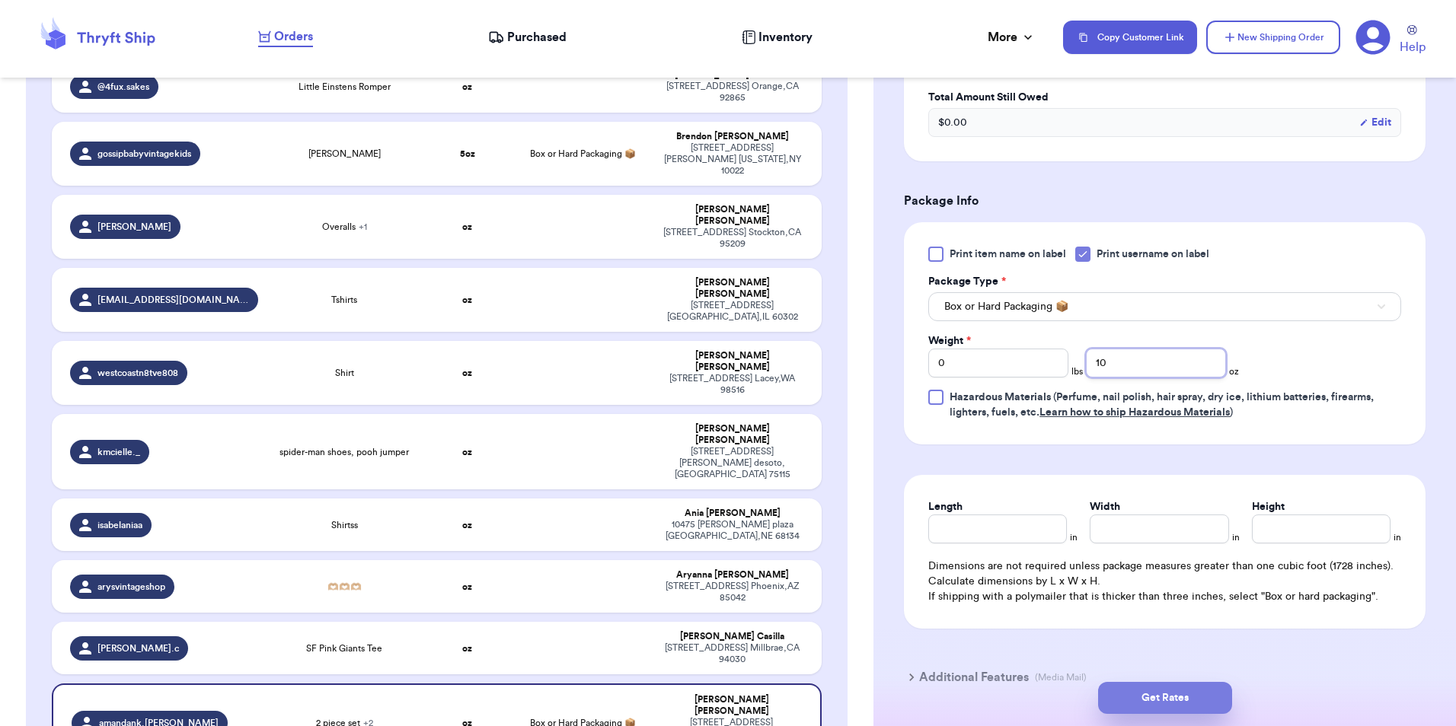
type input "10"
click at [1157, 701] on button "Get Rates" at bounding box center [1165, 698] width 134 height 32
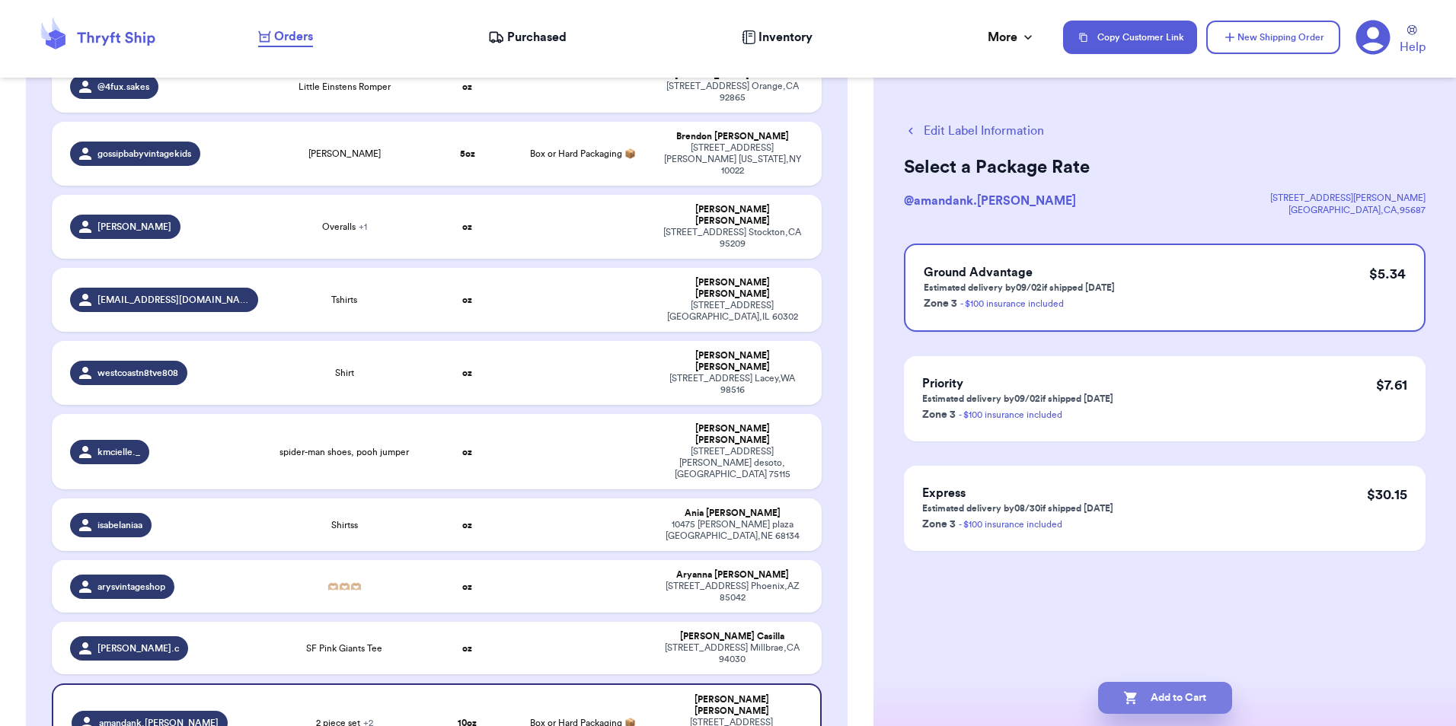
drag, startPoint x: 1157, startPoint y: 701, endPoint x: 1129, endPoint y: 700, distance: 28.2
click at [1129, 700] on icon "button" at bounding box center [1130, 698] width 15 height 15
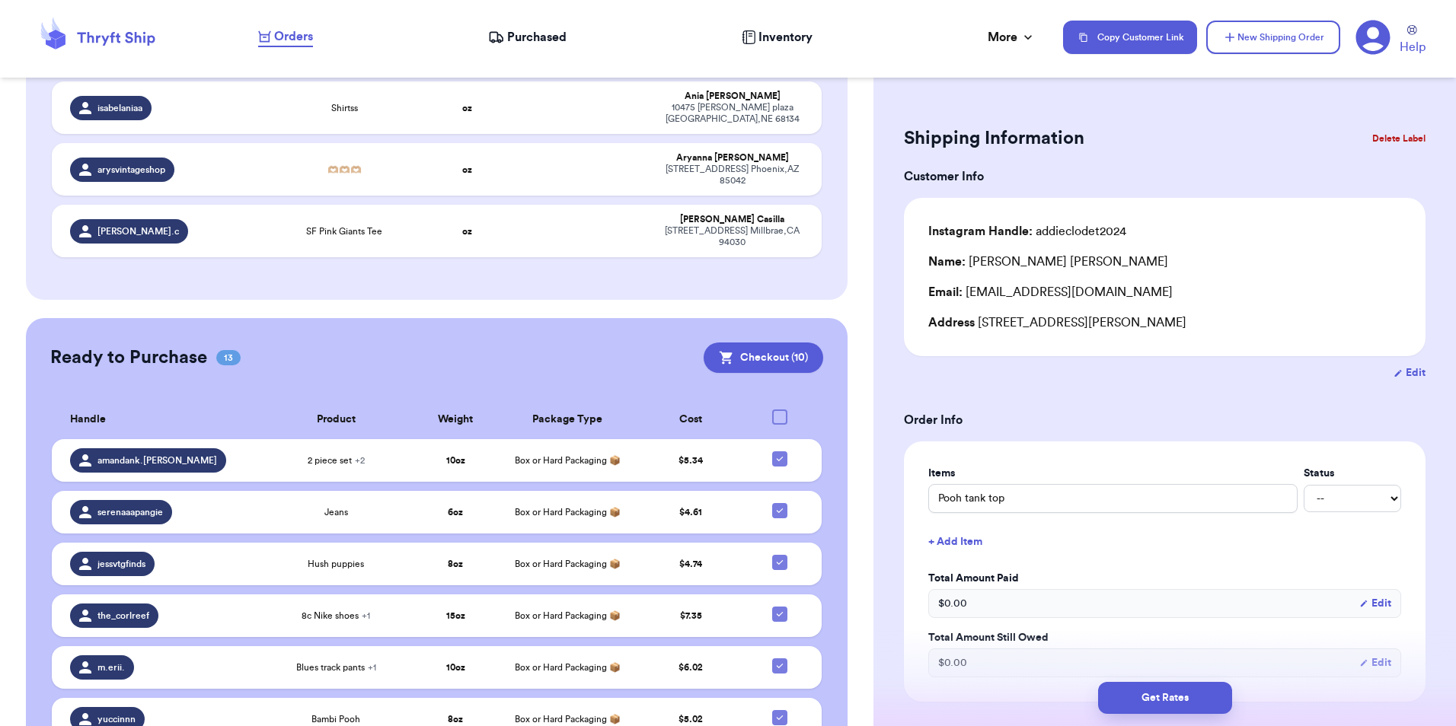
scroll to position [2728, 0]
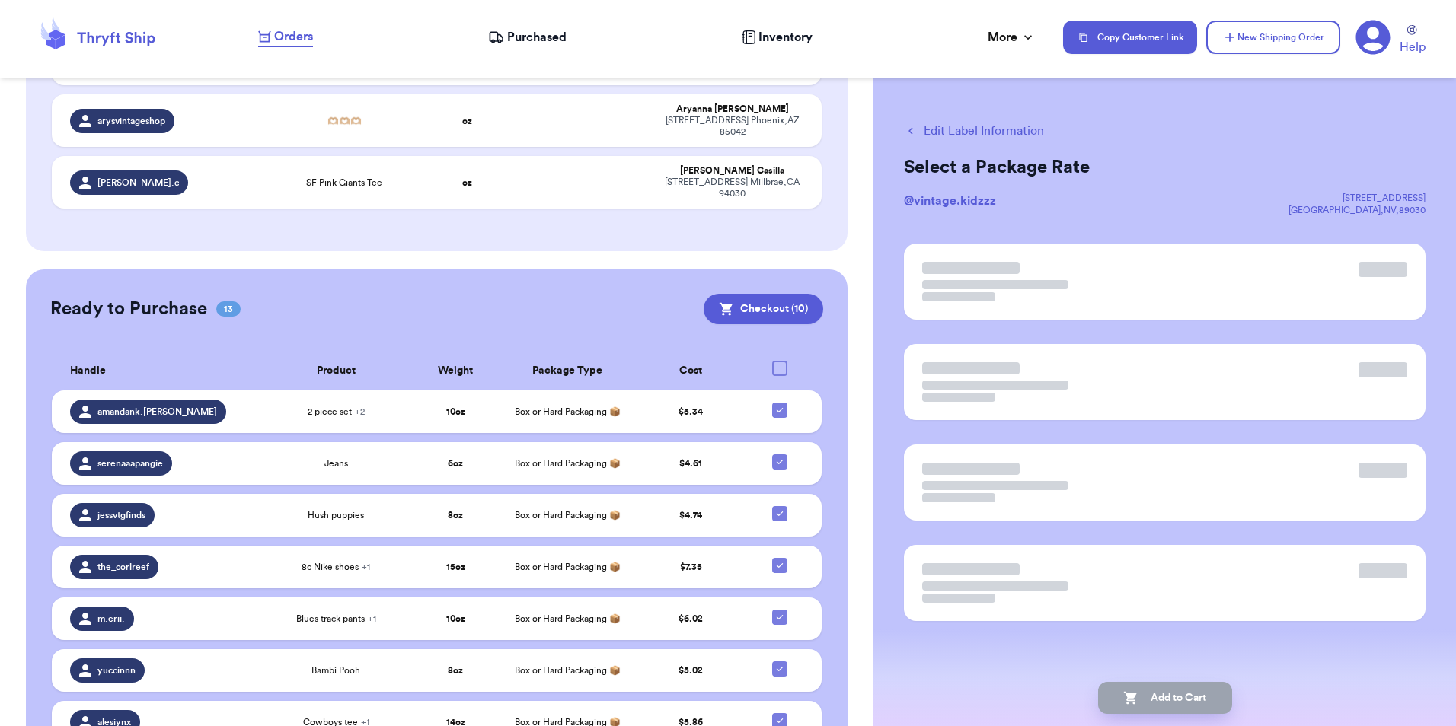
scroll to position [2725, 0]
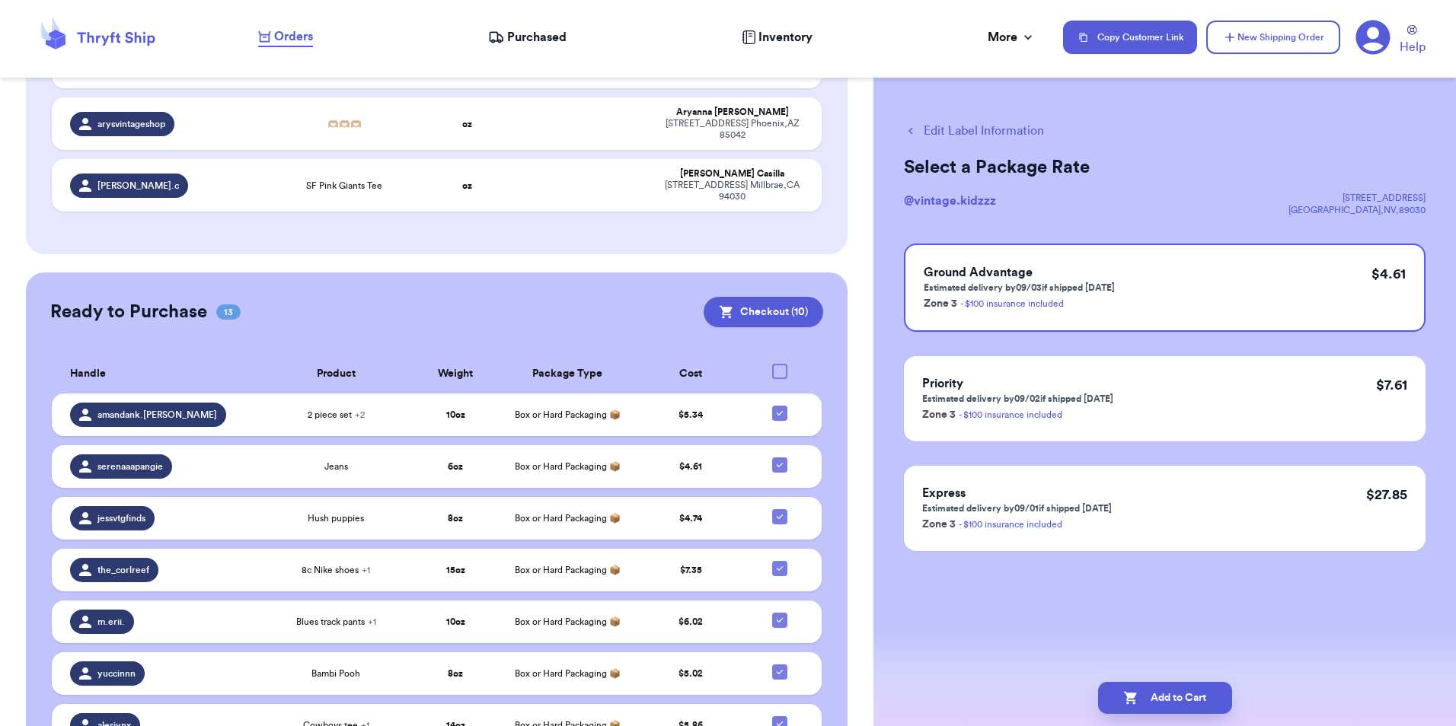
click at [998, 127] on button "Edit Label Information" at bounding box center [974, 131] width 140 height 18
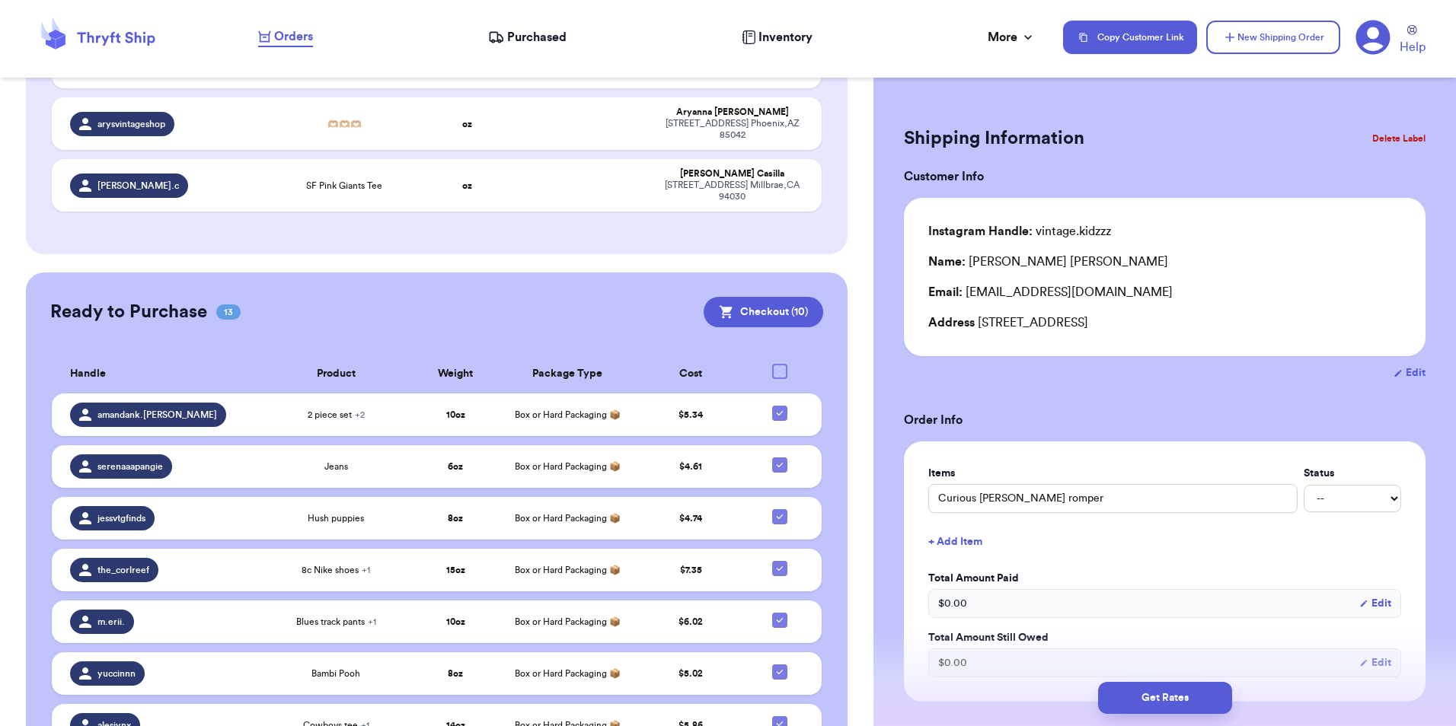
scroll to position [2738, 0]
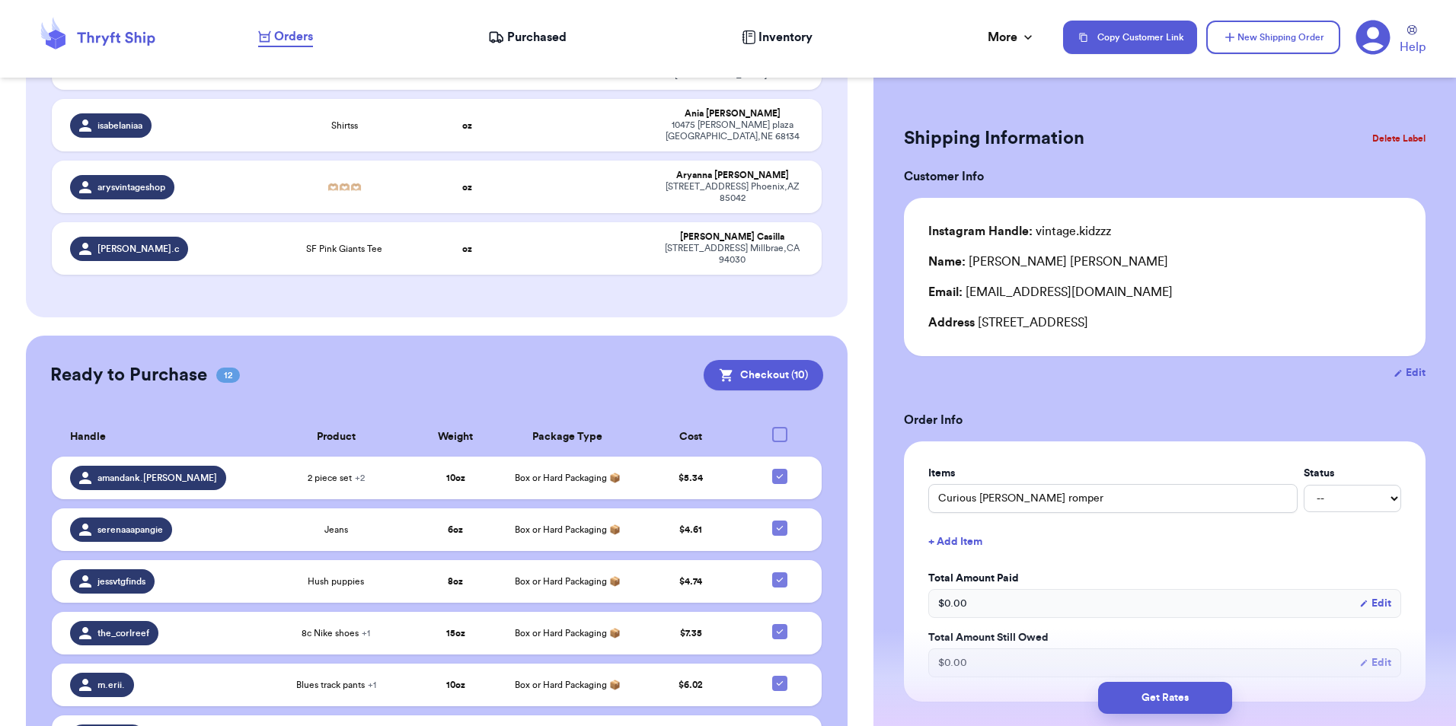
click at [966, 541] on button "+ Add Item" at bounding box center [1164, 542] width 485 height 34
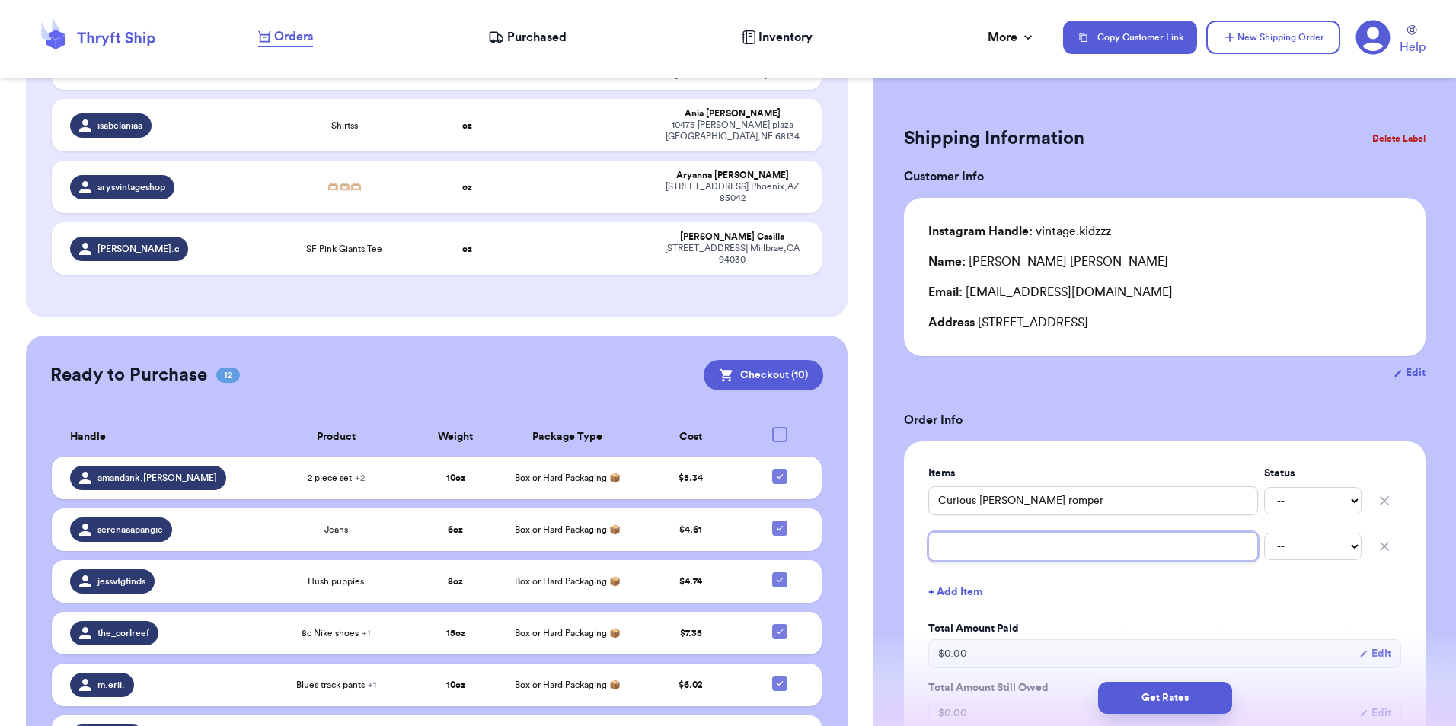
click at [1000, 541] on input "text" at bounding box center [1093, 546] width 330 height 29
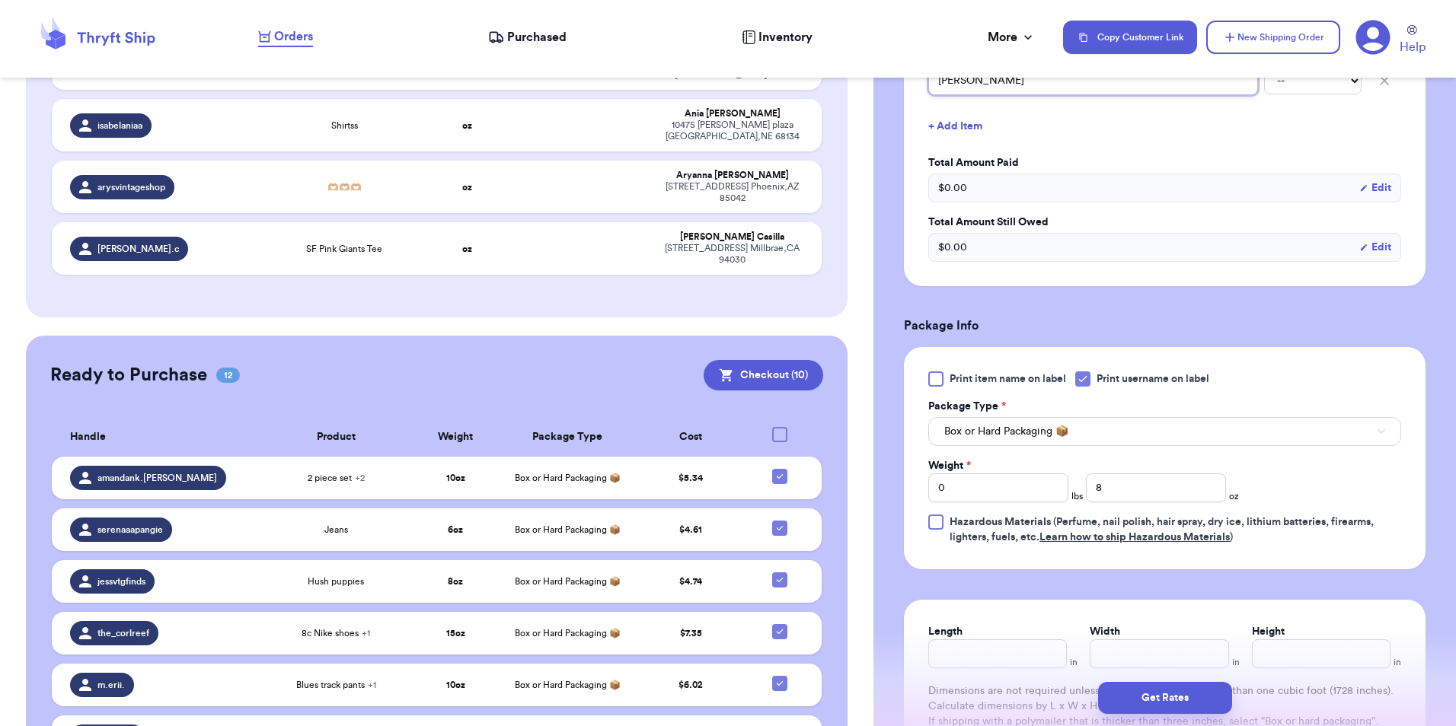
scroll to position [468, 0]
type input "[PERSON_NAME]"
click at [1405, 562] on div "Print item name on label Print username on label Package Type * Box or Hard Pac…" at bounding box center [1165, 457] width 522 height 222
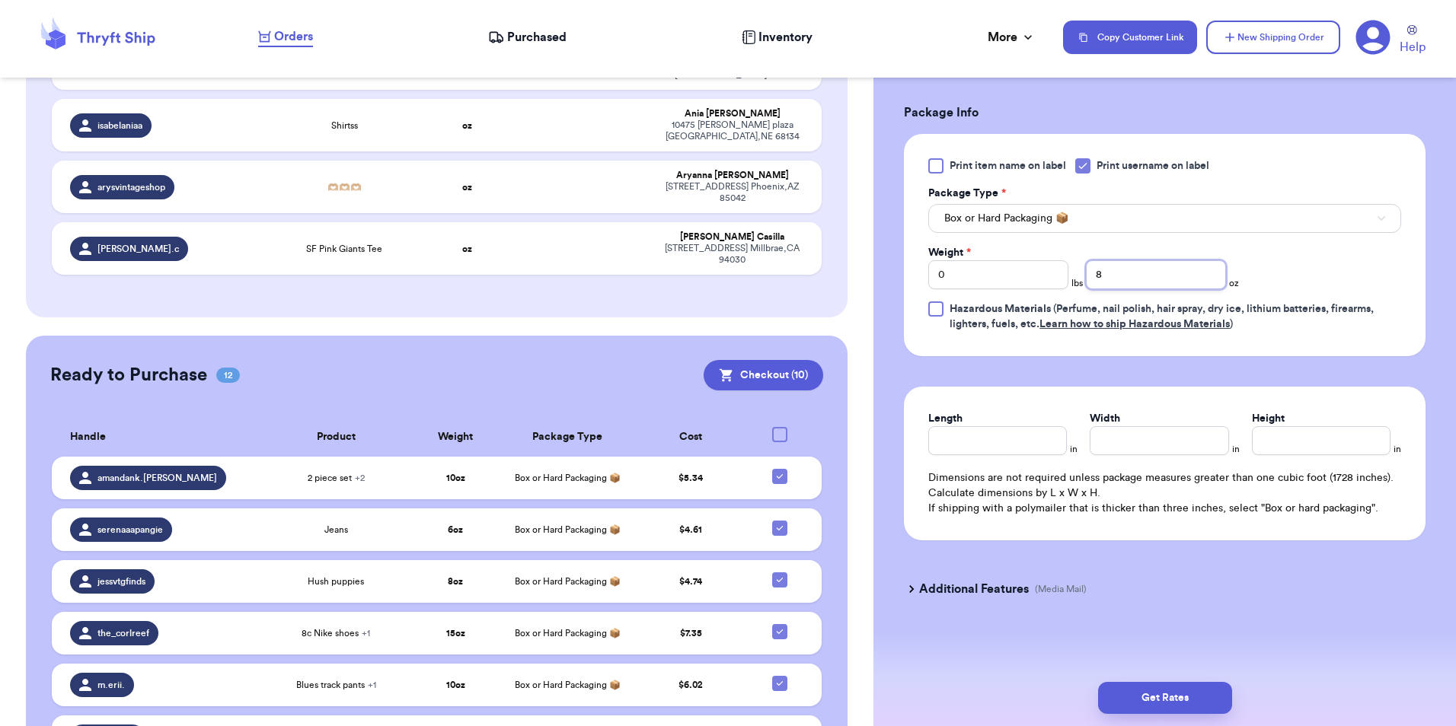
click at [1135, 277] on input "8" at bounding box center [1156, 274] width 140 height 29
type input "13"
click at [1132, 685] on button "Get Rates" at bounding box center [1165, 698] width 134 height 32
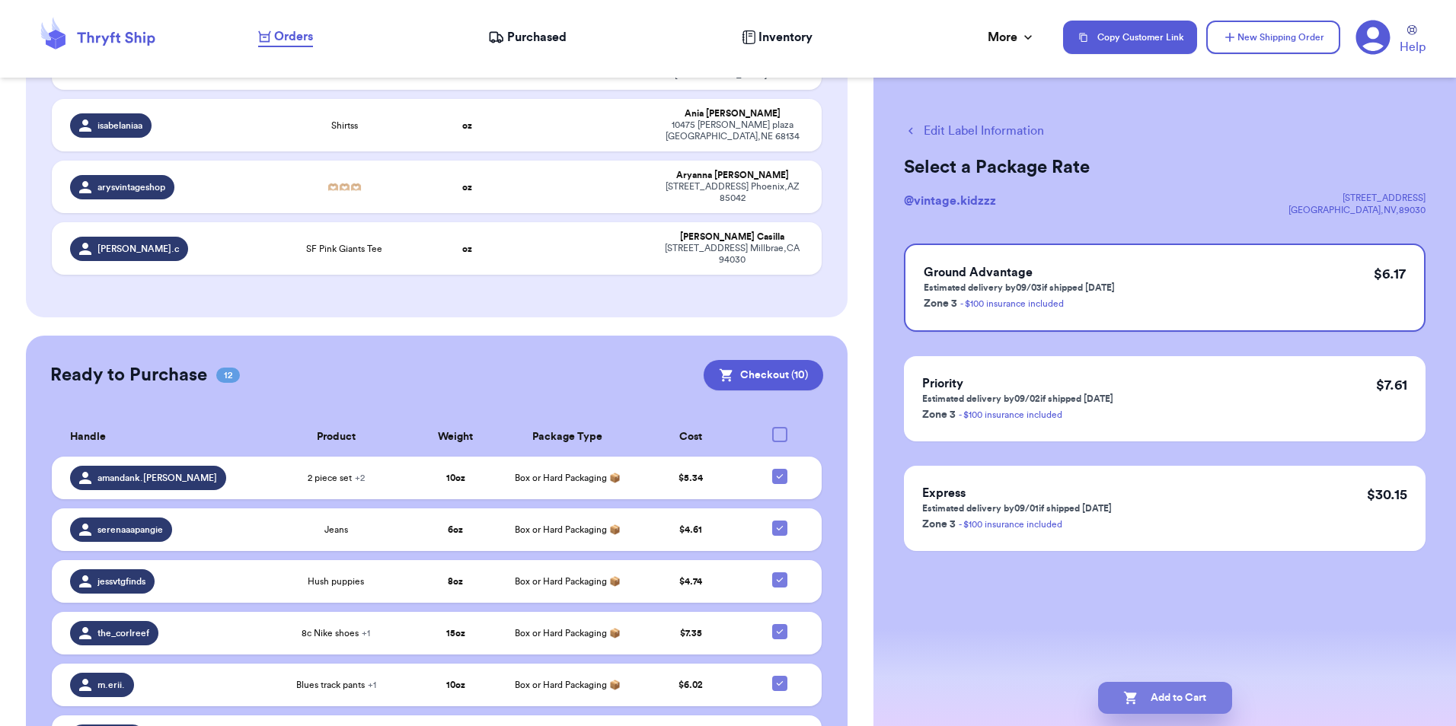
click at [1161, 690] on button "Add to Cart" at bounding box center [1165, 698] width 134 height 32
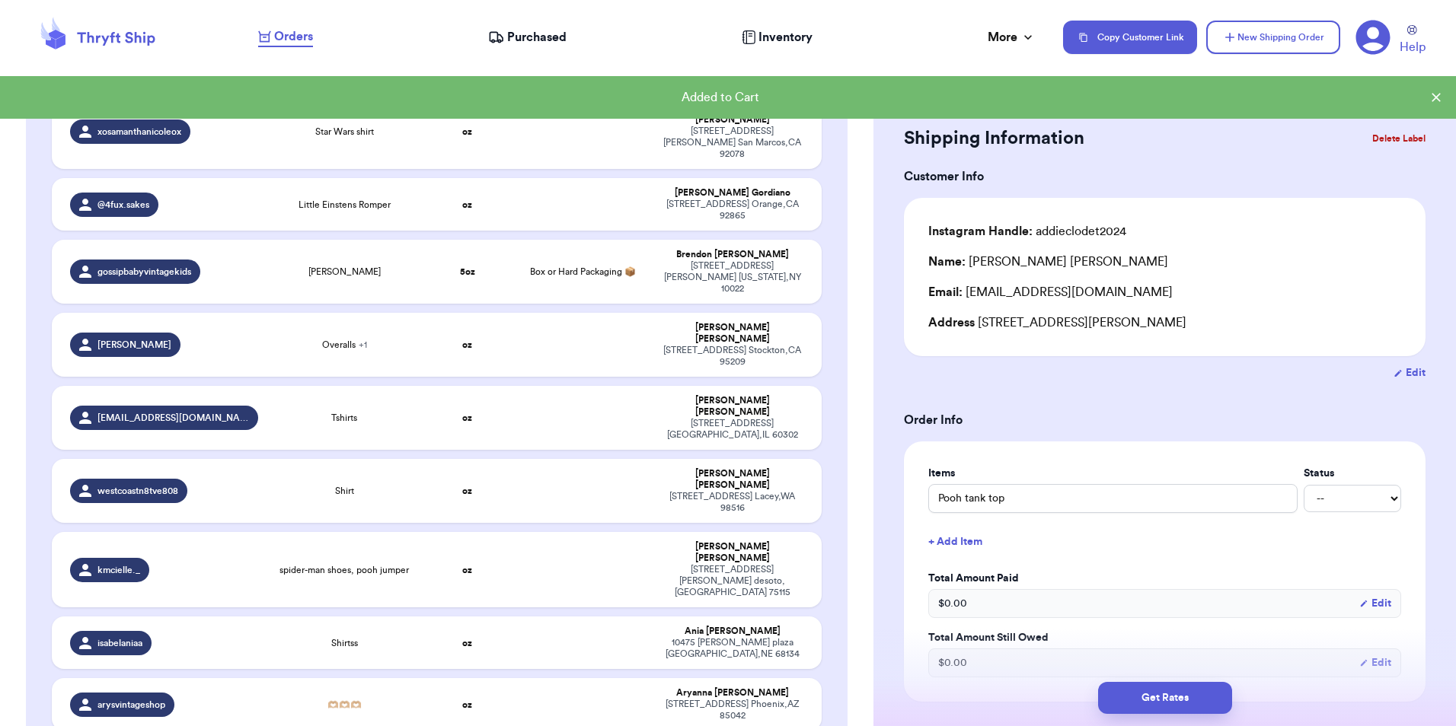
scroll to position [2146, 0]
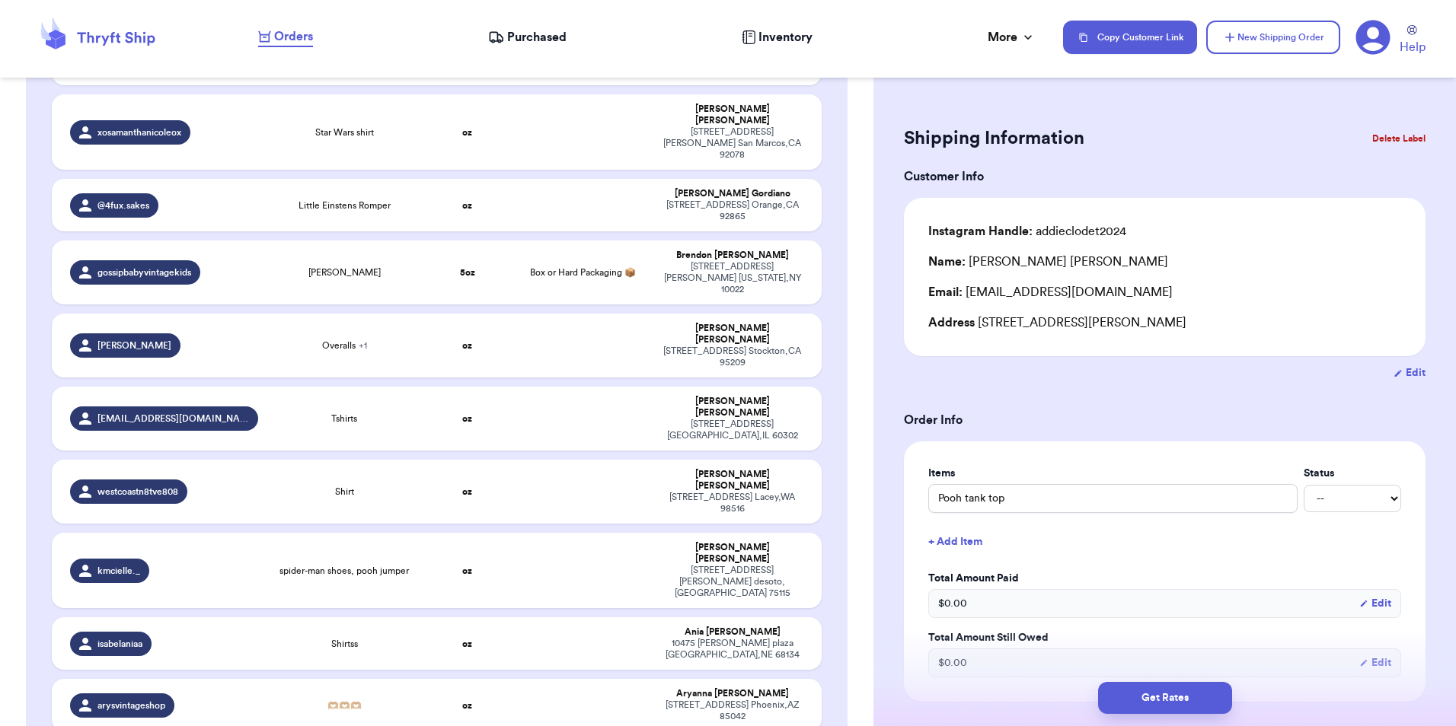
checkbox input "true"
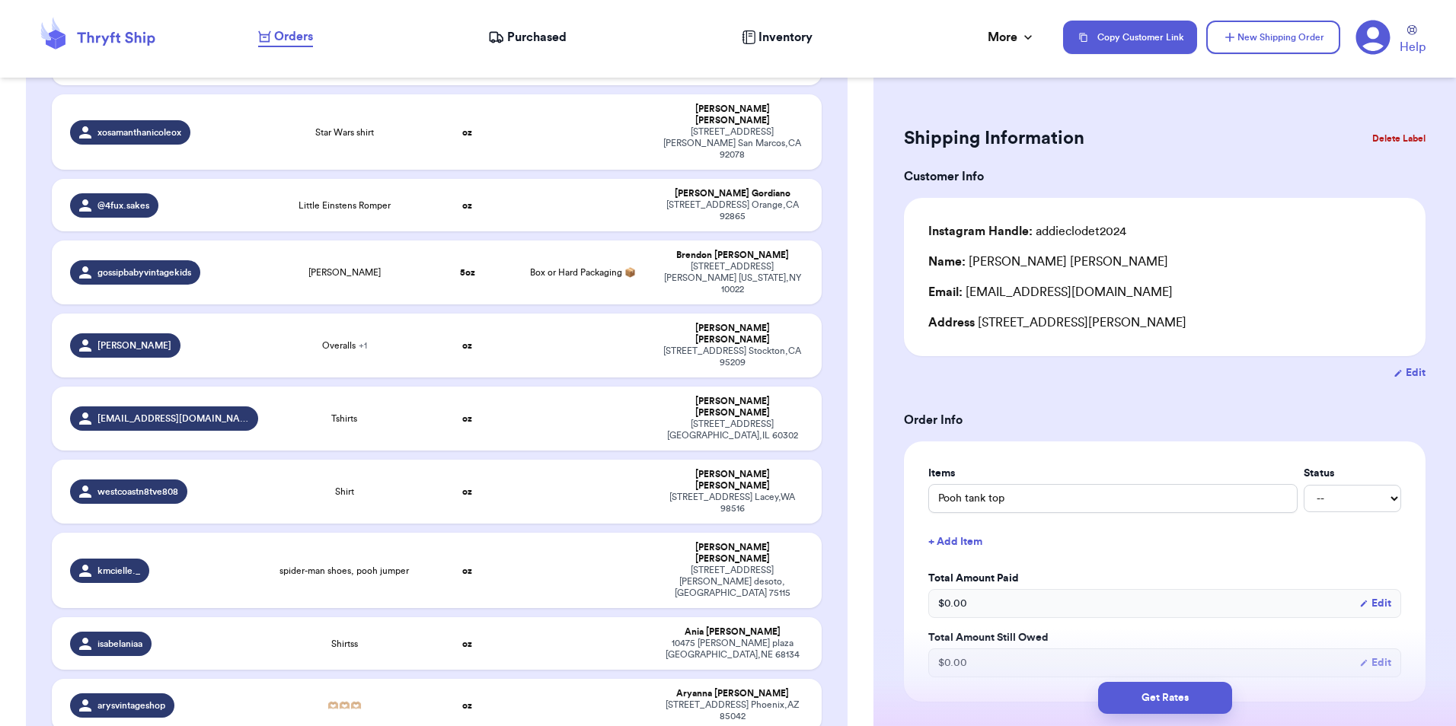
checkbox input "false"
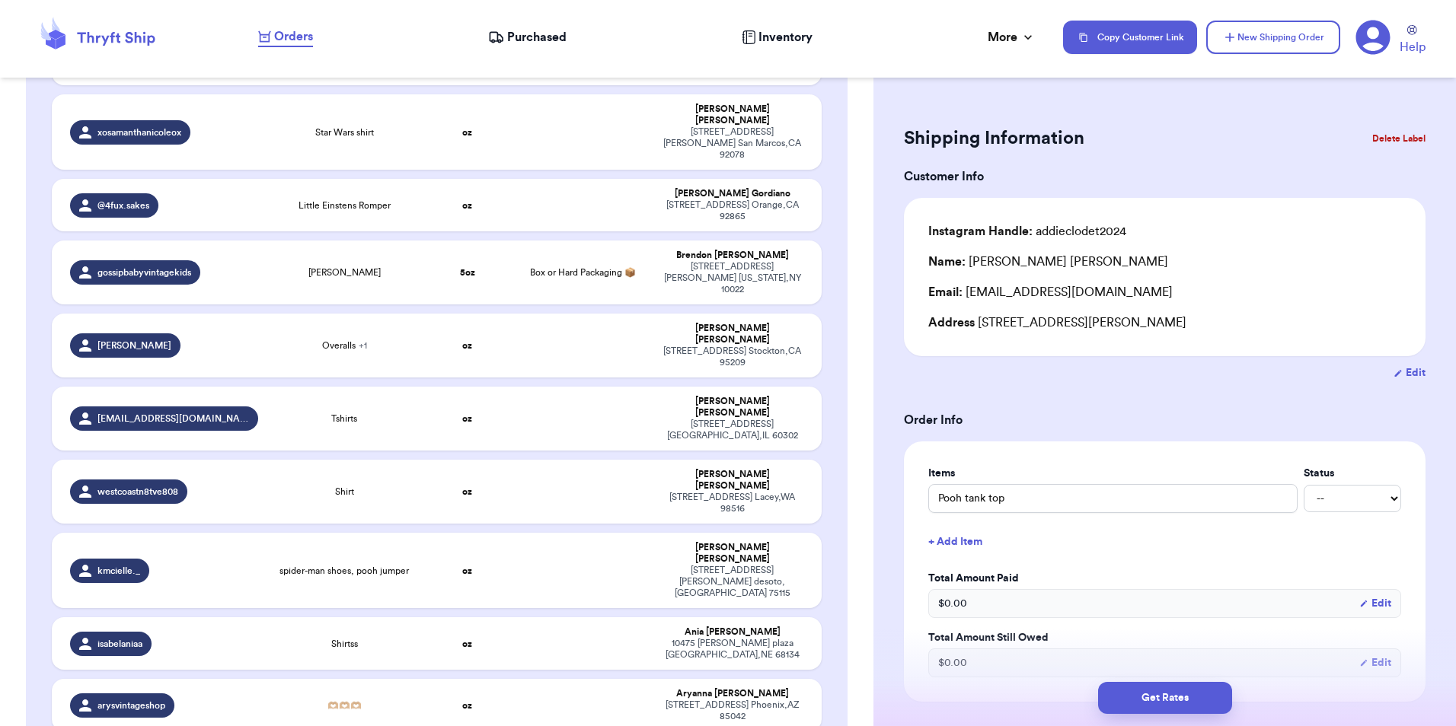
checkbox input "false"
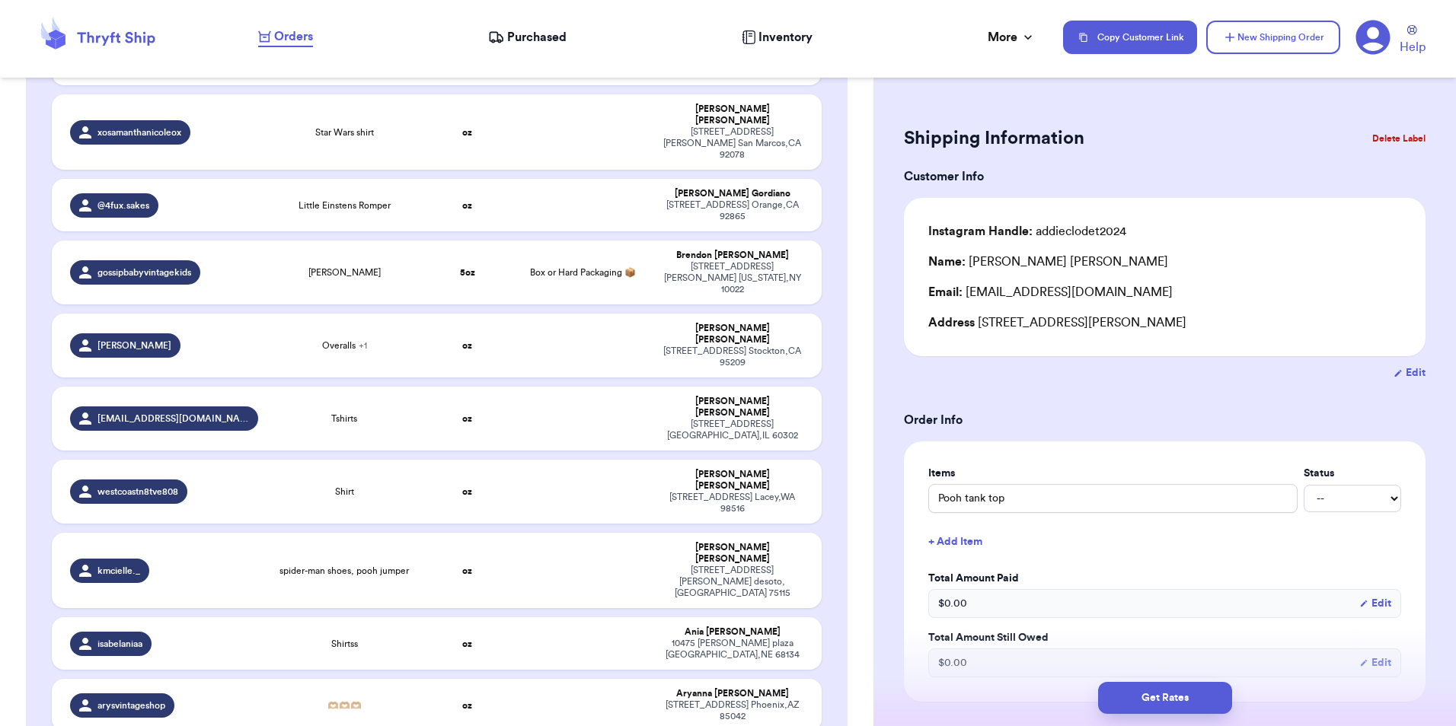
checkbox input "false"
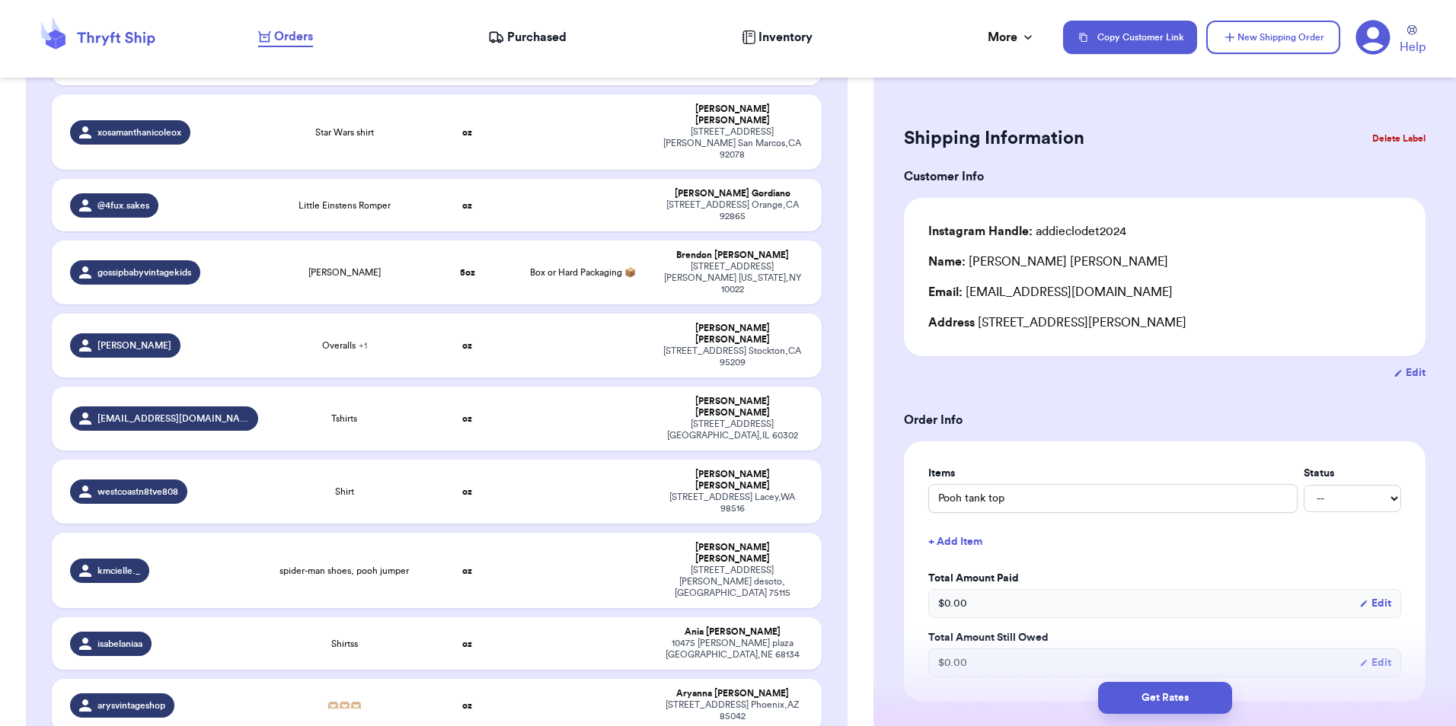
checkbox input "false"
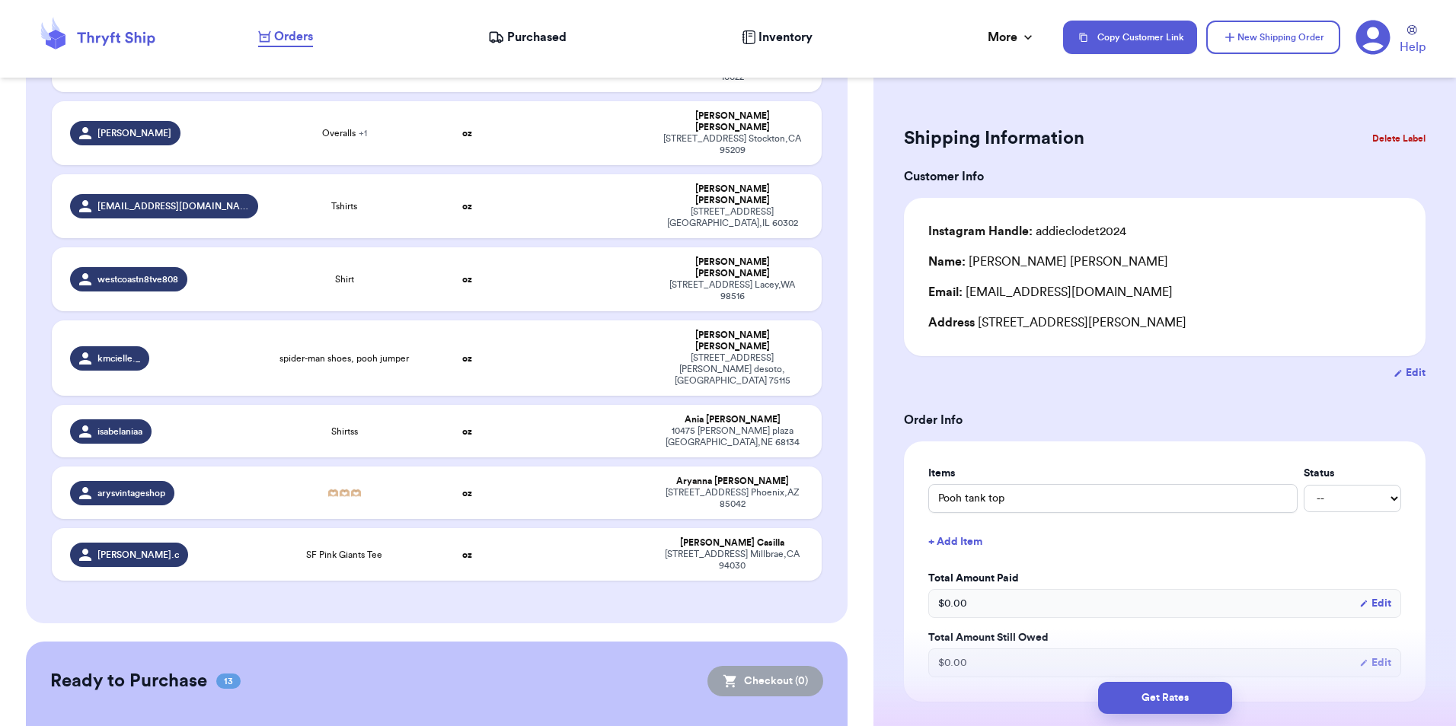
scroll to position [2396, 0]
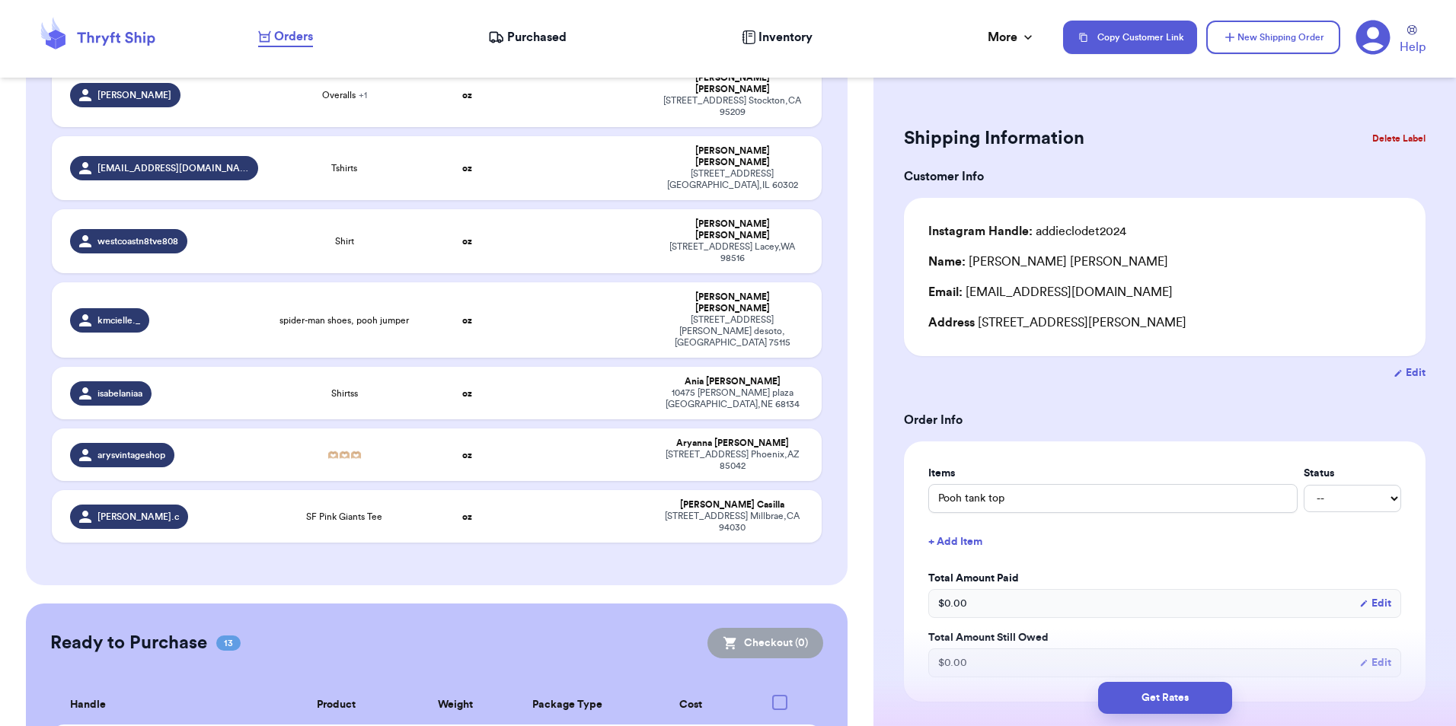
click at [779, 726] on input "checkbox" at bounding box center [779, 736] width 1 height 1
checkbox input "true"
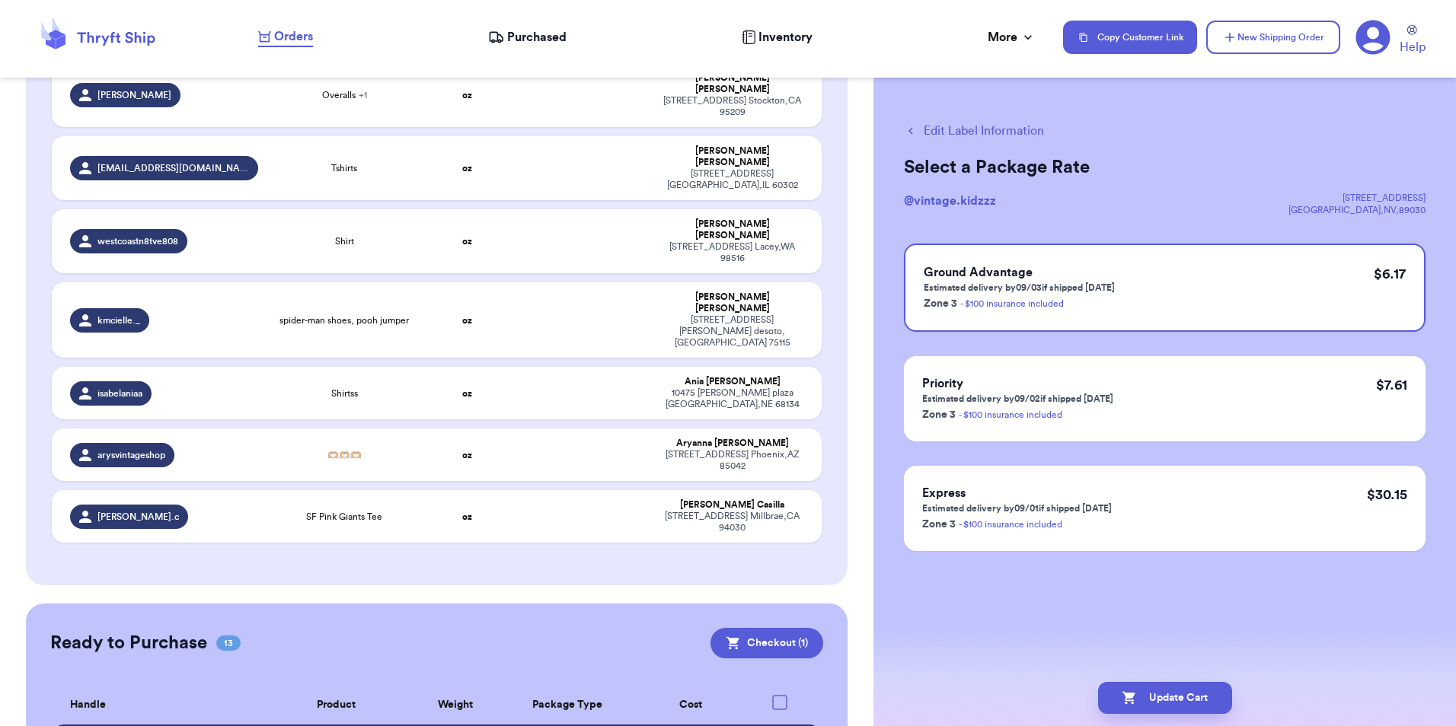
scroll to position [2728, 0]
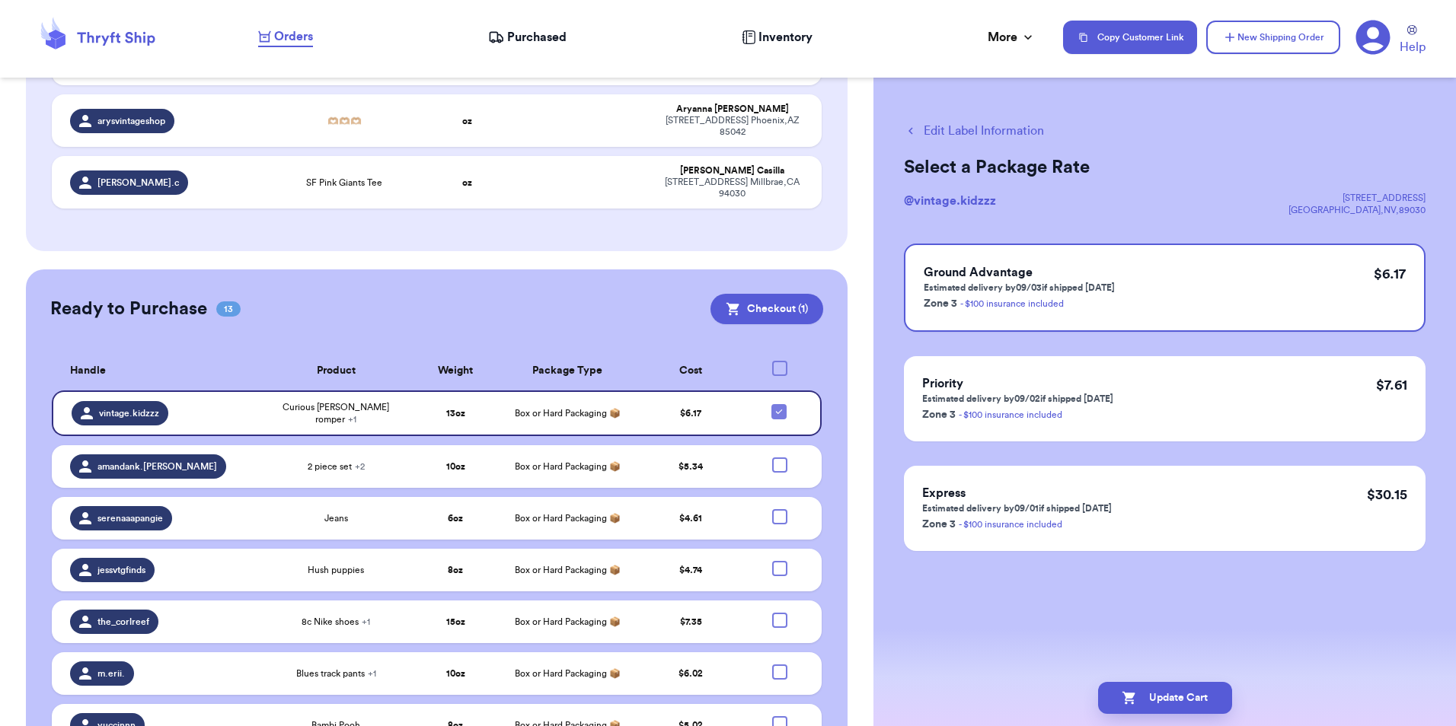
drag, startPoint x: 627, startPoint y: 654, endPoint x: 634, endPoint y: 650, distance: 8.2
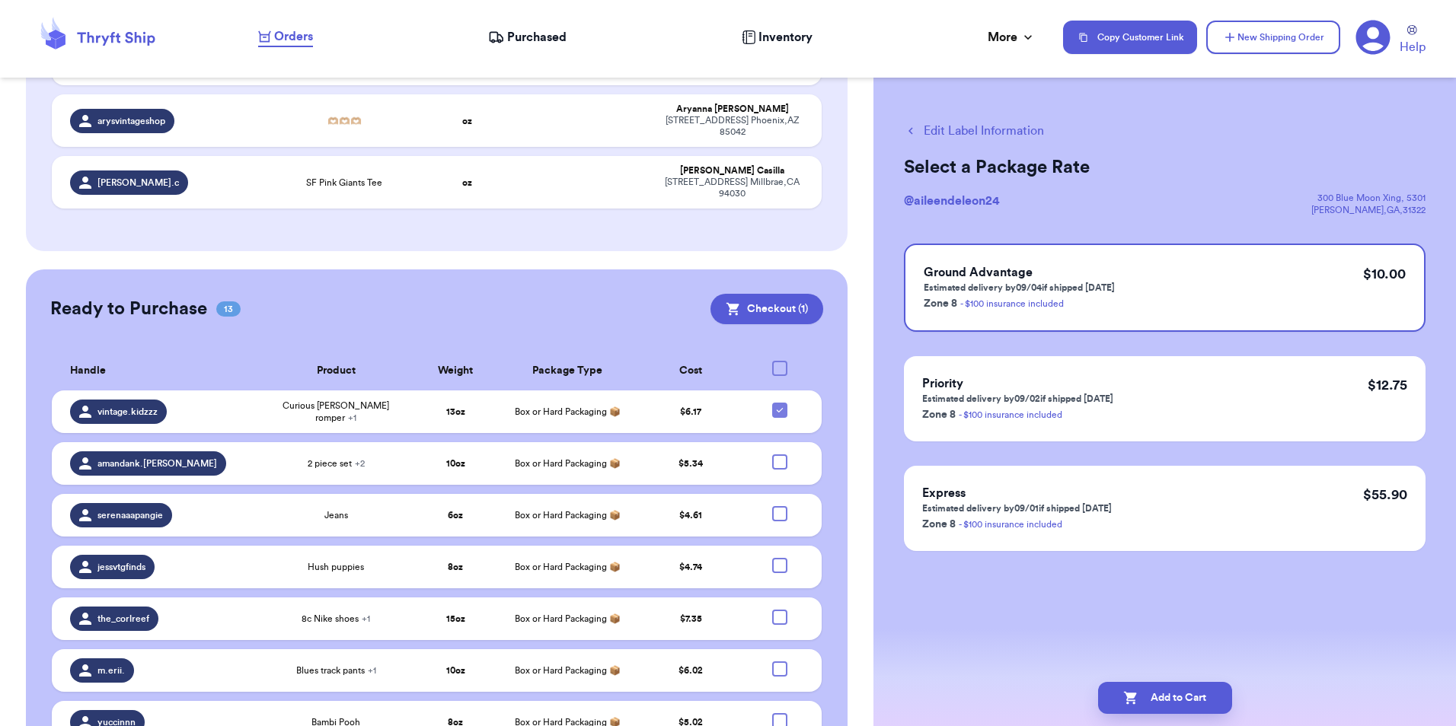
checkbox input "true"
click at [1146, 694] on button "Update Cart" at bounding box center [1165, 698] width 134 height 32
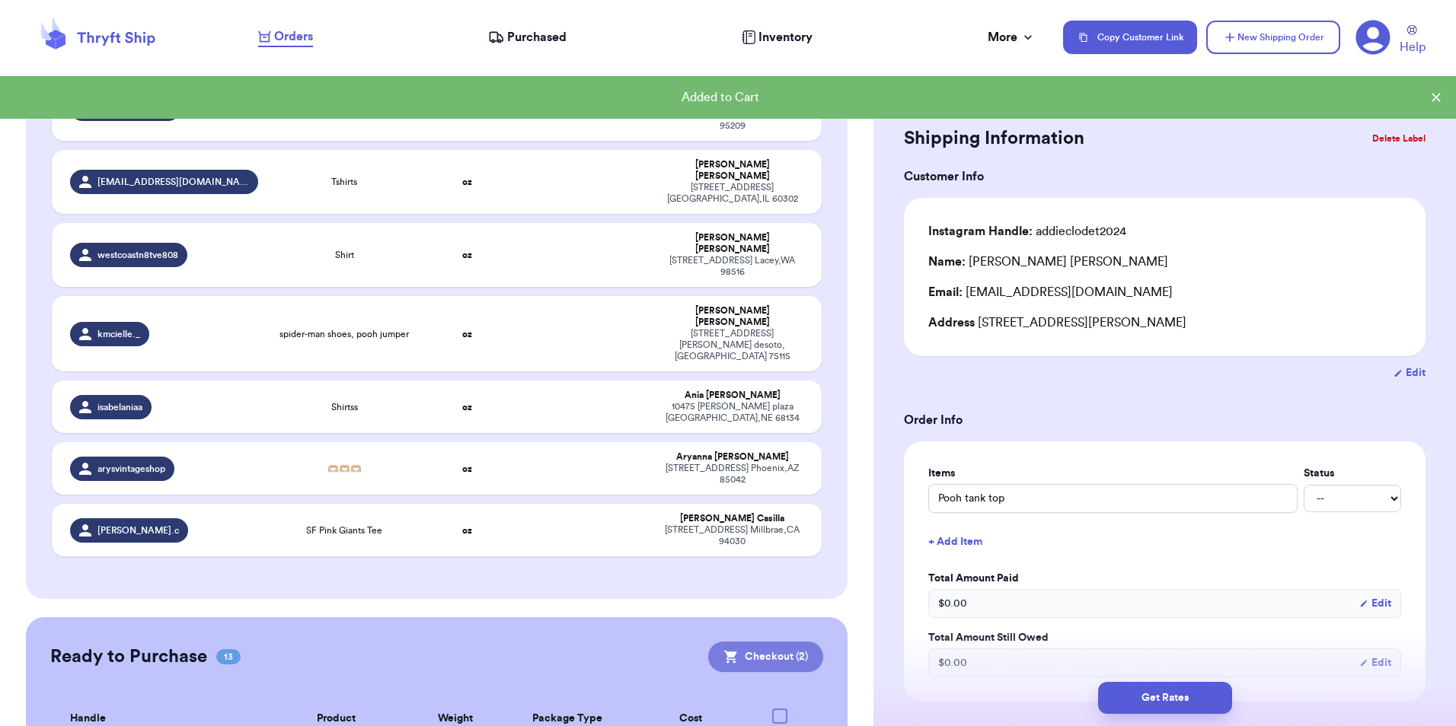
scroll to position [2382, 0]
click at [758, 643] on button "Checkout ( 2 )" at bounding box center [765, 658] width 115 height 30
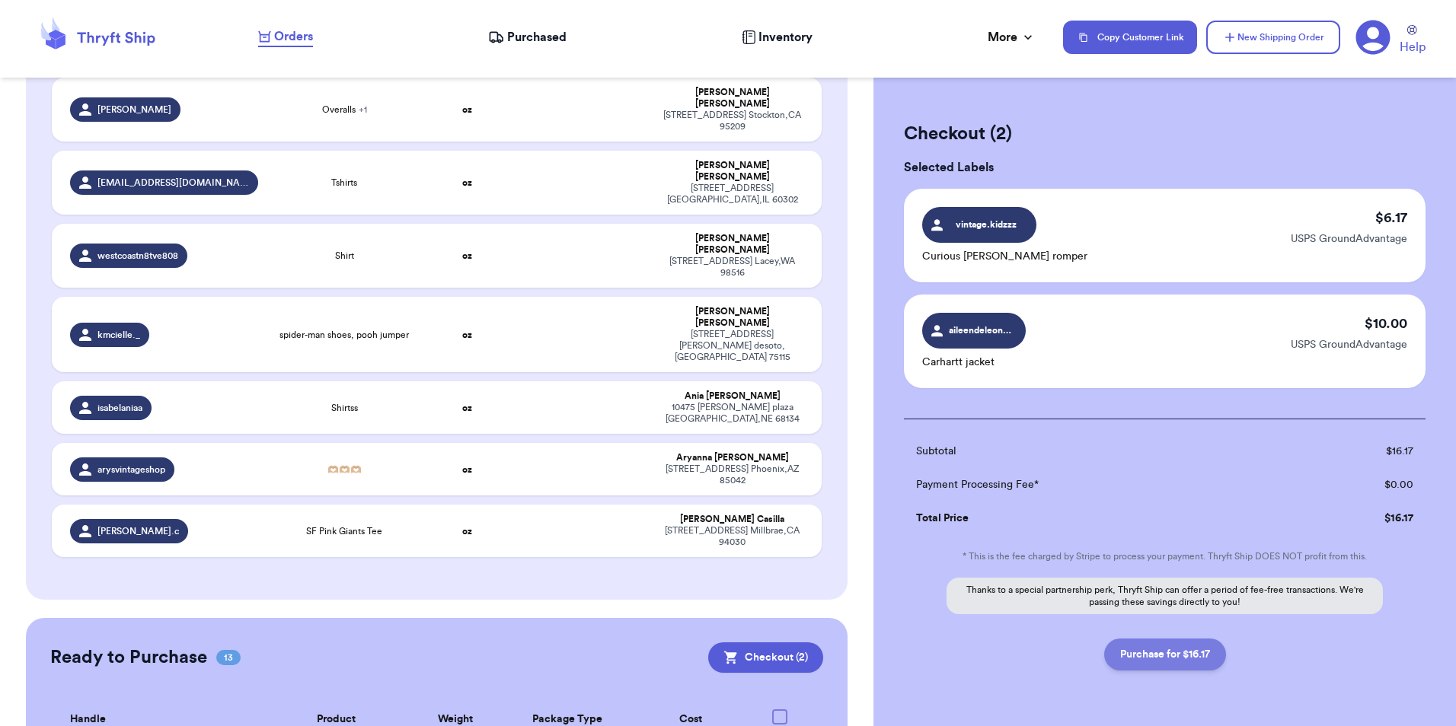
click at [1153, 662] on button "Purchase for $16.17" at bounding box center [1165, 655] width 122 height 32
checkbox input "false"
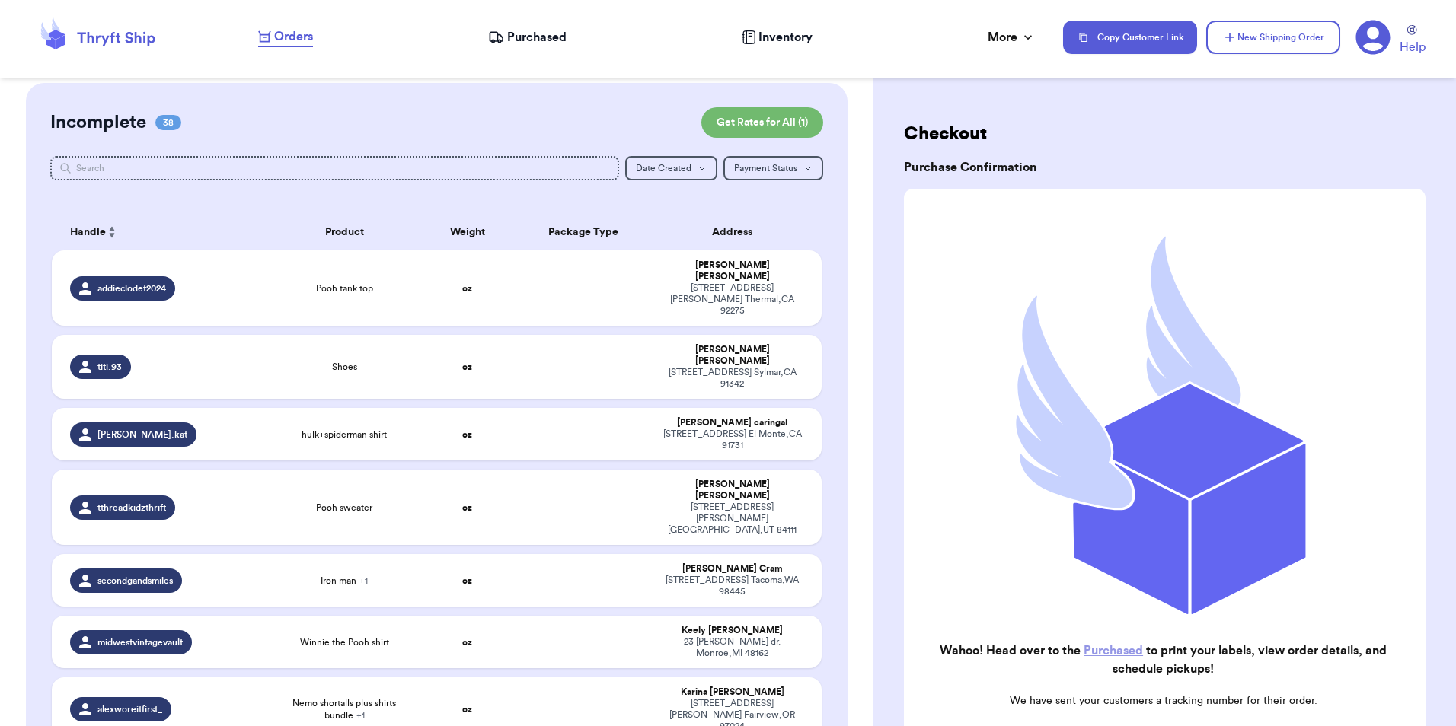
scroll to position [0, 0]
